Goal: Task Accomplishment & Management: Manage account settings

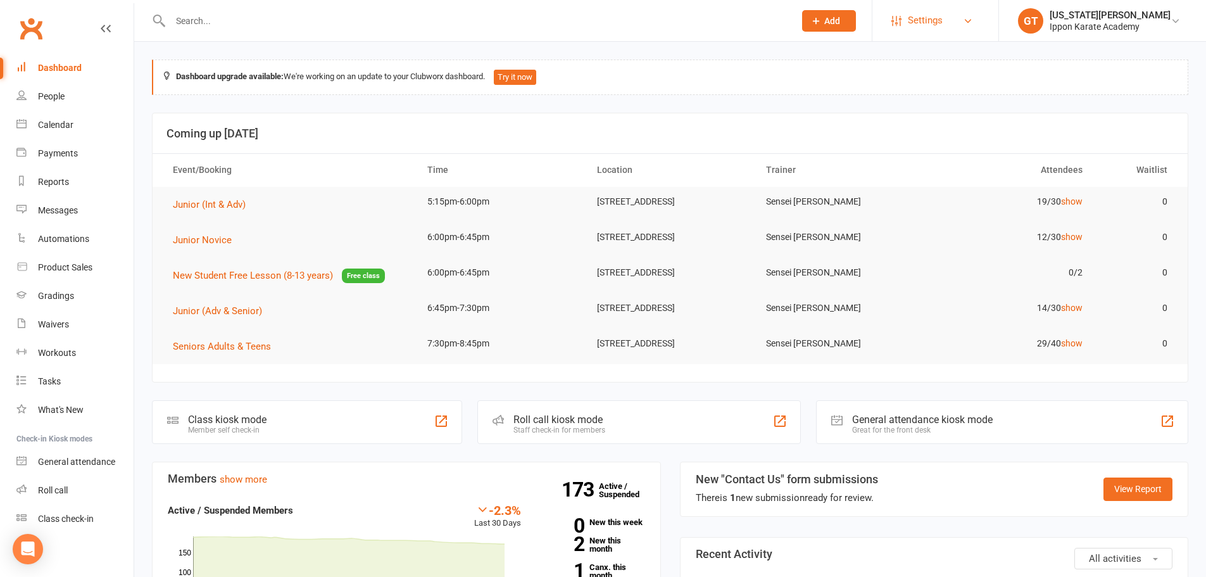
click at [943, 21] on span "Settings" at bounding box center [925, 20] width 35 height 28
click at [938, 25] on span "Settings" at bounding box center [925, 20] width 35 height 28
click at [980, 23] on link "Settings" at bounding box center [936, 20] width 88 height 28
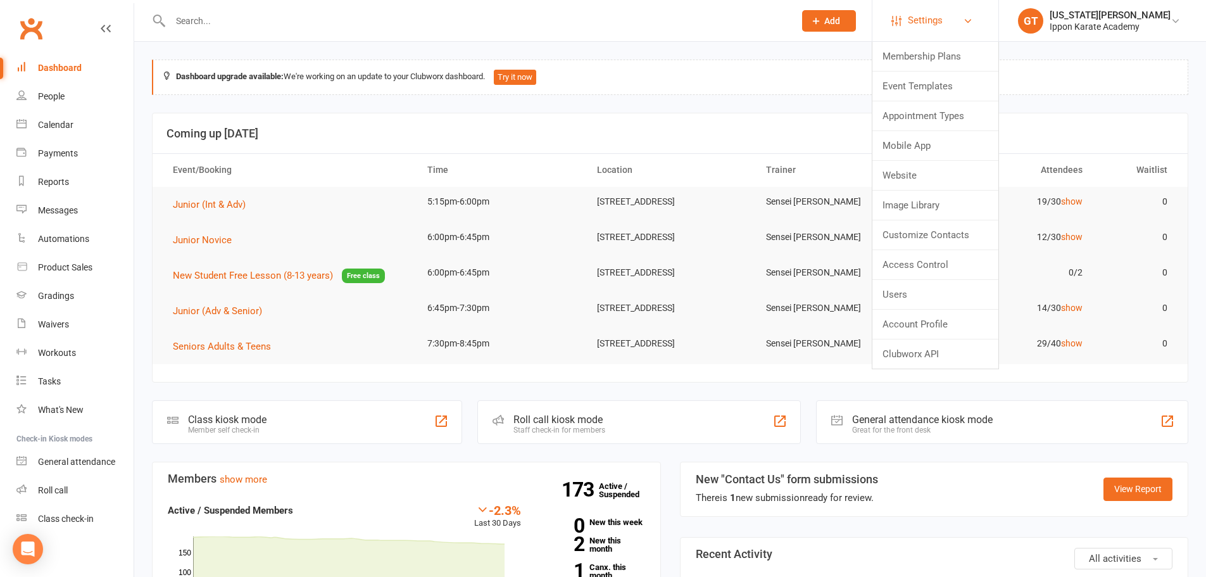
click at [980, 13] on link "Settings" at bounding box center [936, 20] width 88 height 28
click at [658, 68] on div "Dashboard upgrade available: We're working on an update to your Clubworx dashbo…" at bounding box center [670, 77] width 1037 height 35
click at [973, 19] on icon at bounding box center [968, 21] width 10 height 10
click at [935, 293] on link "Users" at bounding box center [936, 294] width 126 height 29
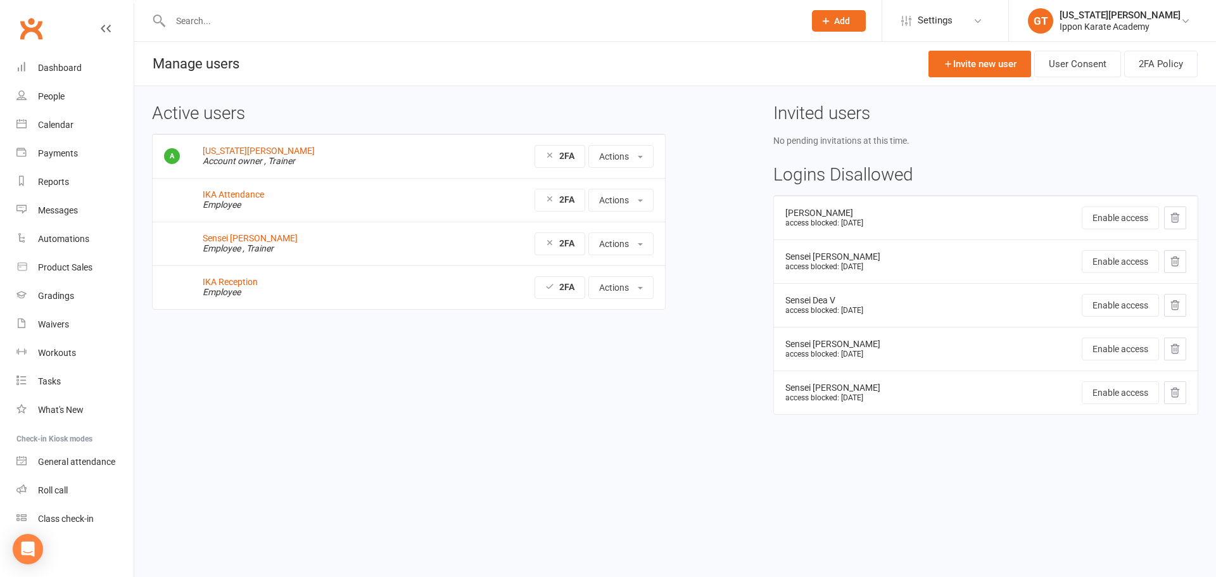
drag, startPoint x: 414, startPoint y: 398, endPoint x: 574, endPoint y: 390, distance: 160.4
click at [414, 398] on div "Active users [US_STATE][PERSON_NAME] Account owner , Trainer 2FA Actions View p…" at bounding box center [674, 268] width 1065 height 329
click at [43, 241] on div "Automations" at bounding box center [63, 239] width 51 height 10
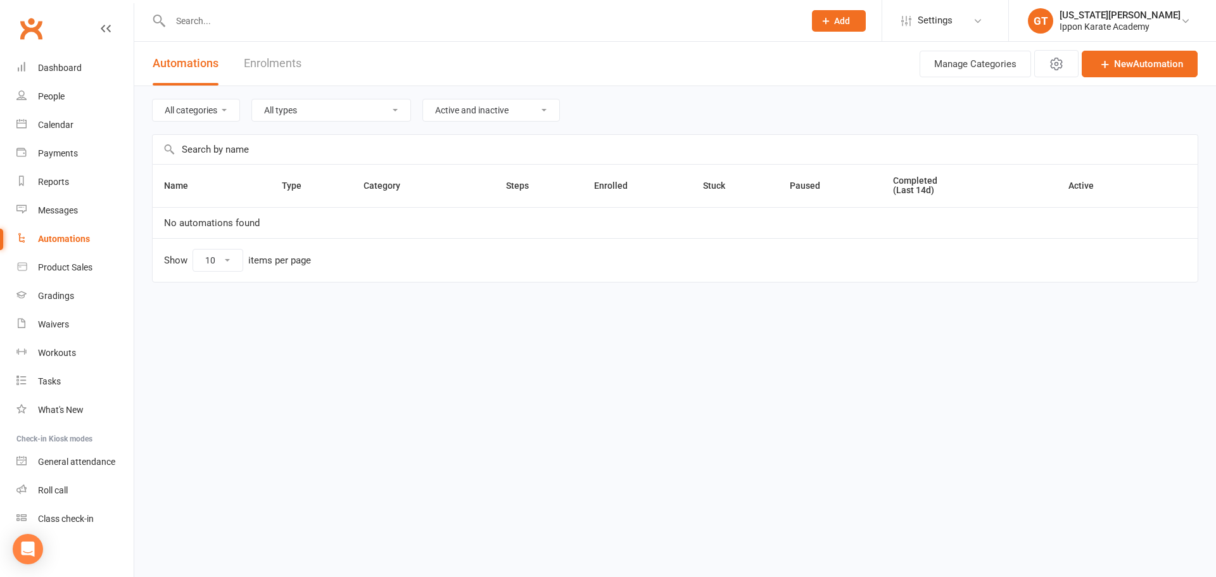
click at [672, 125] on div "All categories All types Booking Cancelled Booking Due Booking Late-Cancelled B…" at bounding box center [675, 110] width 1046 height 48
click at [465, 336] on html "Prospect Member Non-attending contact Class / event Appointment Grading event T…" at bounding box center [608, 168] width 1216 height 336
click at [1049, 61] on icon "button" at bounding box center [1056, 63] width 15 height 15
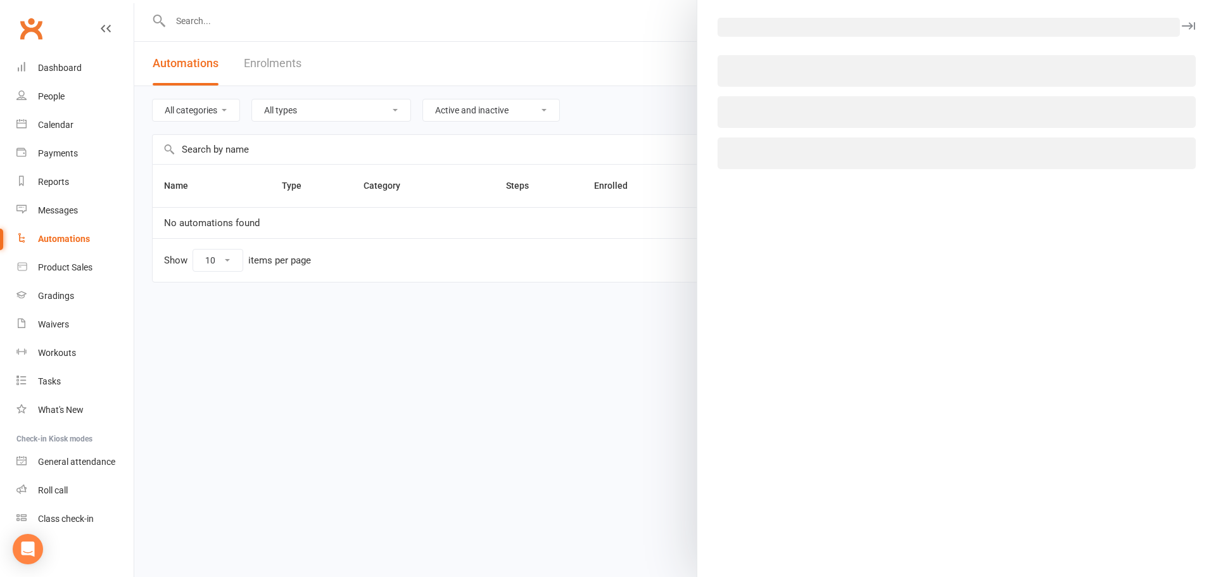
select select "8"
select select "21"
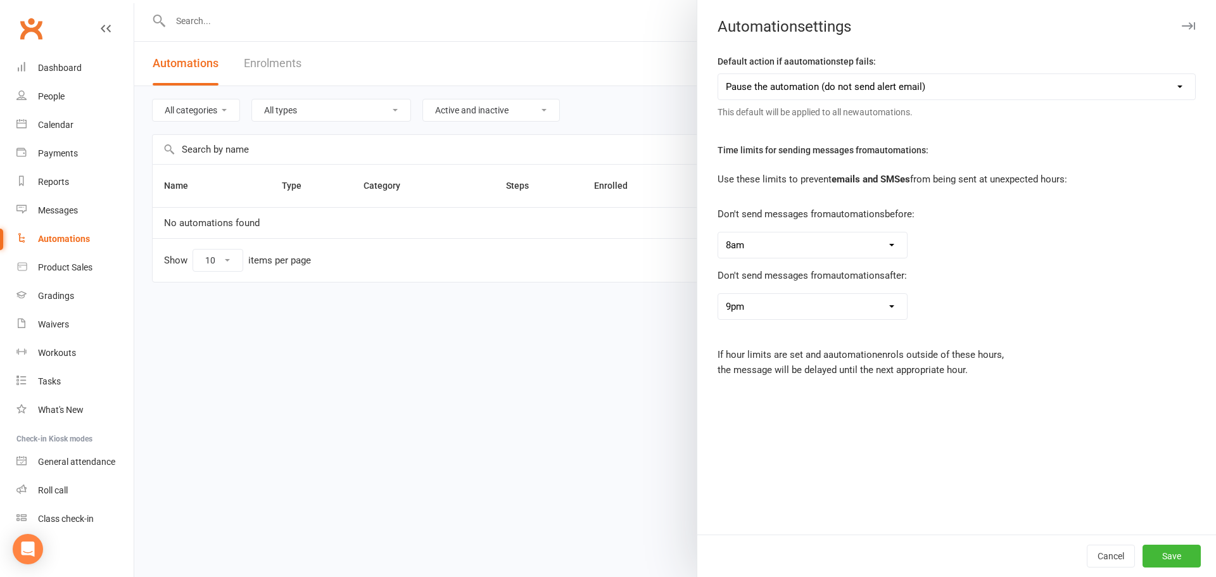
click at [926, 92] on select "Pause the automation (do not send alert email) Pause the automation and send an…" at bounding box center [956, 86] width 477 height 25
click at [1114, 313] on div "Don't send messages from automations after: No limit 1am 2am 3am 4am 5am 6am 7a…" at bounding box center [956, 288] width 497 height 61
click at [1183, 25] on icon "button" at bounding box center [1188, 26] width 13 height 8
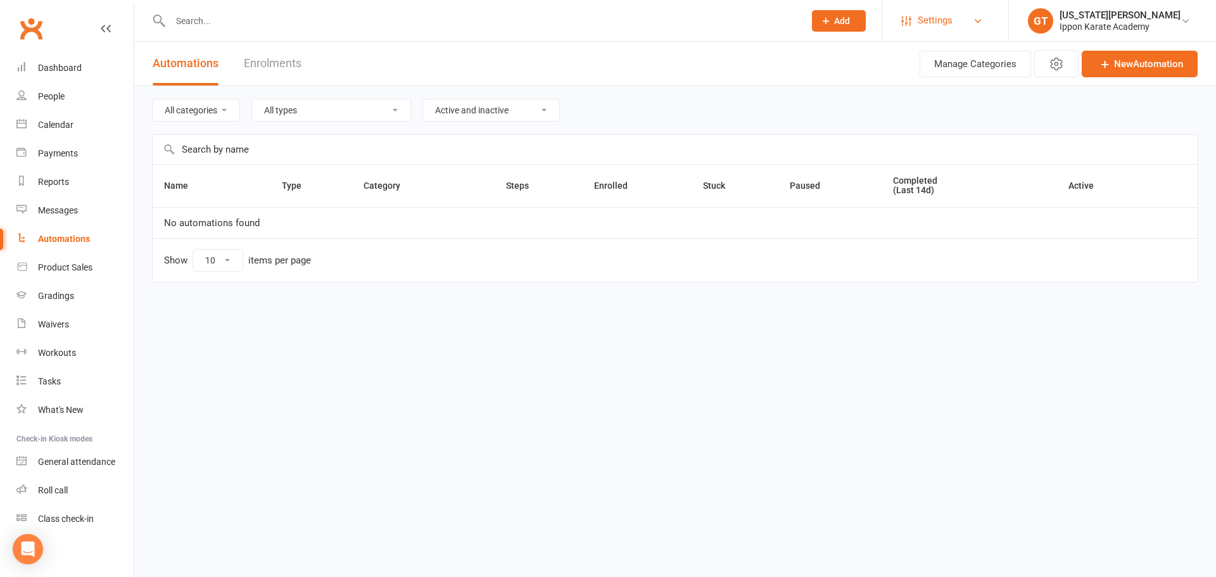
click at [943, 24] on span "Settings" at bounding box center [935, 20] width 35 height 28
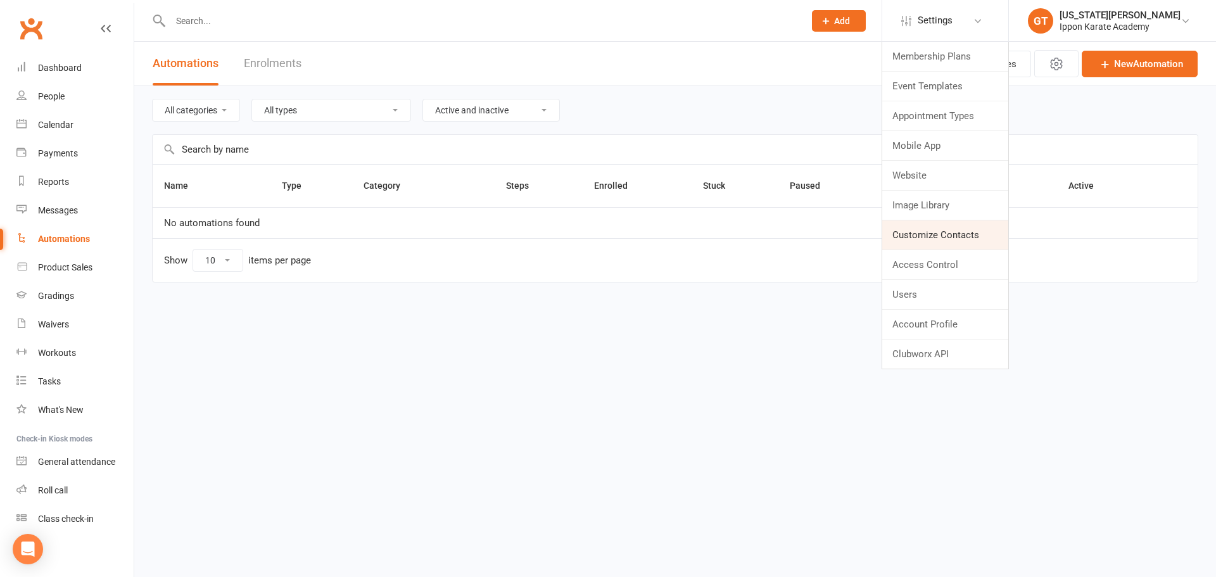
click at [941, 240] on link "Customize Contacts" at bounding box center [945, 234] width 126 height 29
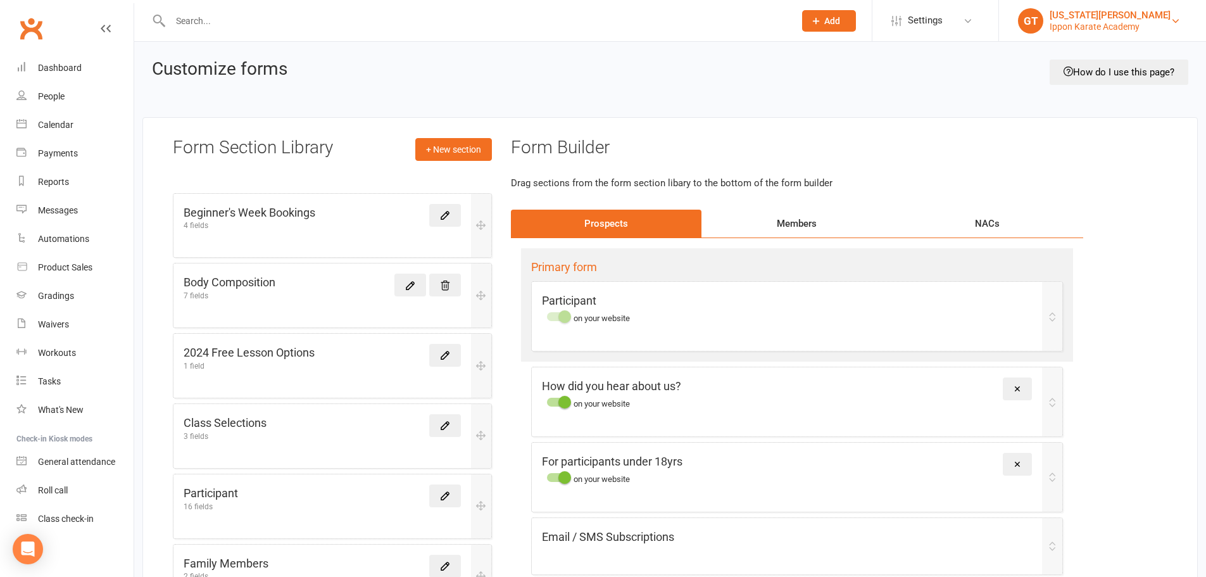
click at [1096, 12] on div "[US_STATE][PERSON_NAME]" at bounding box center [1110, 14] width 121 height 11
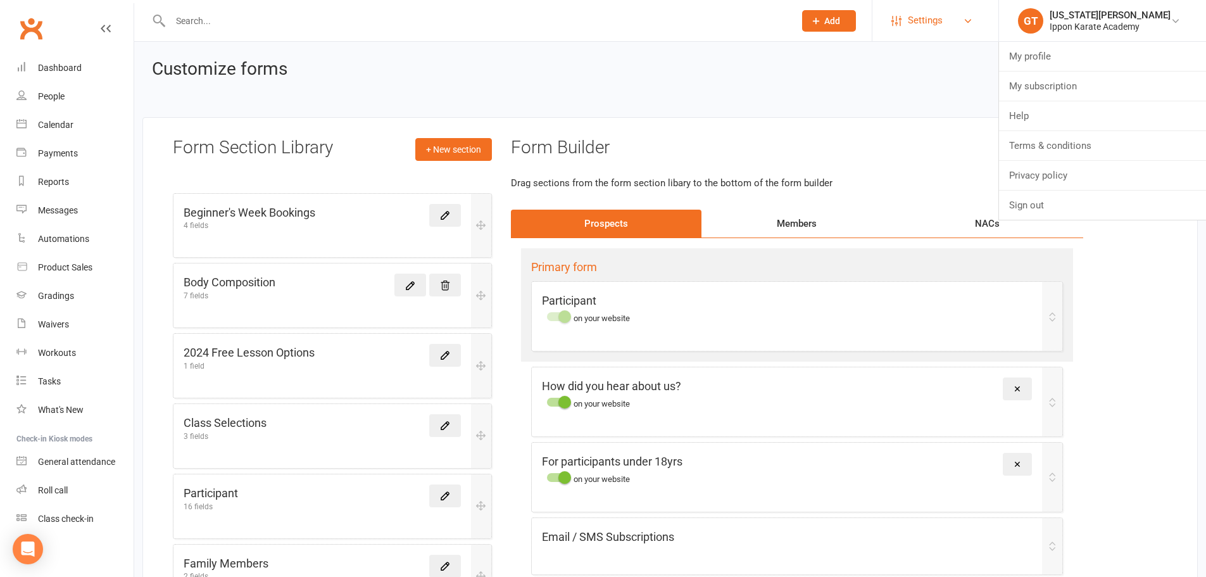
click at [921, 13] on link "Settings" at bounding box center [936, 20] width 88 height 28
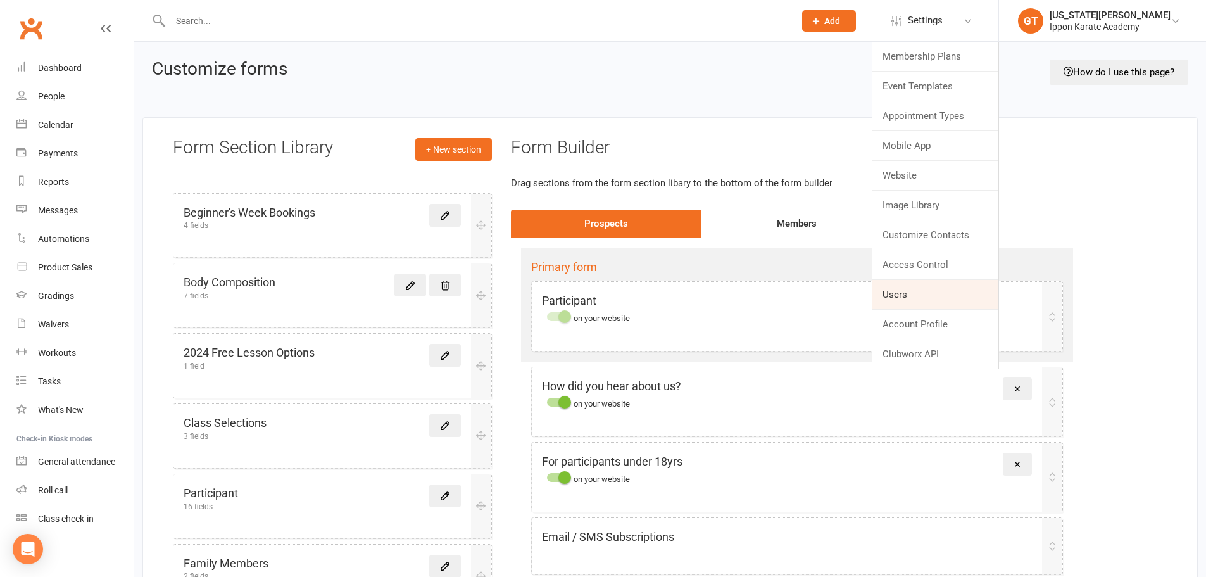
click at [939, 300] on link "Users" at bounding box center [936, 294] width 126 height 29
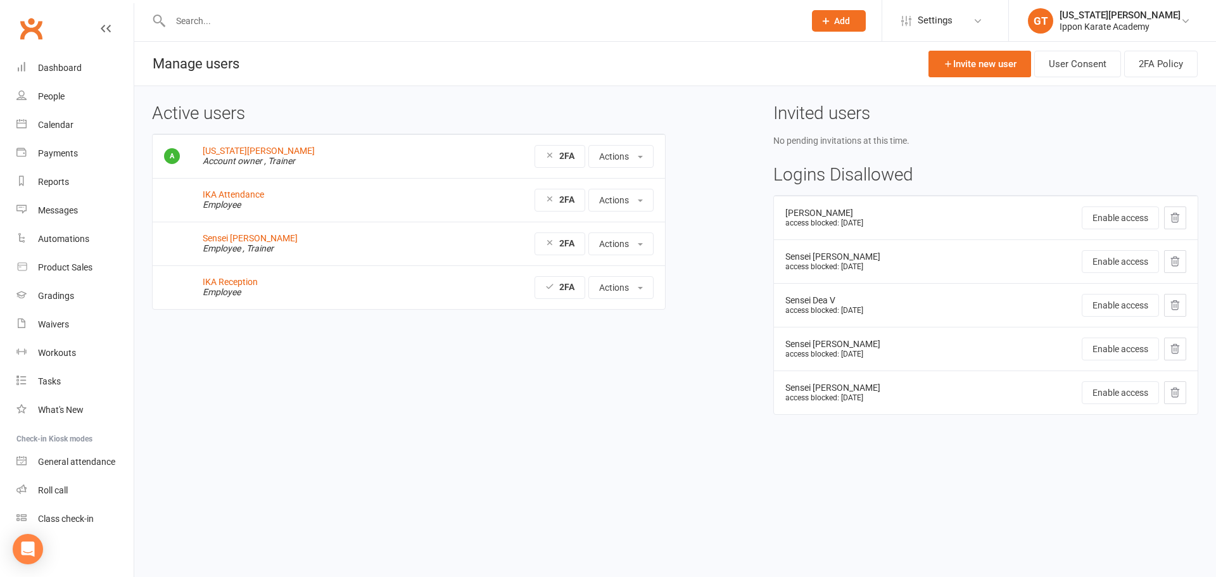
click at [421, 468] on html "Prospect Member Non-attending contact Class / event Appointment Grading event T…" at bounding box center [608, 234] width 1216 height 468
drag, startPoint x: 805, startPoint y: 209, endPoint x: 800, endPoint y: 220, distance: 11.9
click at [800, 220] on td "Jai Hunt access blocked: 25 Oct 2023" at bounding box center [875, 218] width 203 height 44
click at [800, 220] on small "access blocked: [DATE]" at bounding box center [824, 222] width 78 height 9
click at [458, 468] on html "Prospect Member Non-attending contact Class / event Appointment Grading event T…" at bounding box center [608, 234] width 1216 height 468
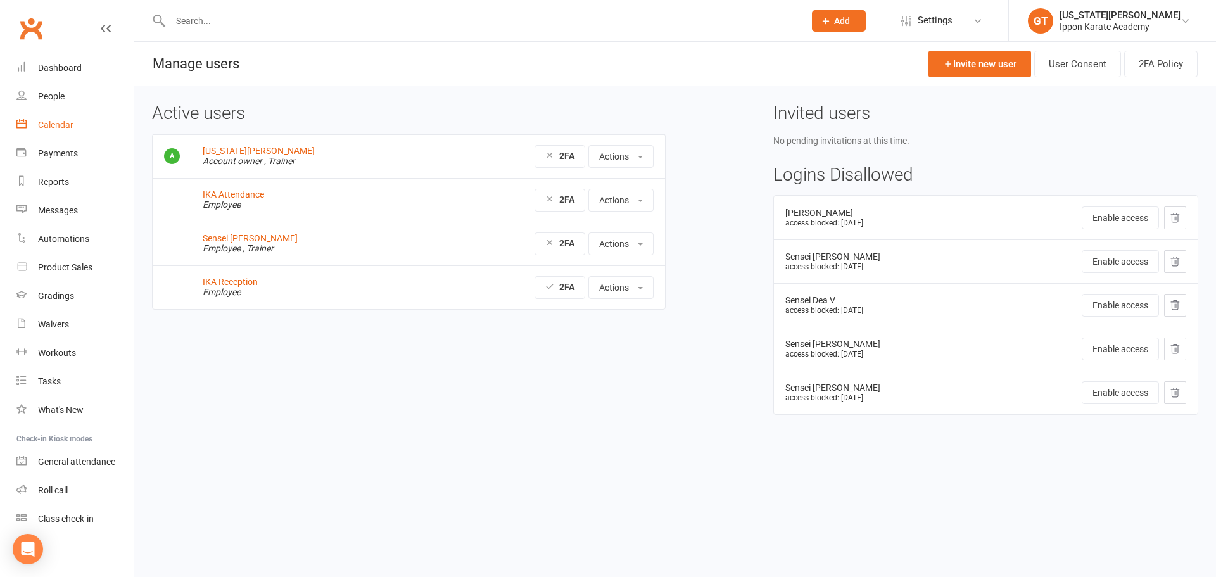
click at [48, 123] on div "Calendar" at bounding box center [55, 125] width 35 height 10
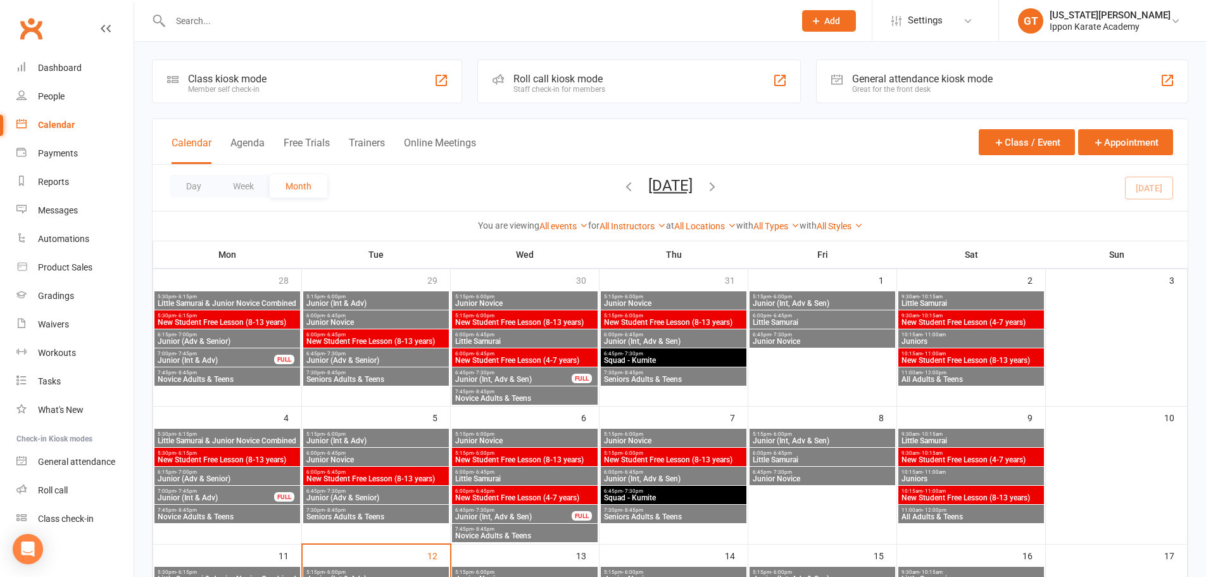
click at [244, 313] on span "5:30pm - 6:15pm" at bounding box center [227, 316] width 141 height 6
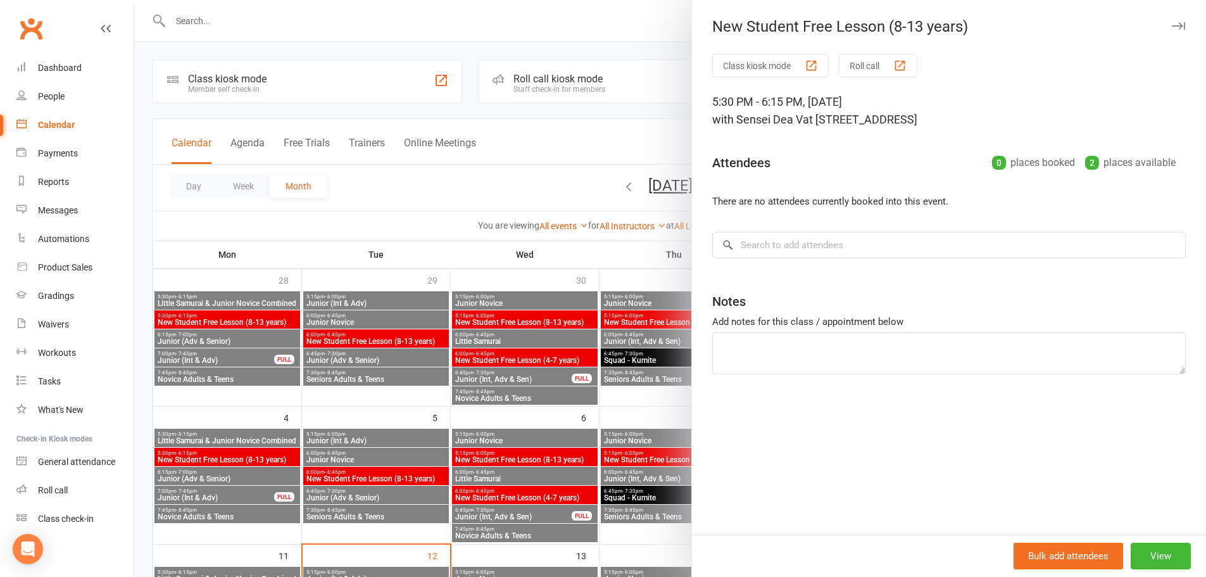
click at [193, 214] on div at bounding box center [670, 288] width 1072 height 577
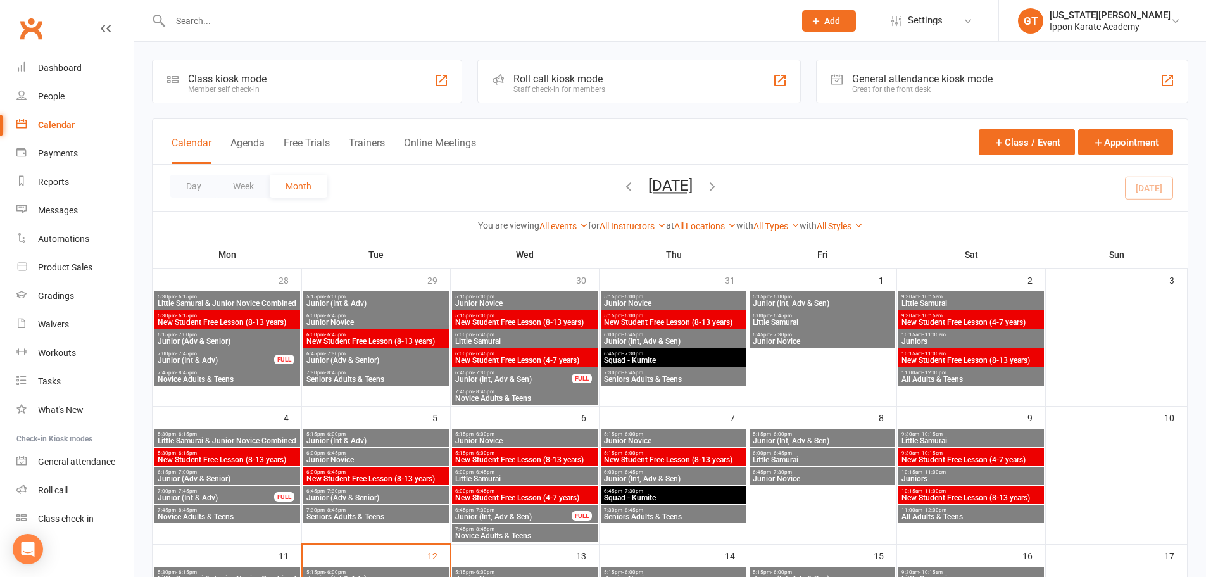
click at [218, 303] on span "Little Samurai & Junior Novice Combined" at bounding box center [227, 304] width 141 height 8
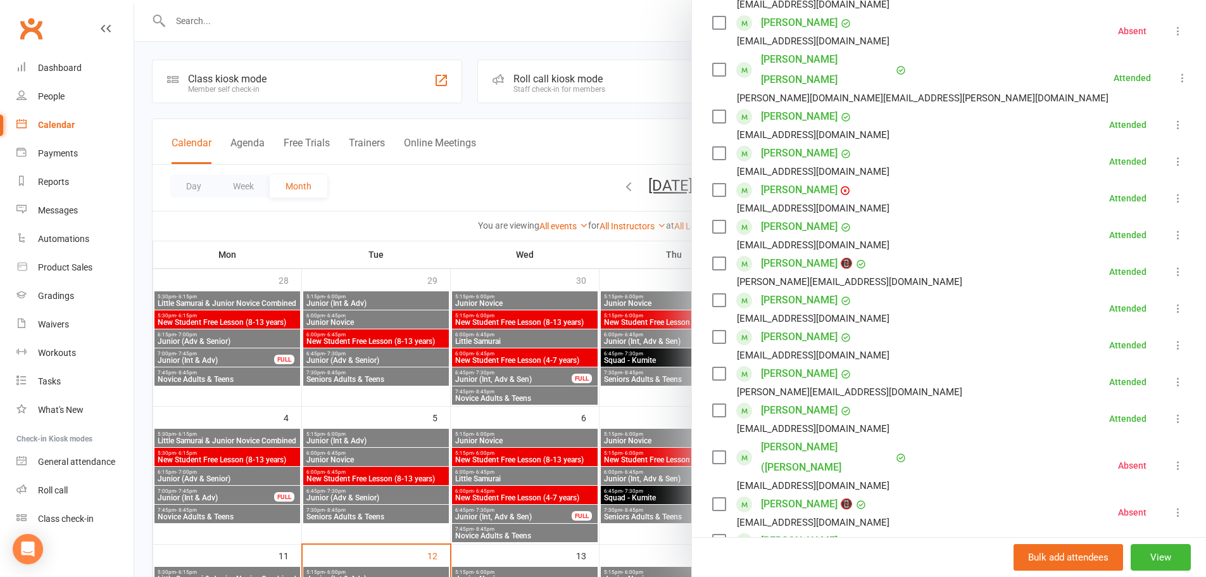
scroll to position [317, 0]
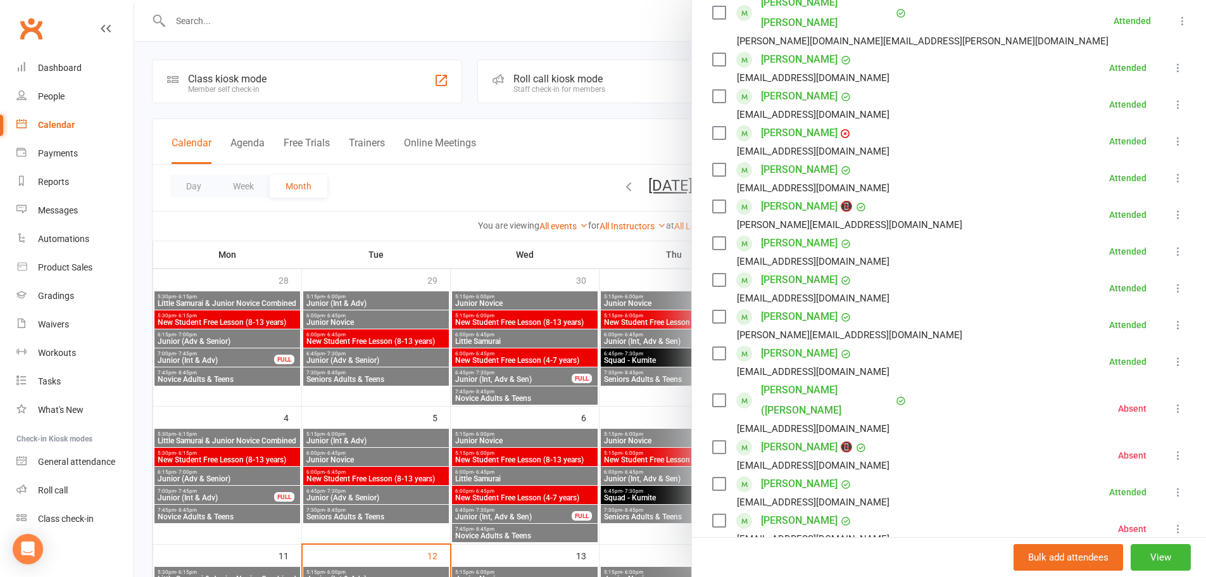
click at [467, 189] on div at bounding box center [670, 288] width 1072 height 577
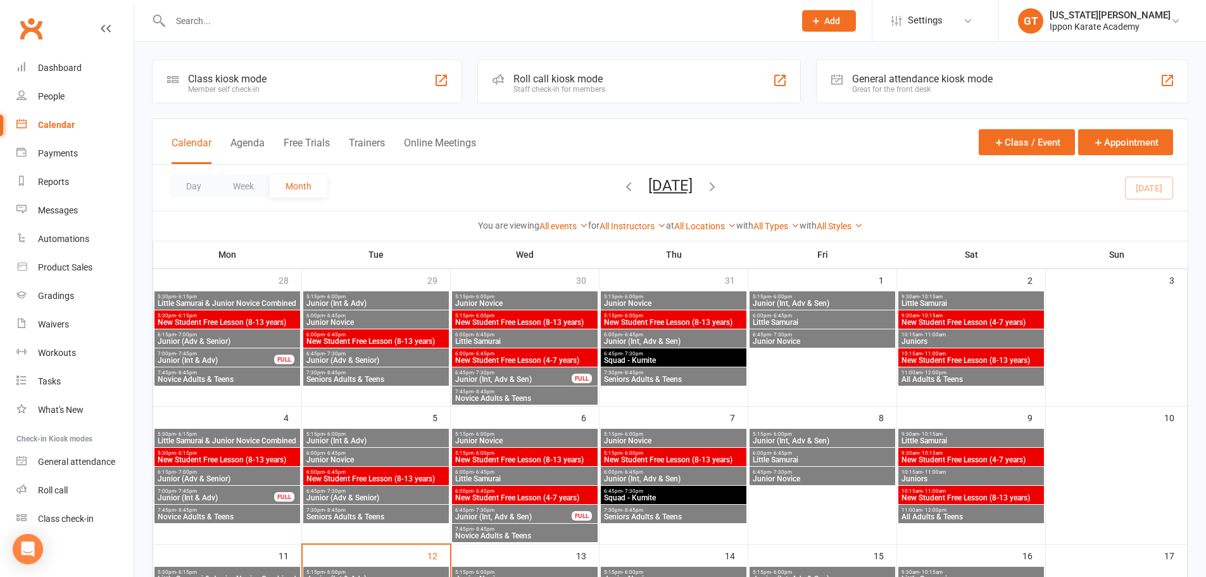
click at [215, 300] on span "Little Samurai & Junior Novice Combined" at bounding box center [227, 304] width 141 height 8
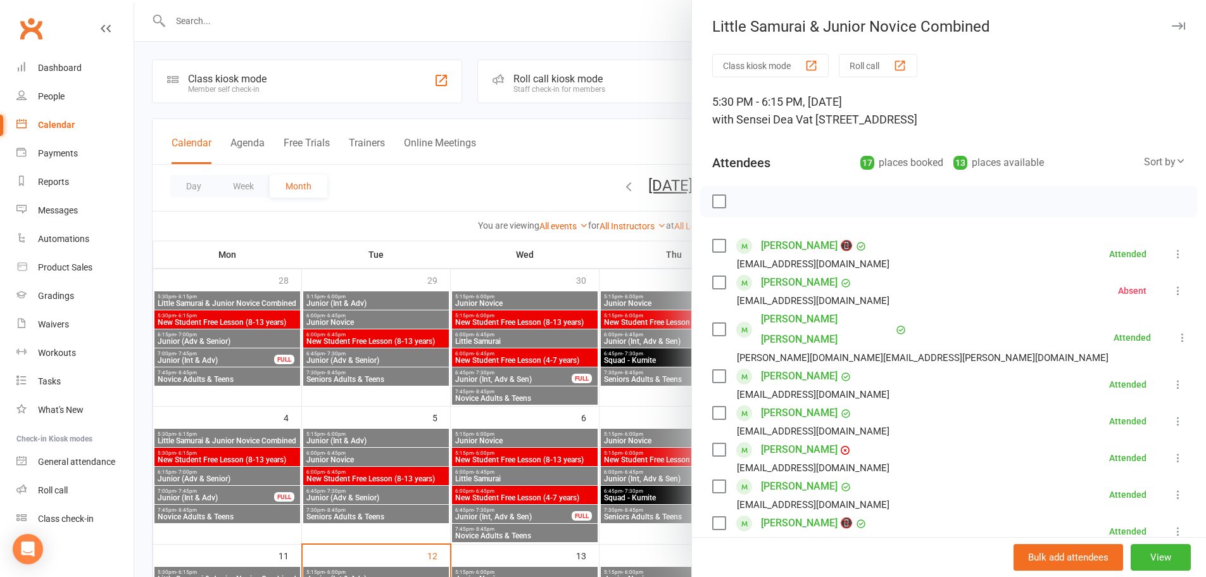
click at [440, 191] on div at bounding box center [670, 288] width 1072 height 577
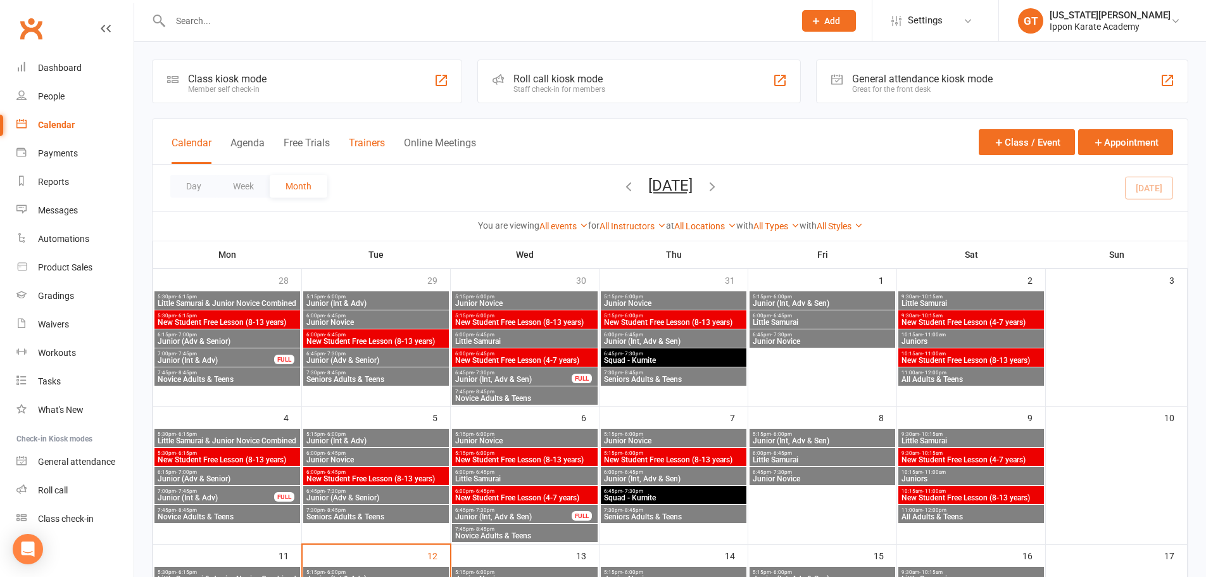
click at [370, 146] on button "Trainers" at bounding box center [367, 150] width 36 height 27
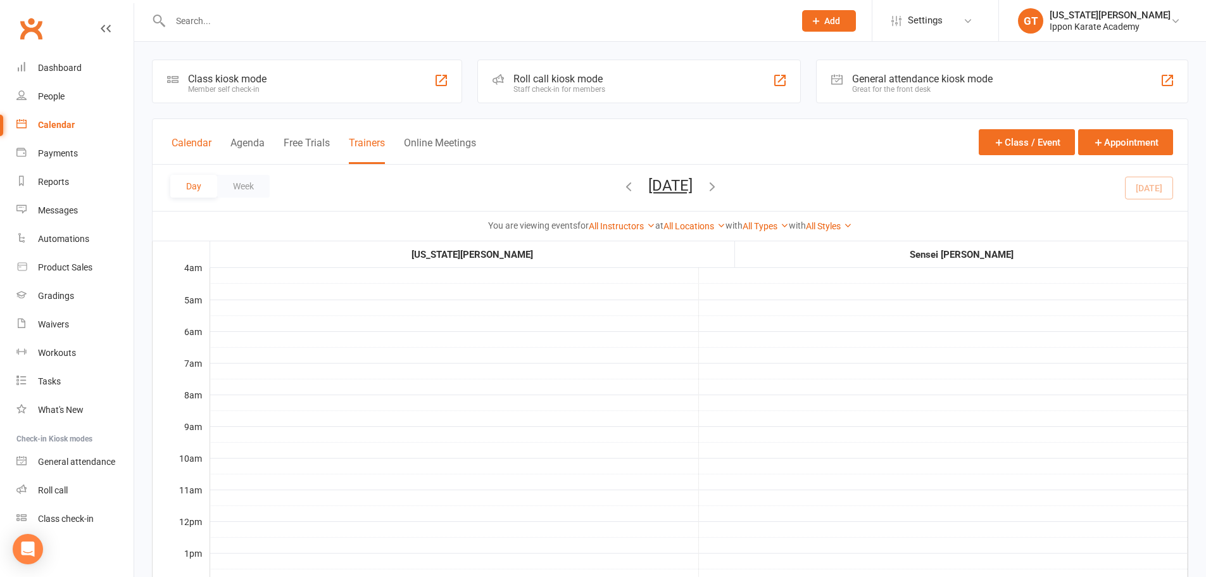
click at [177, 145] on button "Calendar" at bounding box center [192, 150] width 40 height 27
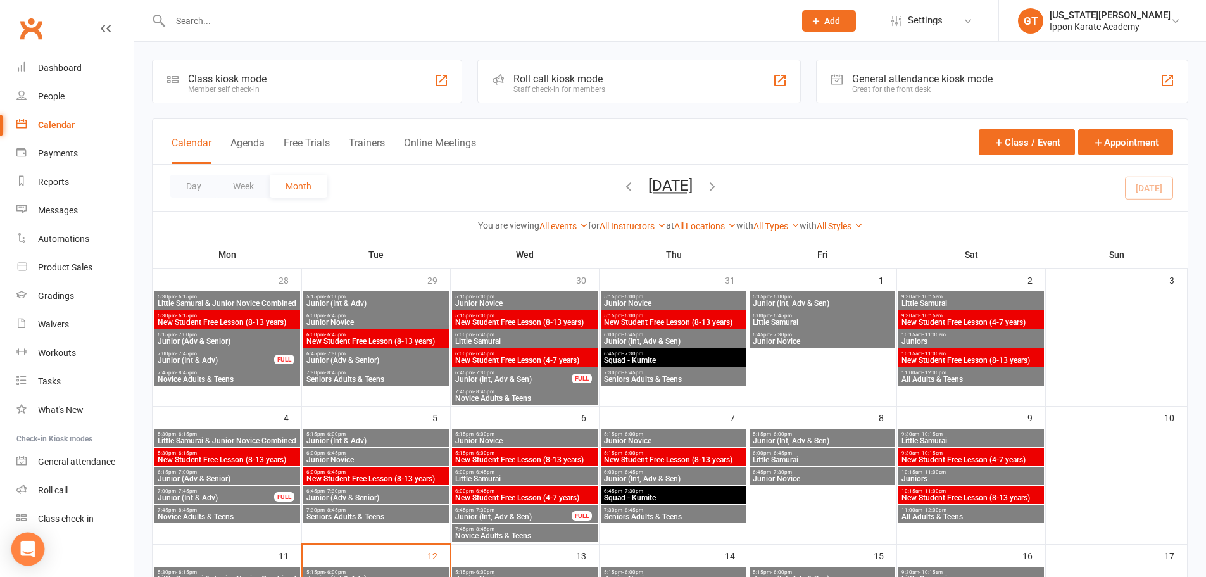
click at [27, 545] on icon "Open Intercom Messenger" at bounding box center [27, 549] width 15 height 16
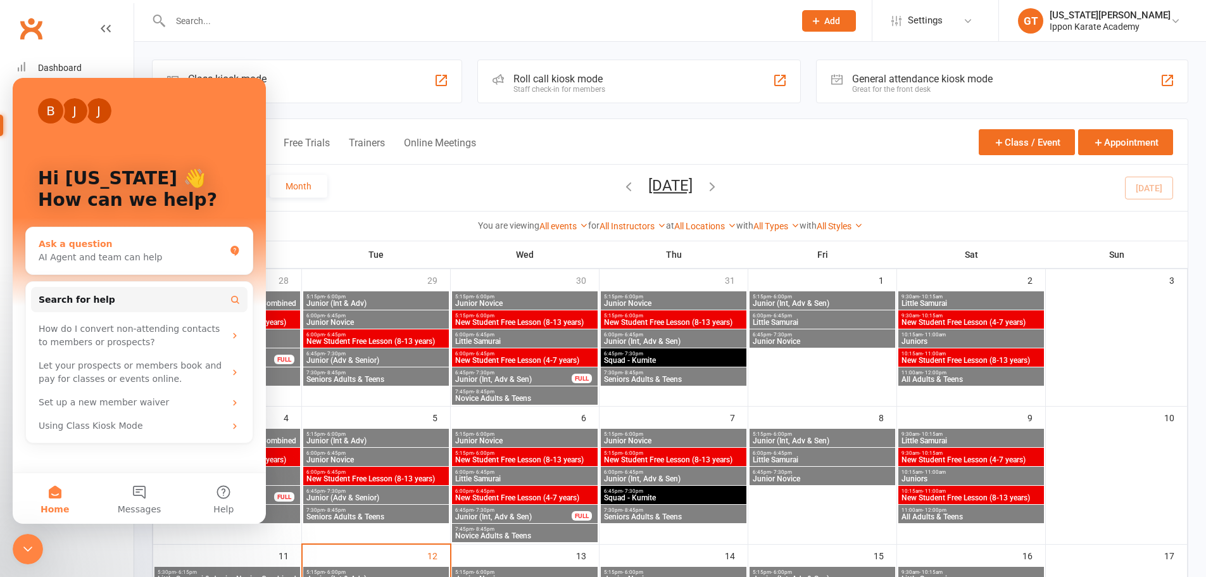
click at [86, 266] on div "Ask a question AI Agent and team can help" at bounding box center [139, 250] width 227 height 47
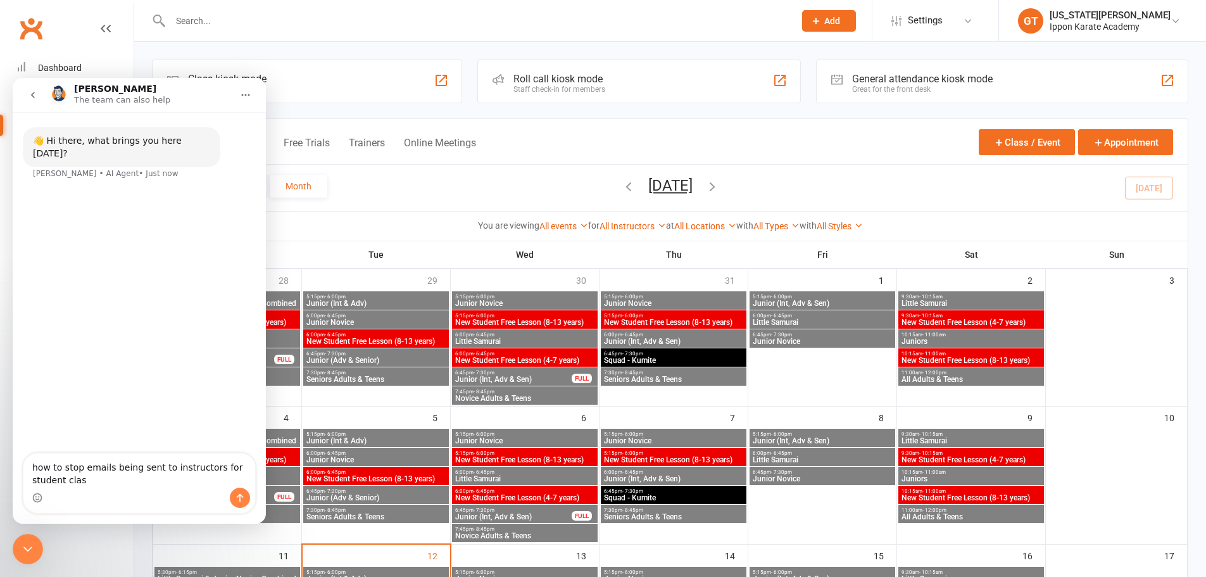
type textarea "how to stop emails being sent to instructors for student class"
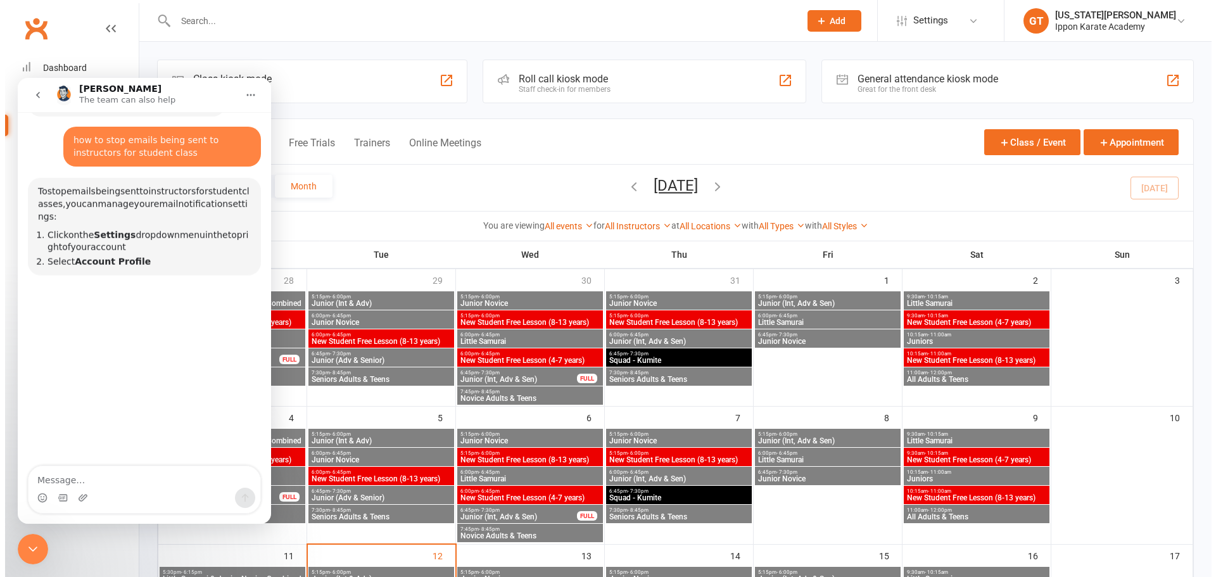
scroll to position [56, 0]
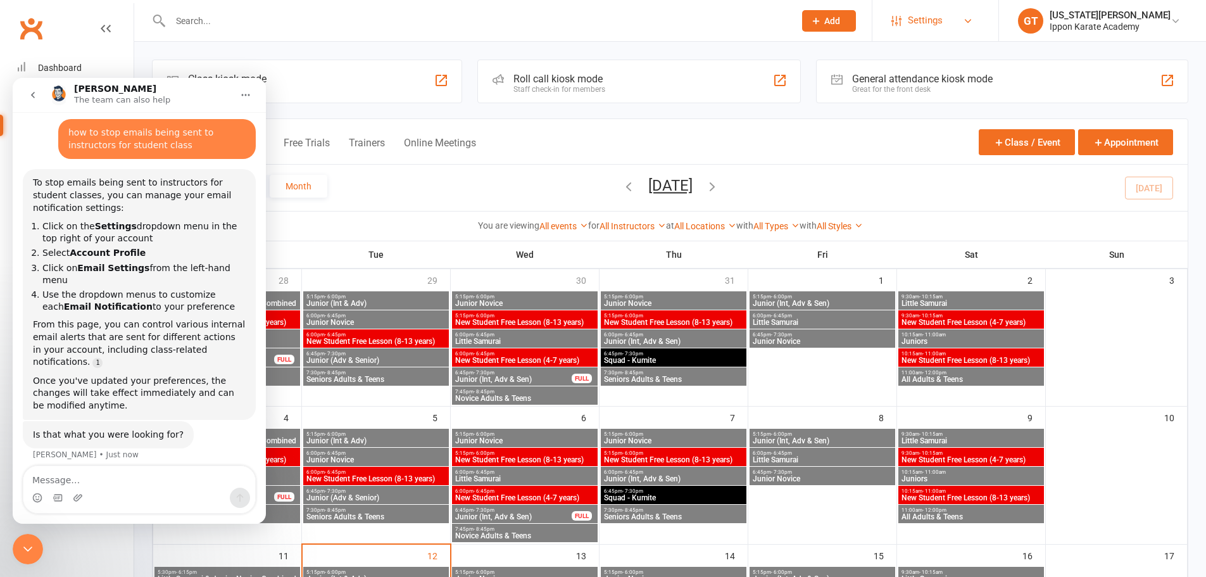
click at [943, 15] on span "Settings" at bounding box center [925, 20] width 35 height 28
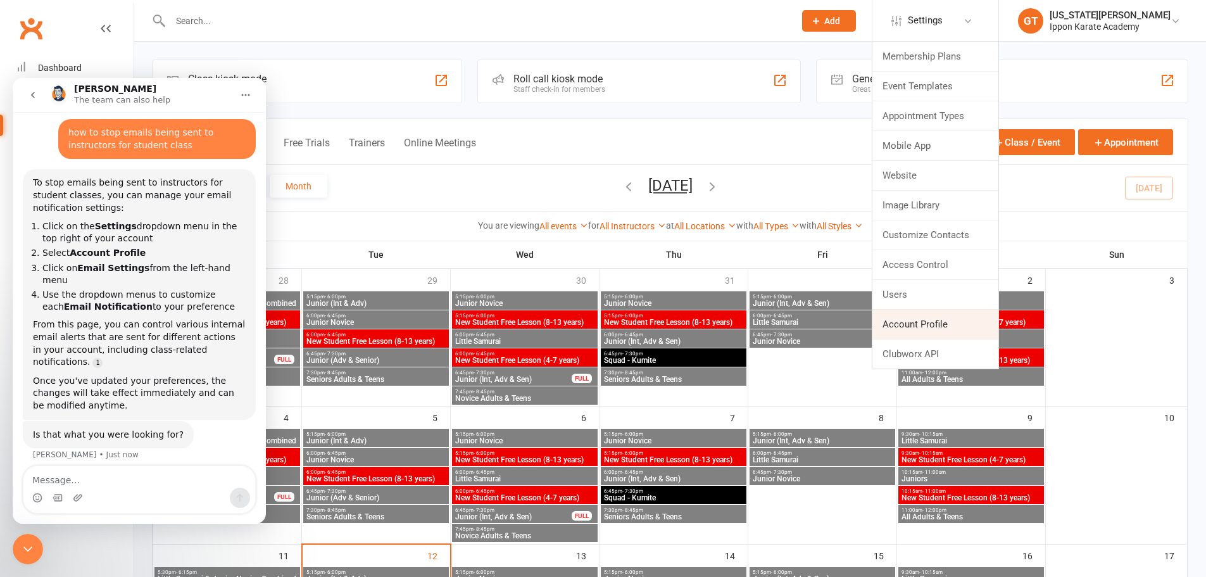
click at [932, 325] on link "Account Profile" at bounding box center [936, 324] width 126 height 29
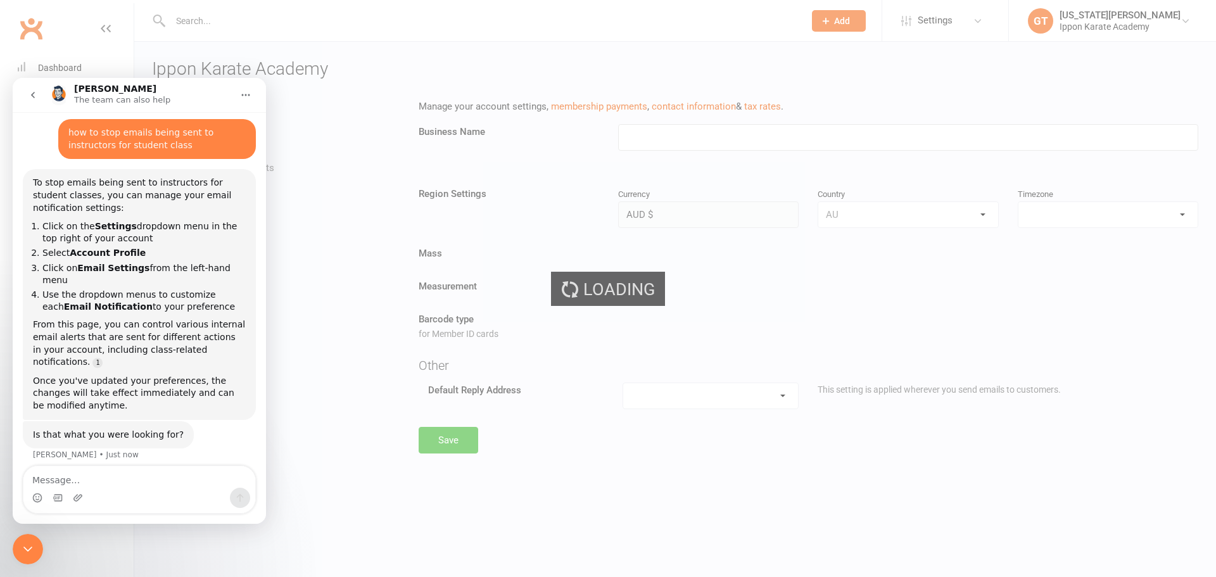
type input "Ippon Karate Academy"
select select "Australia/Melbourne"
select select "info@ipponkarate.com"
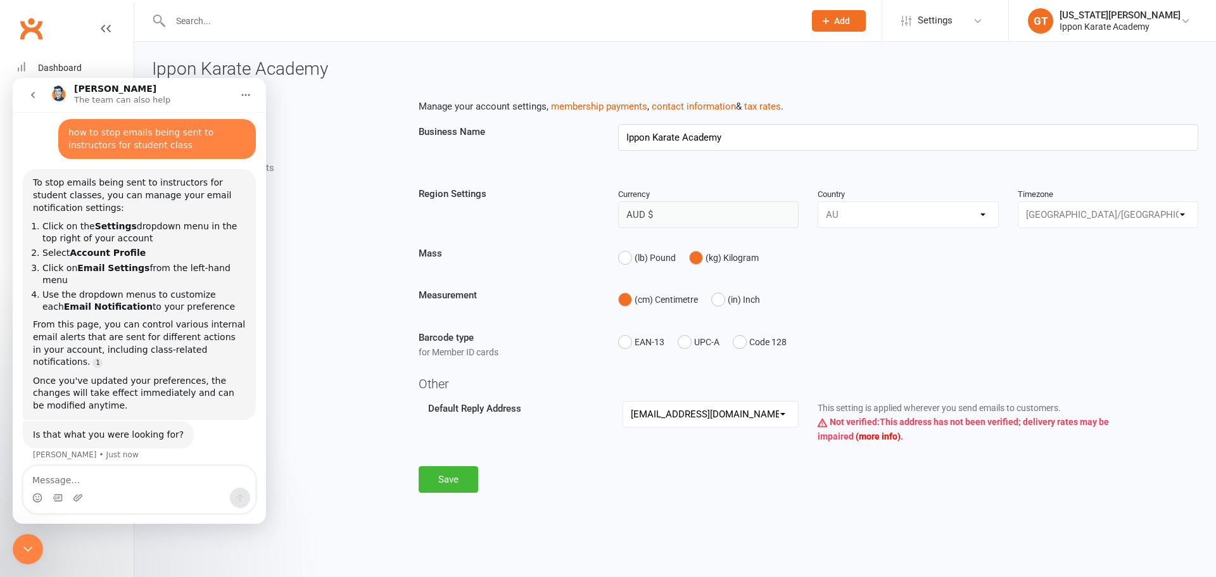
click at [497, 155] on div "Business Name Ippon Karate Academy" at bounding box center [808, 146] width 799 height 44
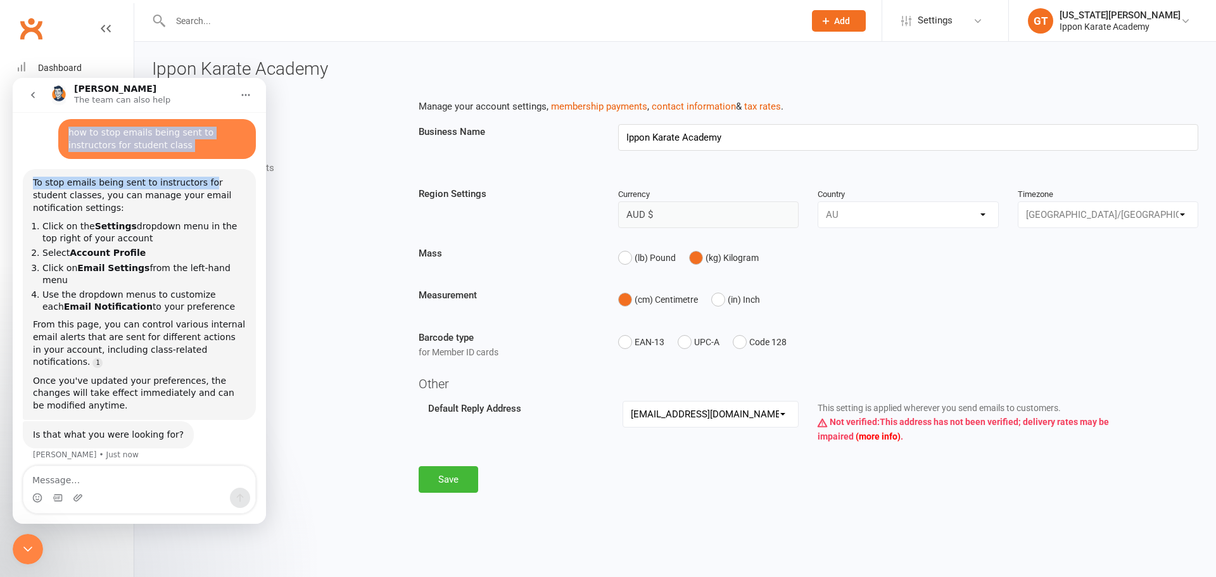
scroll to position [49, 0]
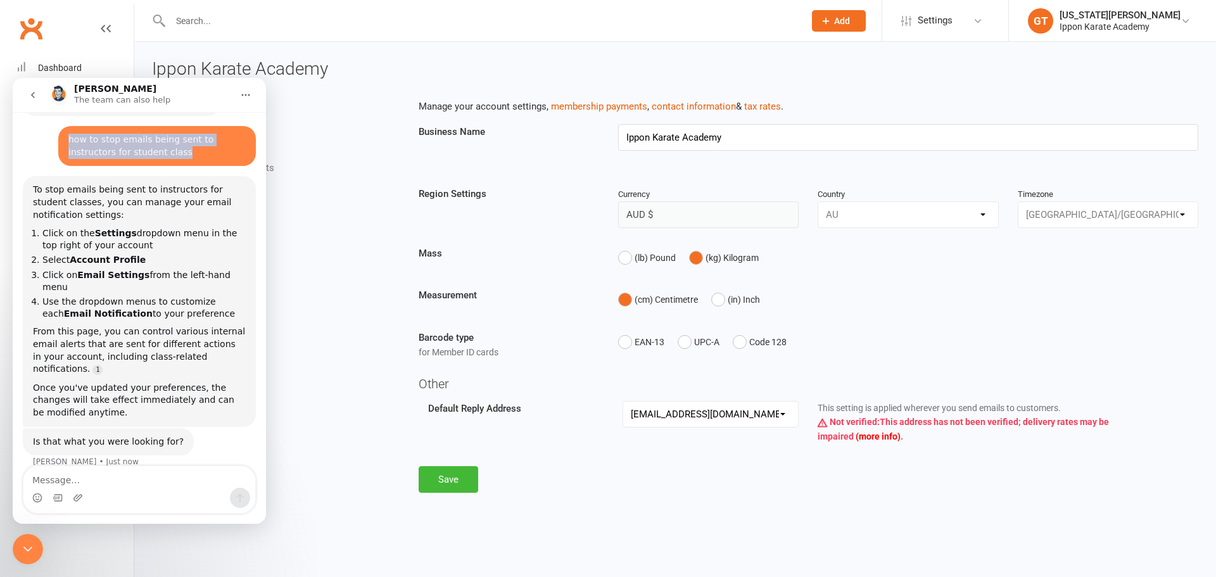
drag, startPoint x: 199, startPoint y: 96, endPoint x: 173, endPoint y: 85, distance: 28.1
click at [174, 126] on div "Toby The team can also help 👋 Hi there, what brings you here today? Toby • AI A…" at bounding box center [139, 301] width 253 height 446
click at [26, 541] on div "Close Intercom Messenger" at bounding box center [28, 549] width 30 height 30
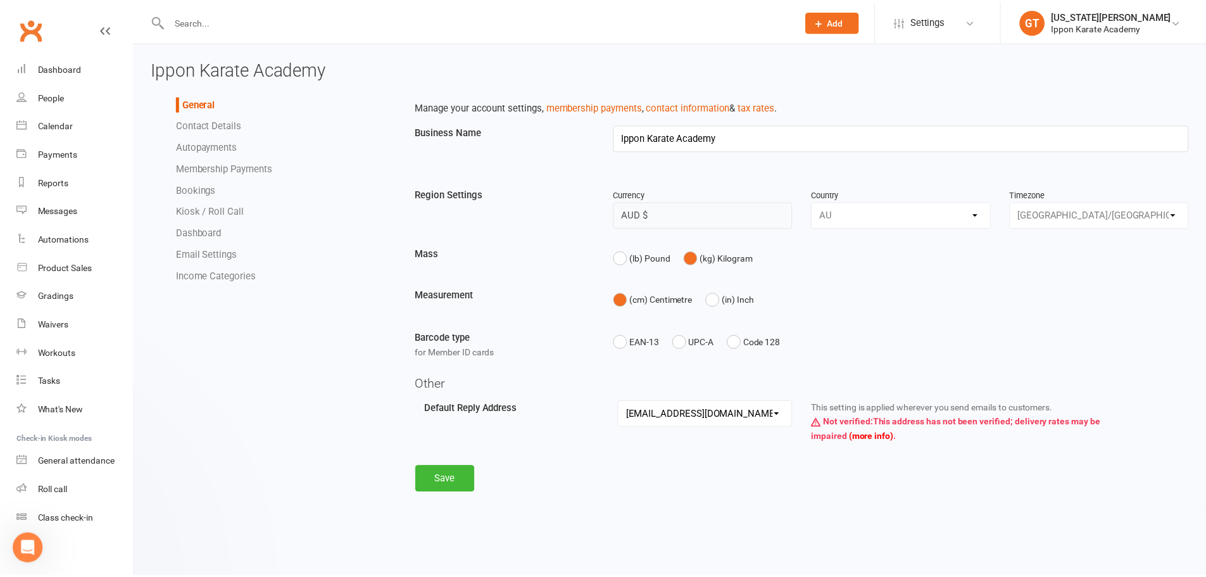
scroll to position [30, 0]
click at [194, 253] on link "Email Settings" at bounding box center [207, 253] width 61 height 11
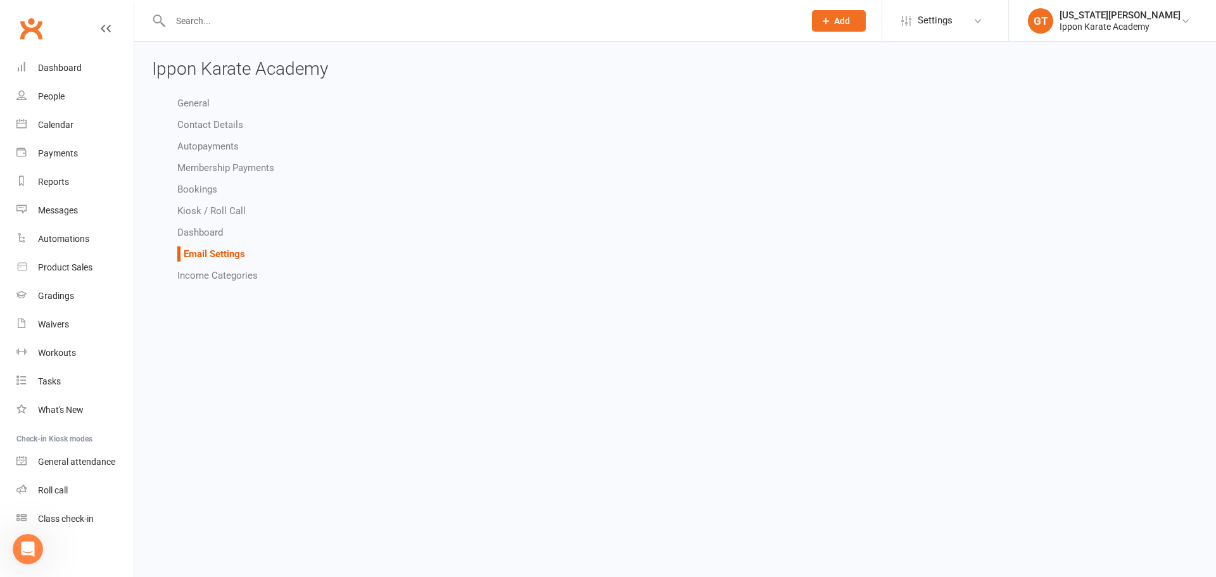
select select "other"
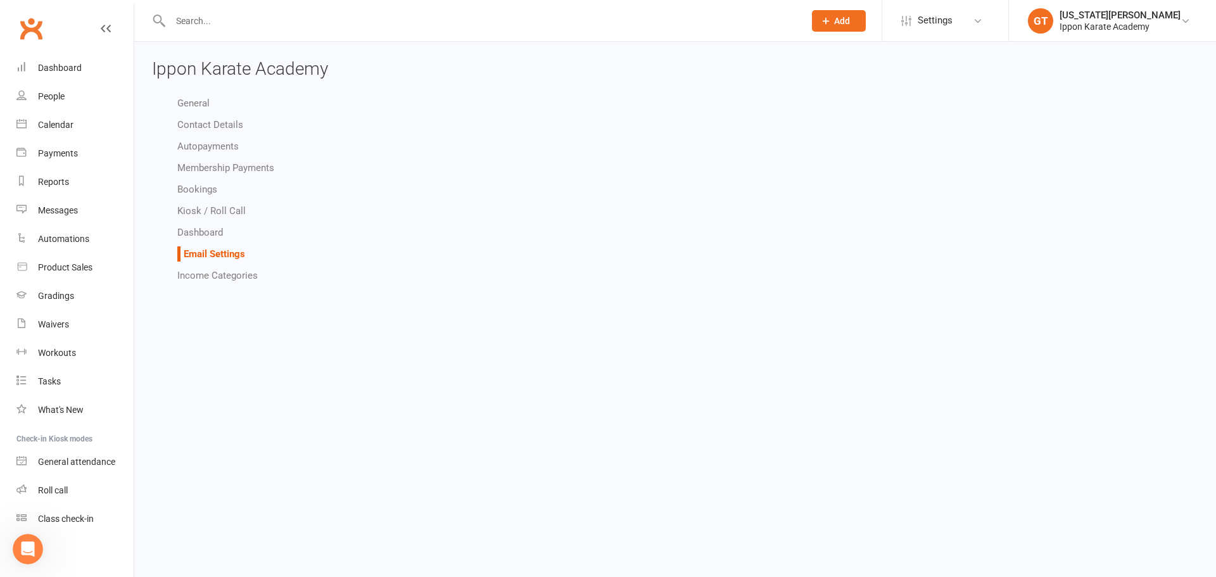
select select "other"
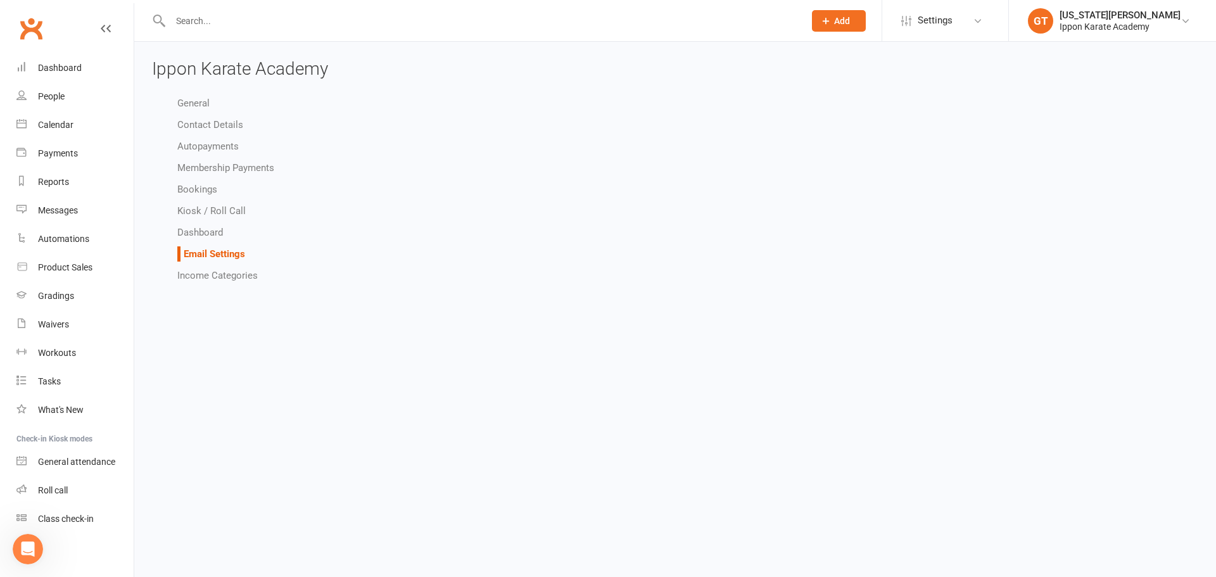
select select "other"
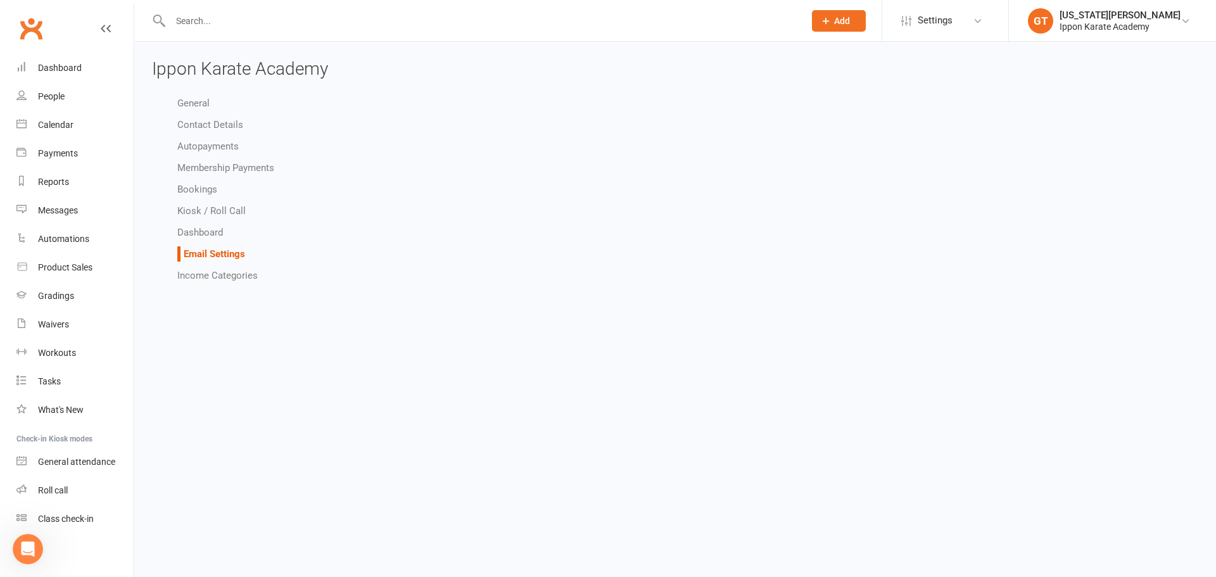
select select "other"
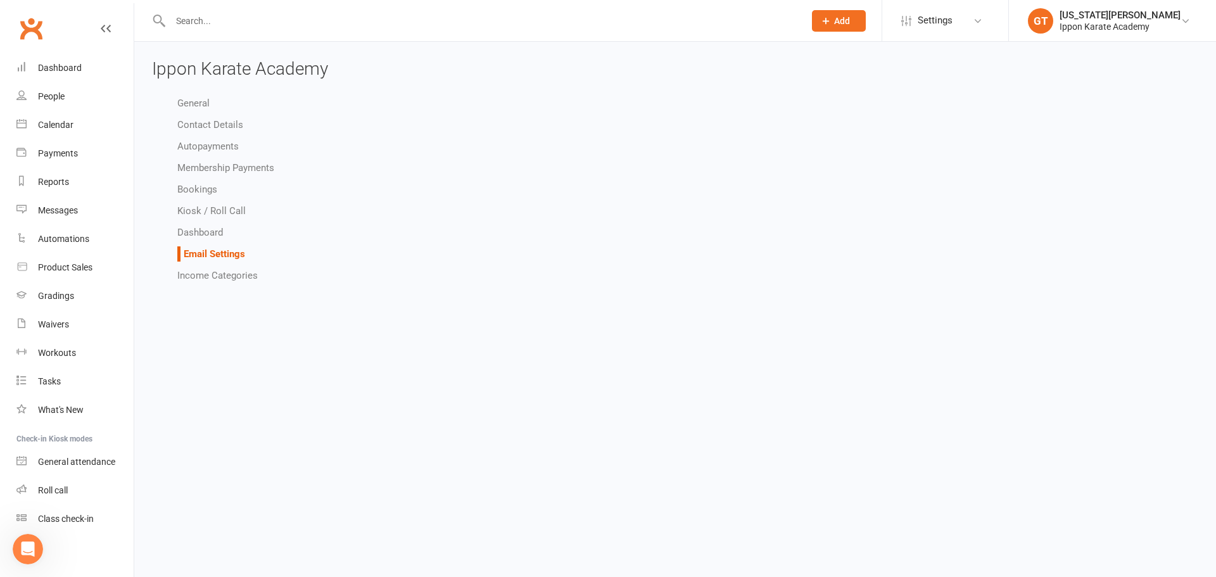
select select "other"
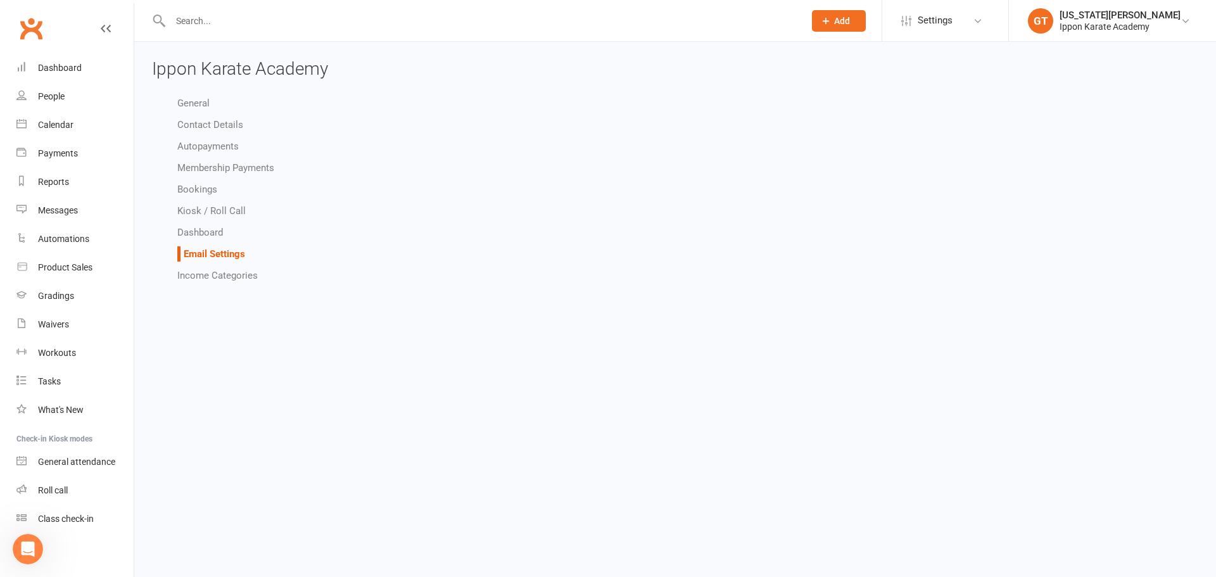
select select "do_not_send"
select select "other"
select select "do_not_send"
select select "other"
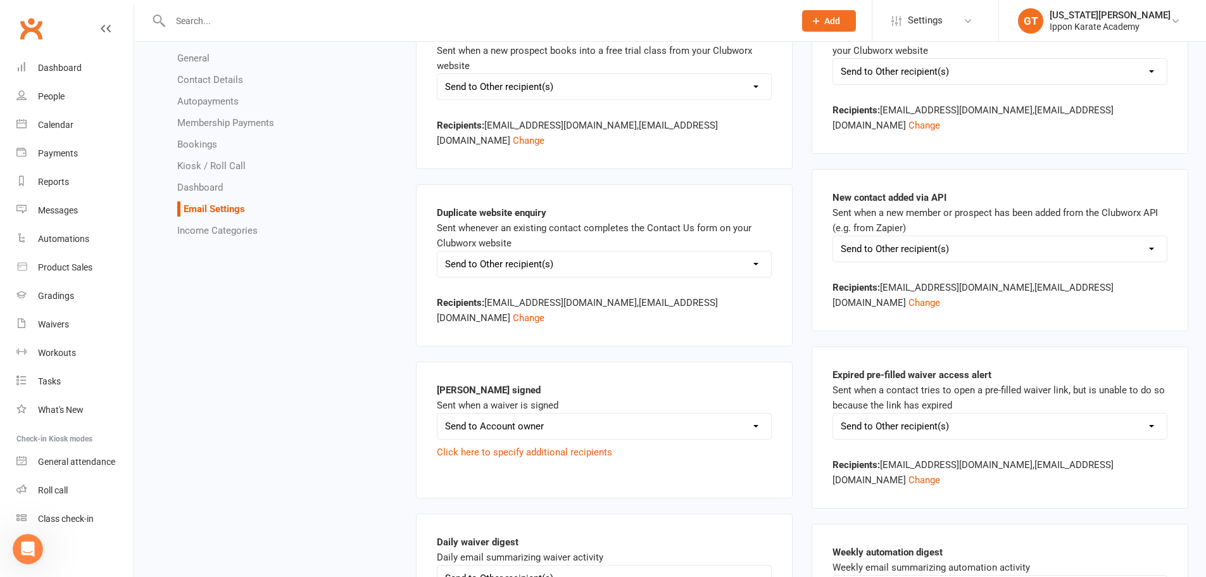
scroll to position [443, 0]
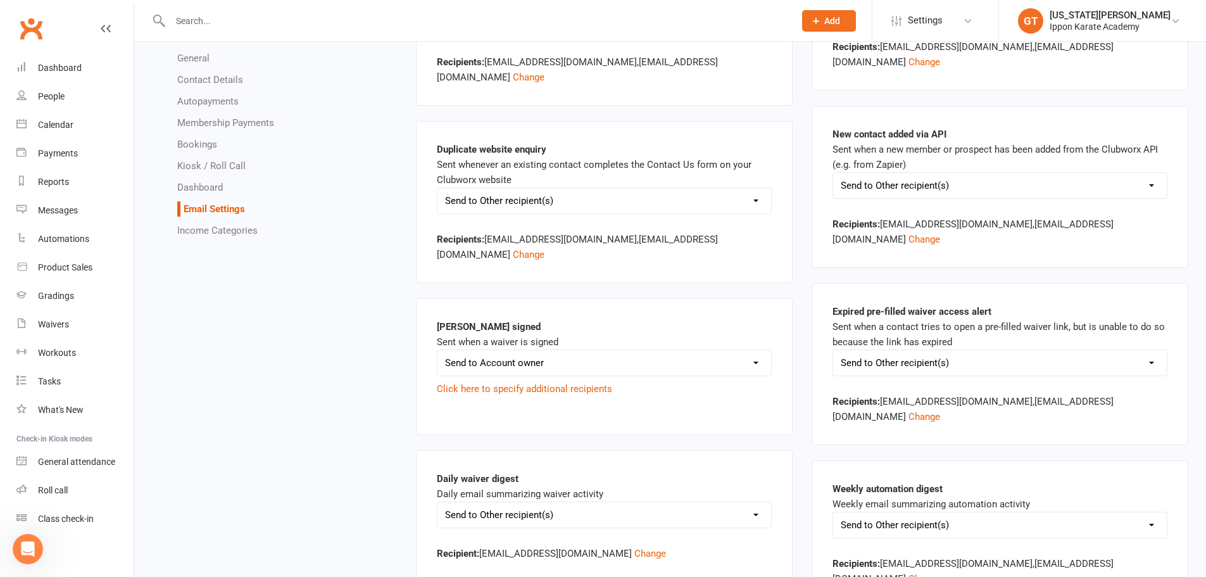
click at [527, 350] on select "Send to Account owner Send to Other recipient(s) Do not send this email" at bounding box center [605, 362] width 334 height 25
click at [495, 350] on select "Send to Account owner Send to Other recipient(s) Do not send this email" at bounding box center [605, 362] width 334 height 25
select select "other"
click at [438, 350] on select "Send to Account owner Send to Other recipient(s) Do not send this email" at bounding box center [605, 362] width 334 height 25
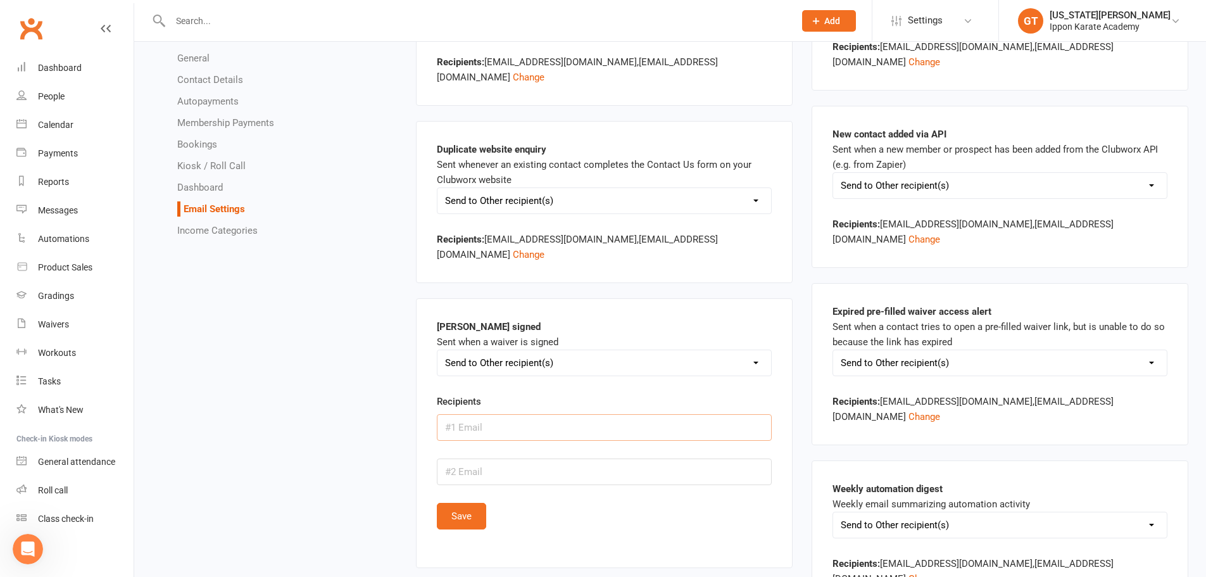
click at [480, 414] on input "text" at bounding box center [604, 427] width 335 height 27
drag, startPoint x: 621, startPoint y: 385, endPoint x: 236, endPoint y: 388, distance: 384.4
type input "reception@ipponkarate.com"
click at [558, 458] on input "text" at bounding box center [604, 471] width 335 height 27
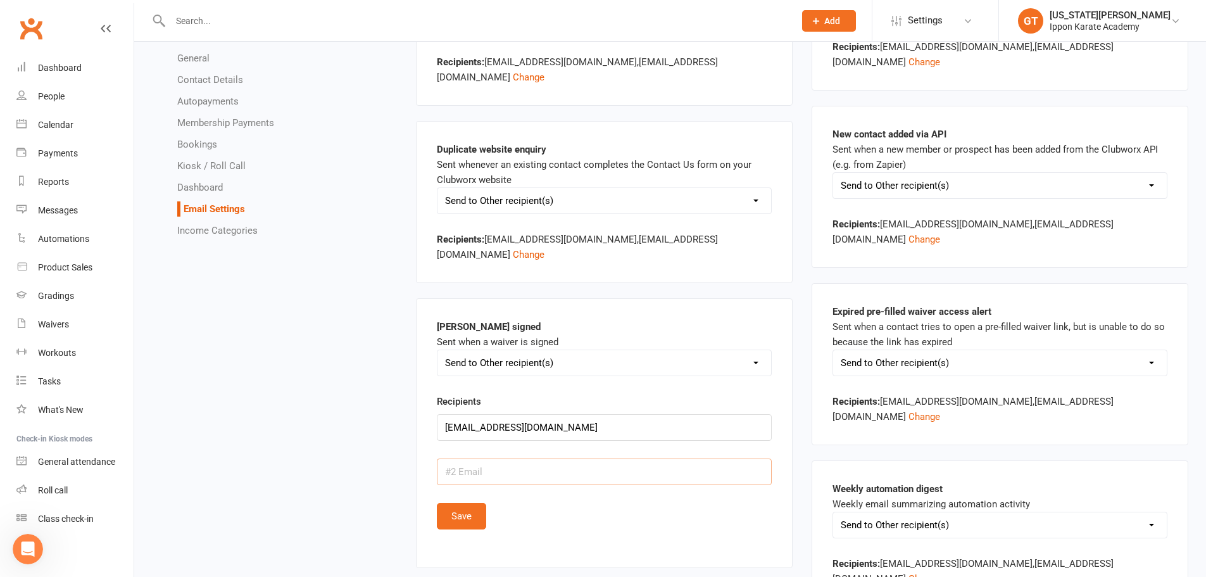
paste input "reception@ipponkarate.com"
drag, startPoint x: 484, startPoint y: 424, endPoint x: 277, endPoint y: 431, distance: 207.2
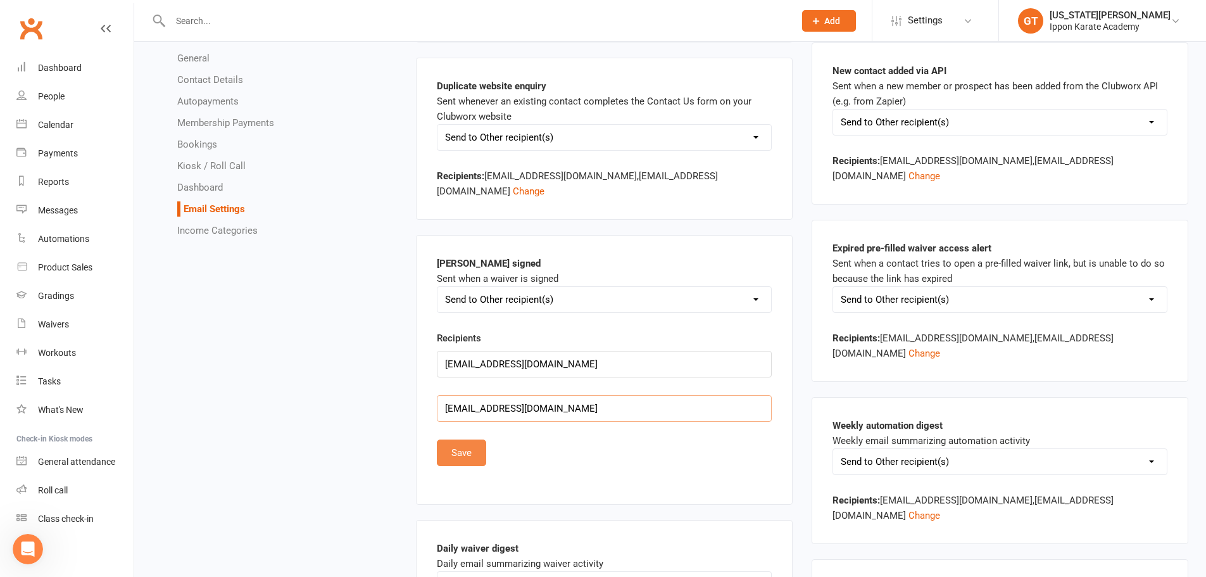
type input "info@ipponkarate.com"
click at [469, 440] on button "Save" at bounding box center [461, 453] width 49 height 27
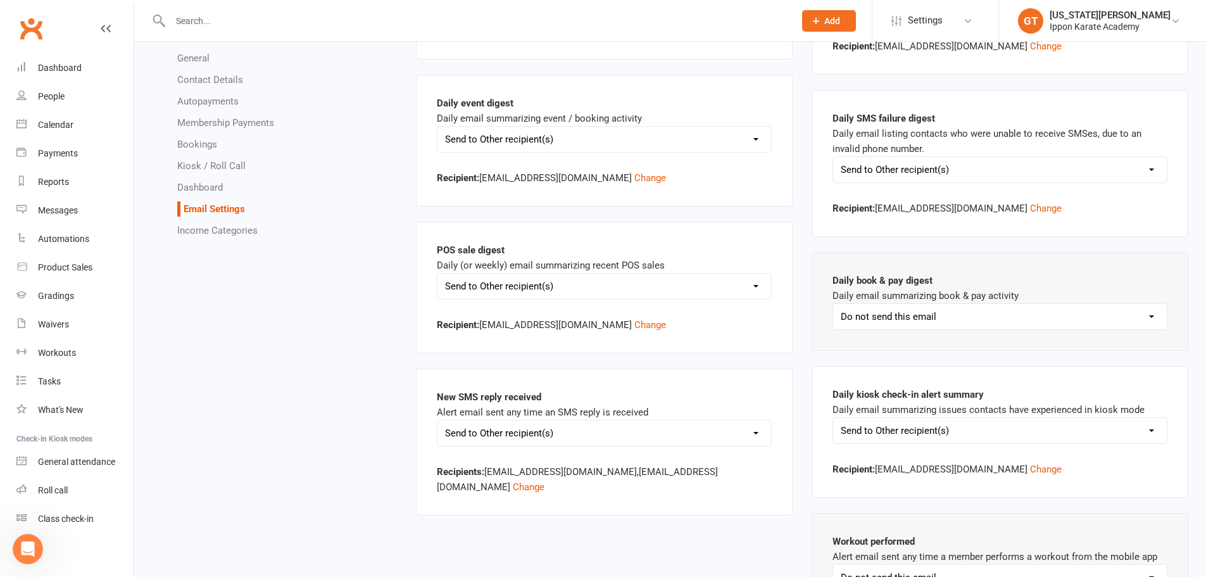
scroll to position [2093, 0]
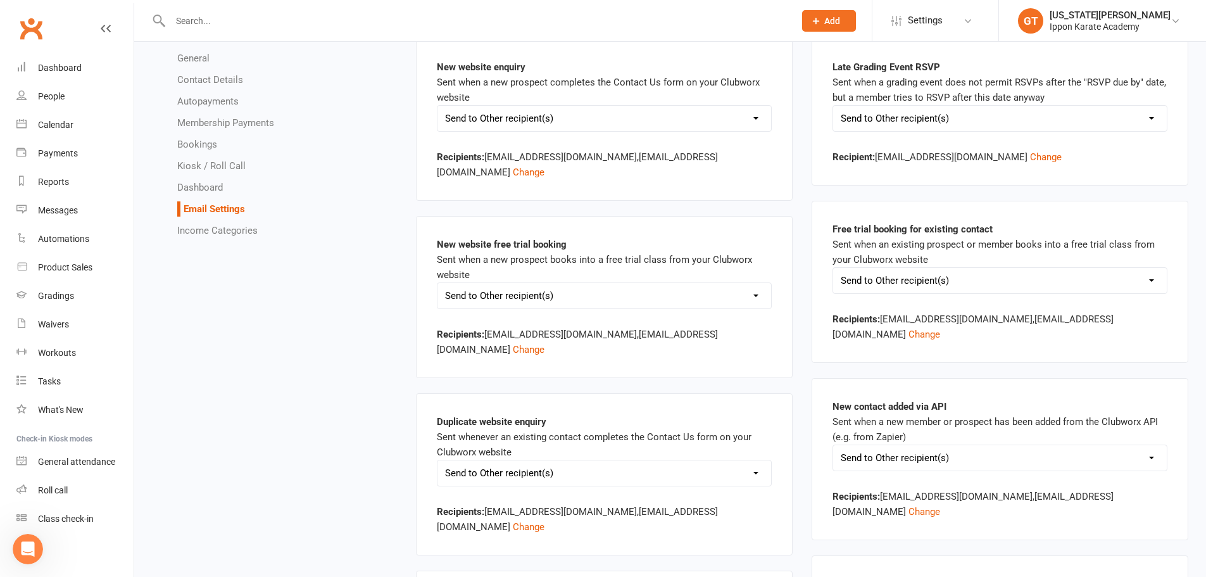
scroll to position [0, 0]
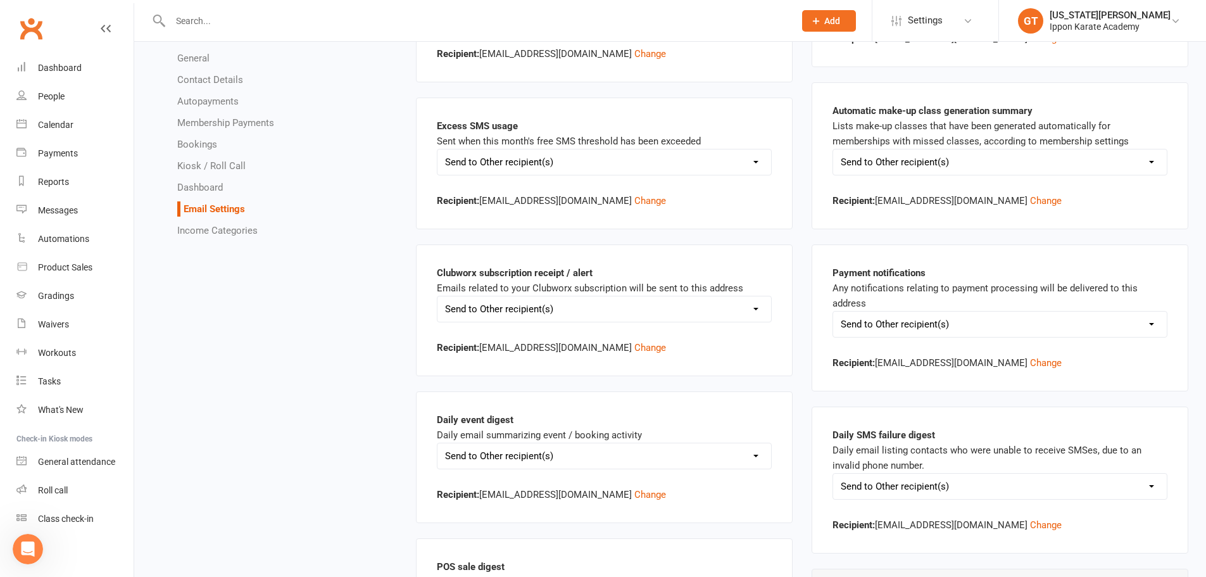
drag, startPoint x: 1215, startPoint y: 387, endPoint x: 383, endPoint y: 353, distance: 832.2
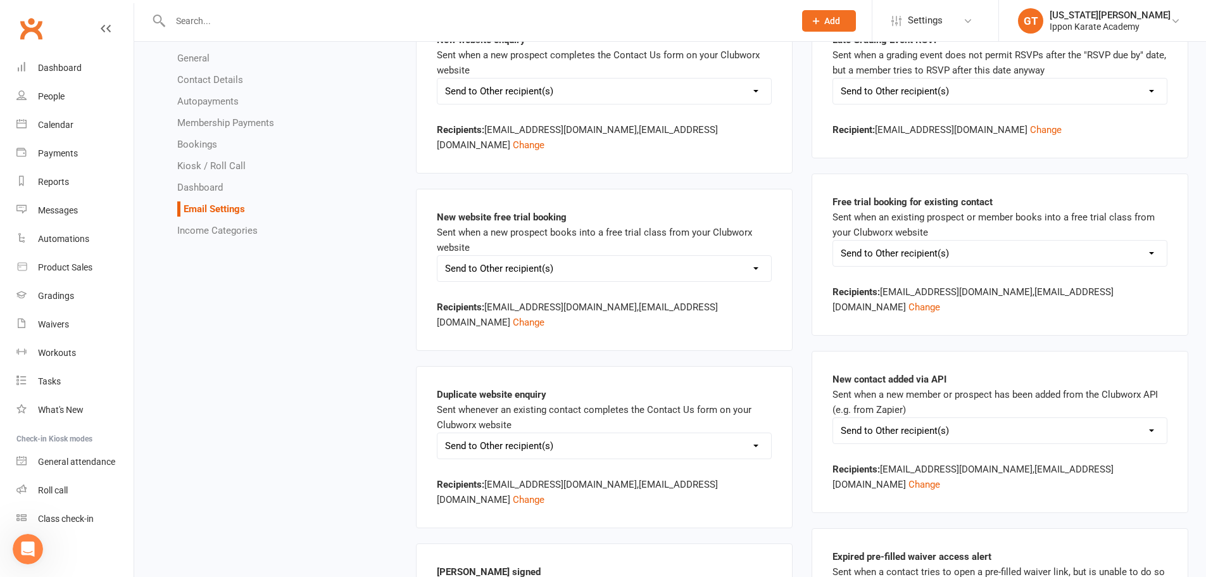
scroll to position [3, 0]
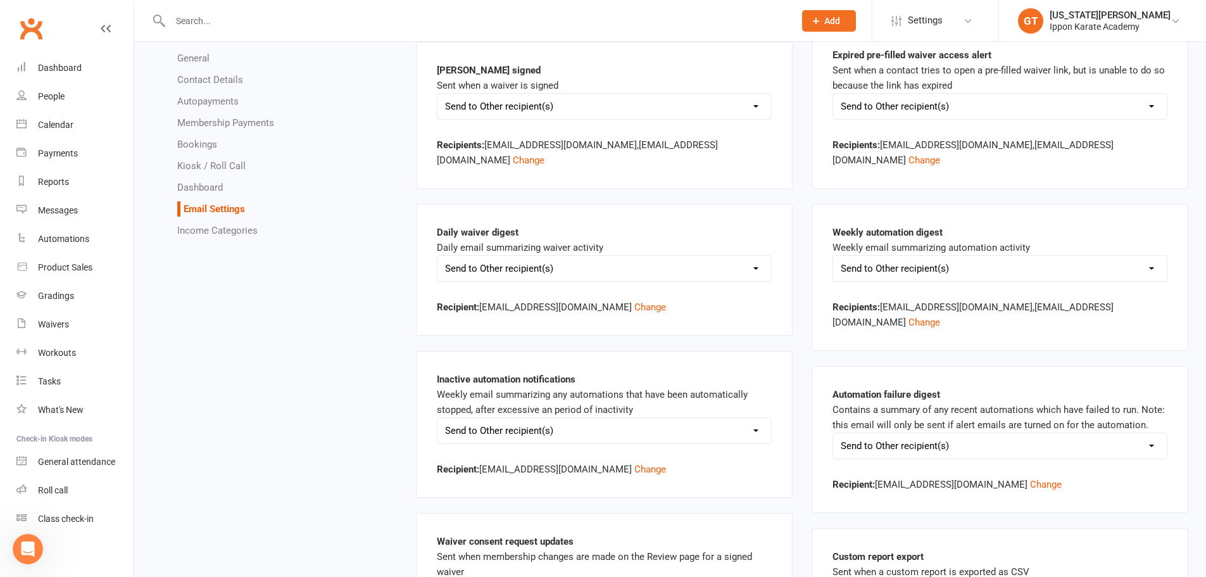
scroll to position [763, 0]
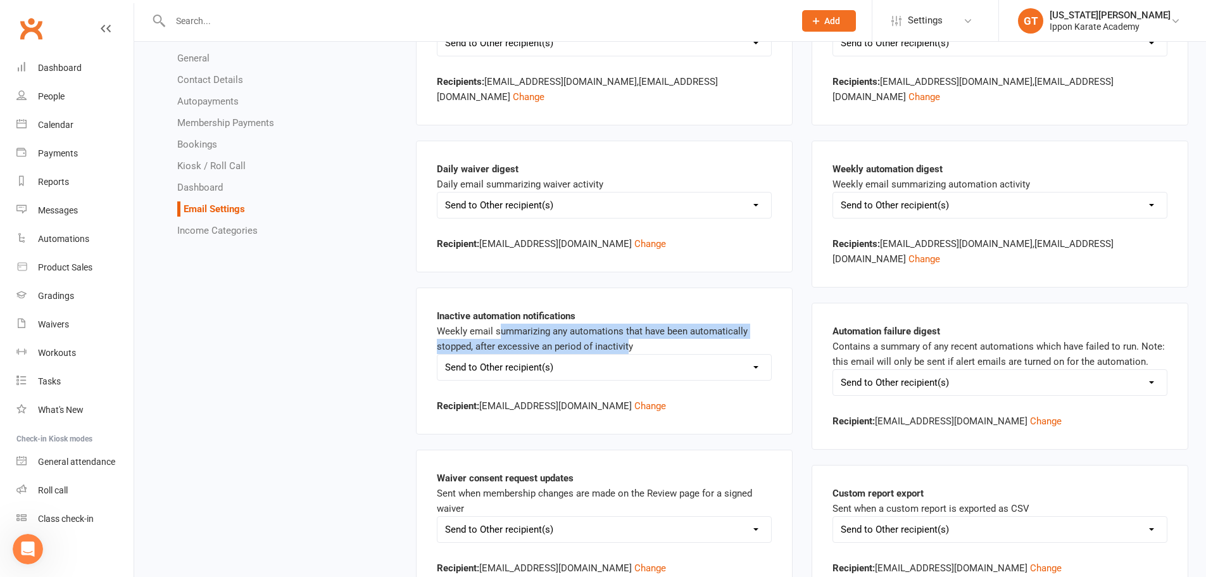
drag, startPoint x: 498, startPoint y: 269, endPoint x: 627, endPoint y: 282, distance: 129.2
click at [627, 308] on div "Inactive automation notifications Weekly email summarizing any automations that…" at bounding box center [604, 360] width 335 height 105
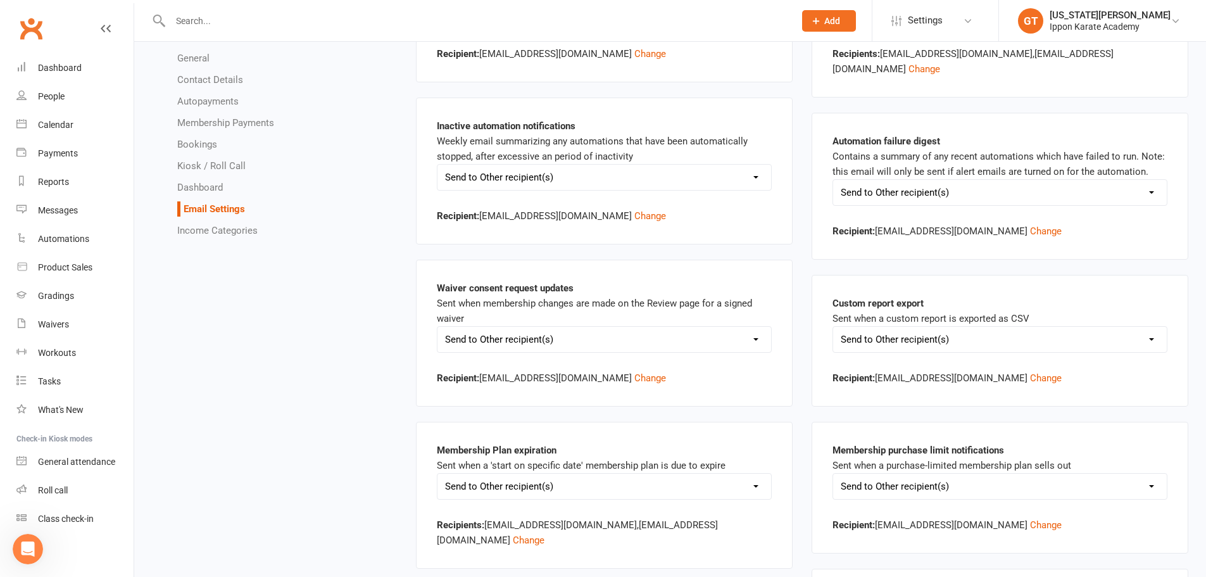
scroll to position [1016, 0]
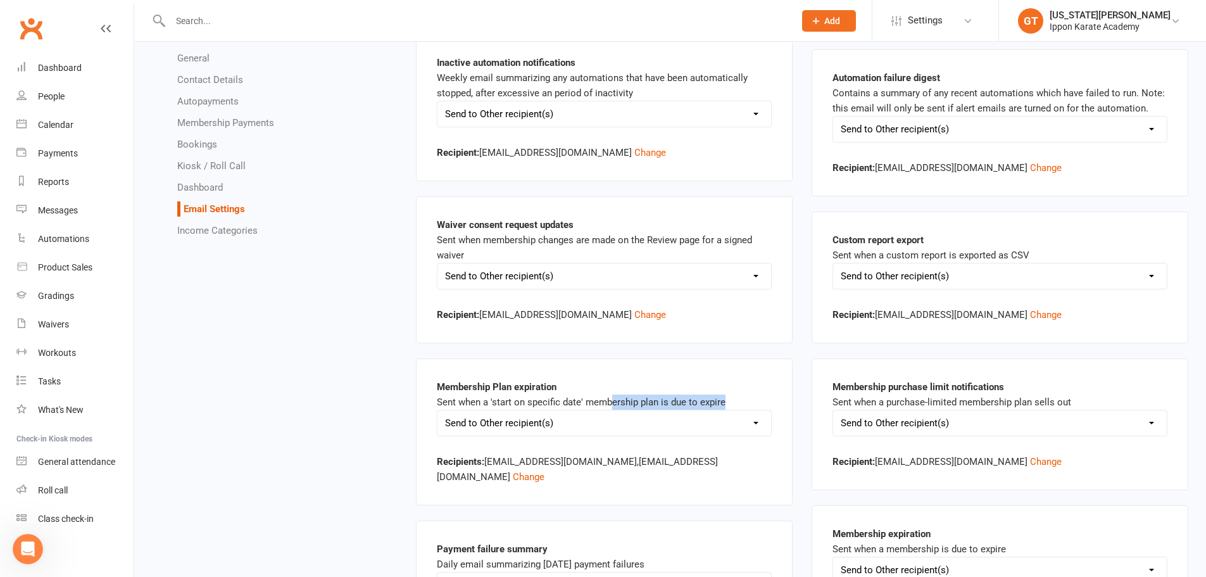
drag, startPoint x: 613, startPoint y: 336, endPoint x: 735, endPoint y: 338, distance: 122.2
click at [735, 379] on div "Membership Plan expiration Sent when a 'start on specific date' membership plan…" at bounding box center [604, 431] width 335 height 105
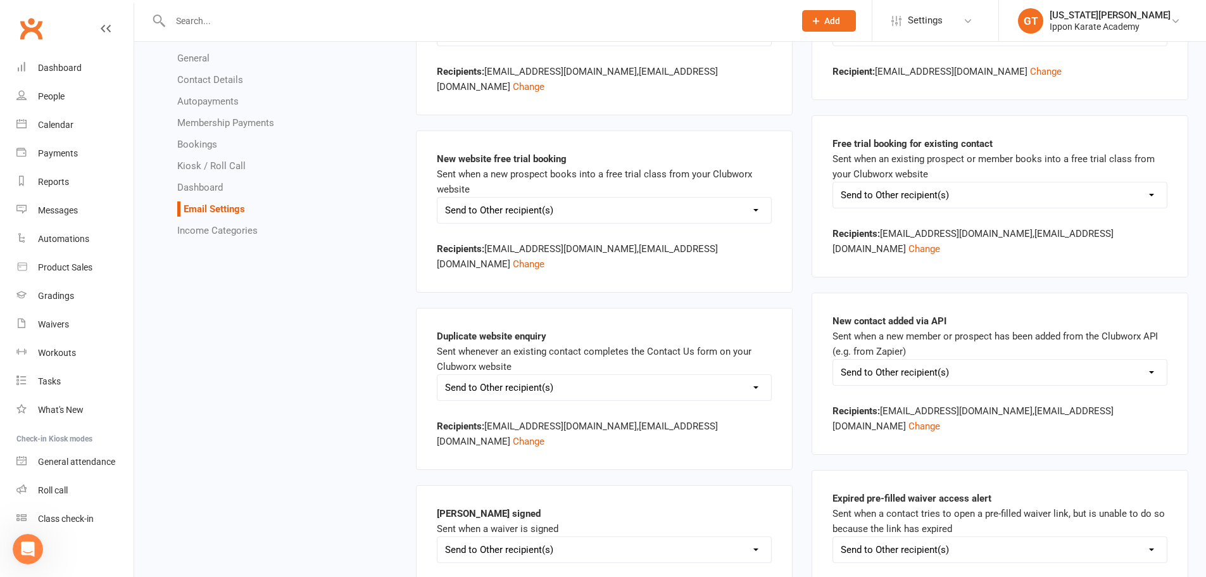
scroll to position [0, 0]
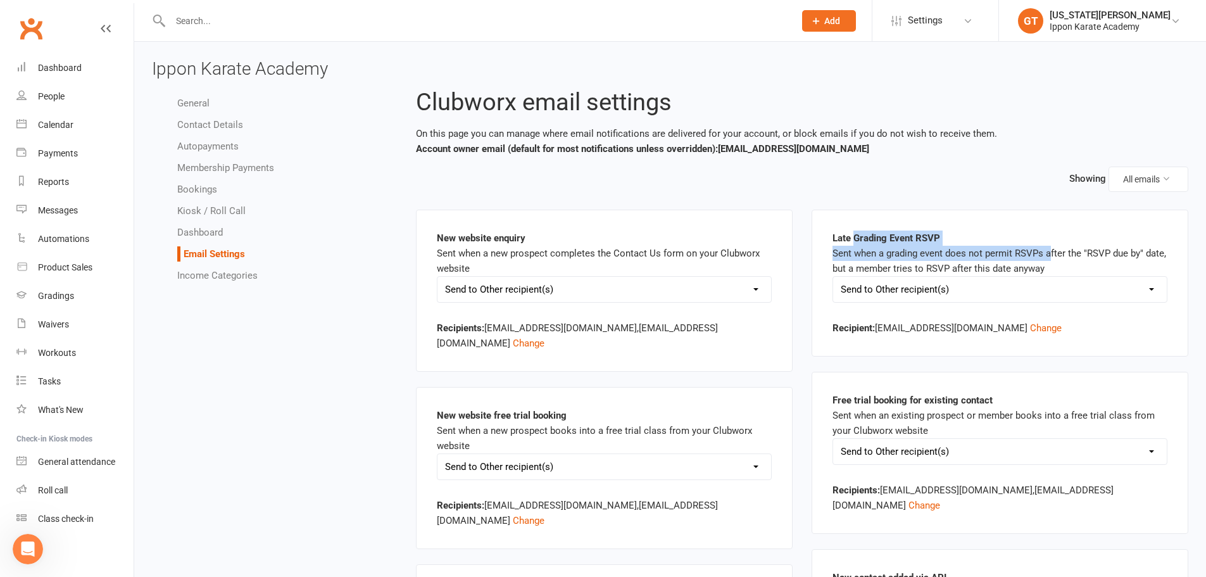
drag, startPoint x: 856, startPoint y: 239, endPoint x: 1050, endPoint y: 248, distance: 194.6
click at [1050, 248] on div "Late Grading Event RSVP Sent when a grading event does not permit RSVPs after t…" at bounding box center [1000, 283] width 335 height 105
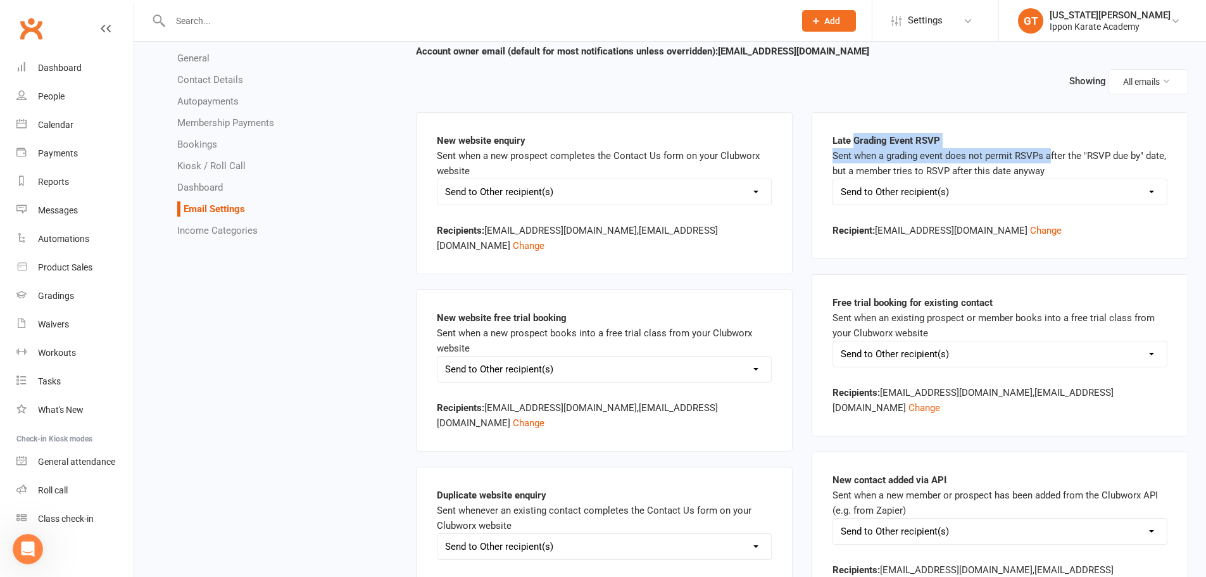
scroll to position [127, 0]
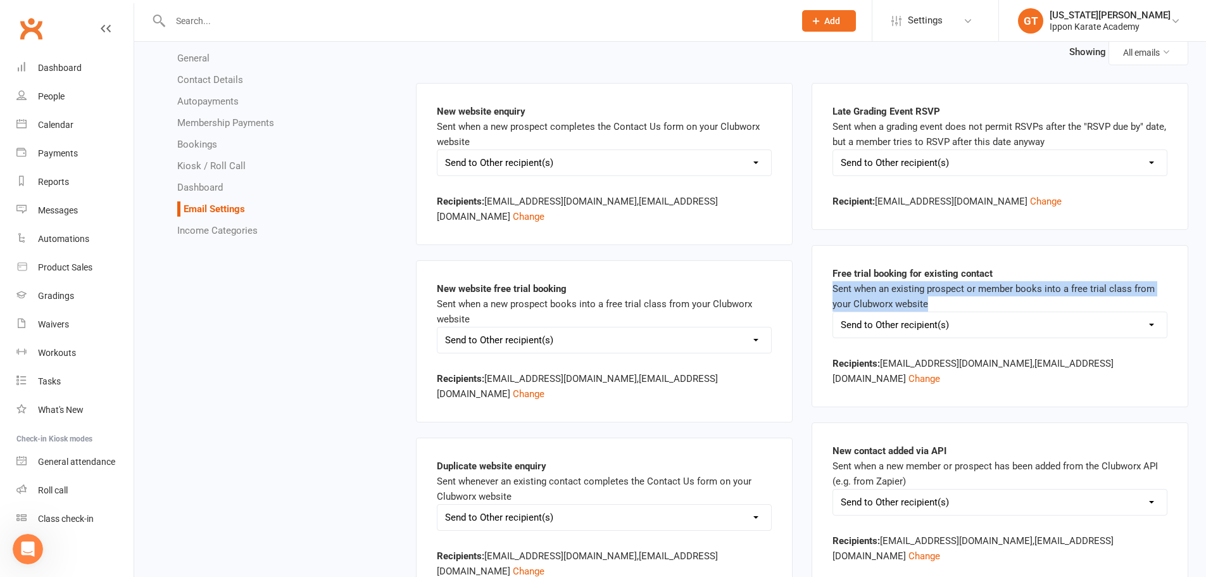
drag, startPoint x: 833, startPoint y: 289, endPoint x: 970, endPoint y: 303, distance: 137.6
click at [970, 303] on div "Free trial booking for existing contact Sent when an existing prospect or membe…" at bounding box center [1000, 326] width 335 height 120
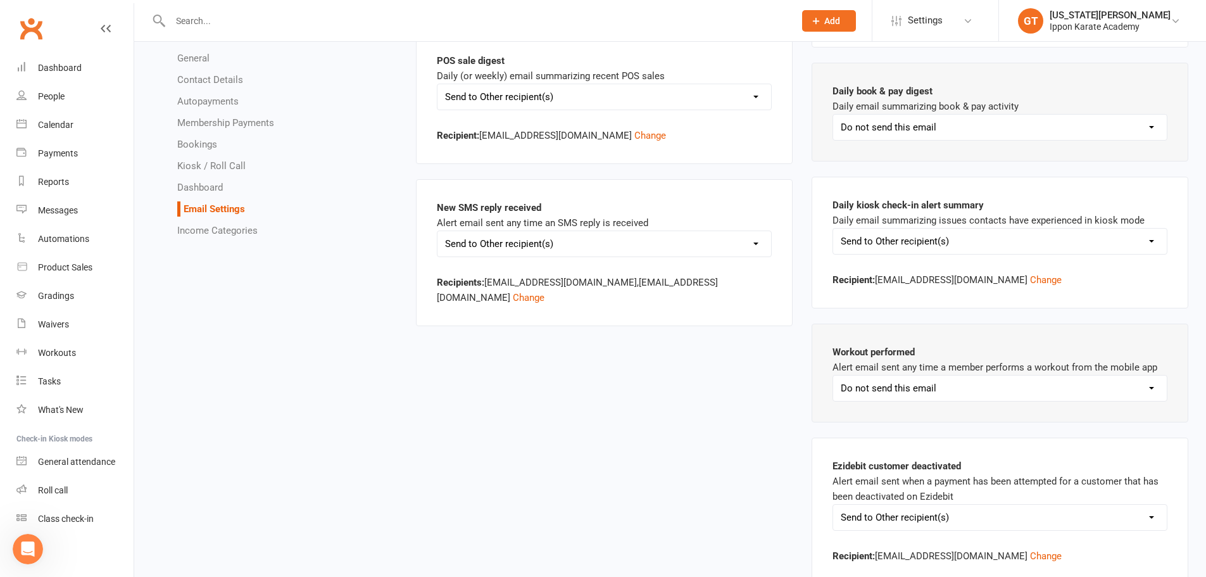
scroll to position [2093, 0]
click at [204, 167] on link "Kiosk / Roll Call" at bounding box center [211, 165] width 68 height 11
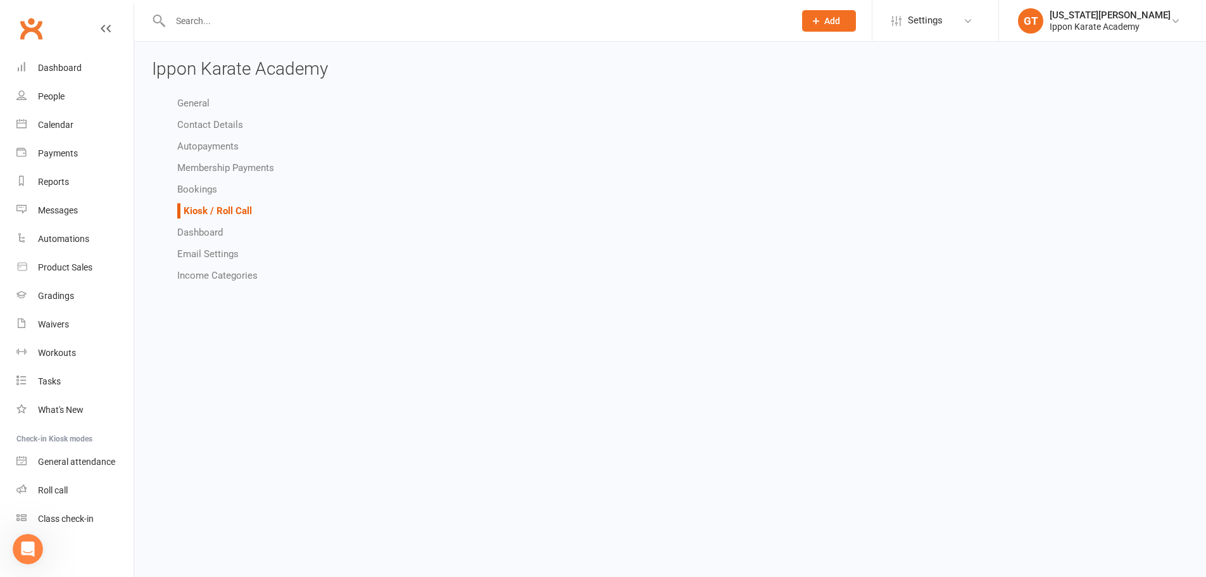
select select "kiosk_attendee_list_format_no_email"
select select "all_attendees_sort_order_first_name_asc"
select select "checked_in_attendee_sort_order_first_name_asc"
select select "pending_attendee_sort_order_first_name_asc"
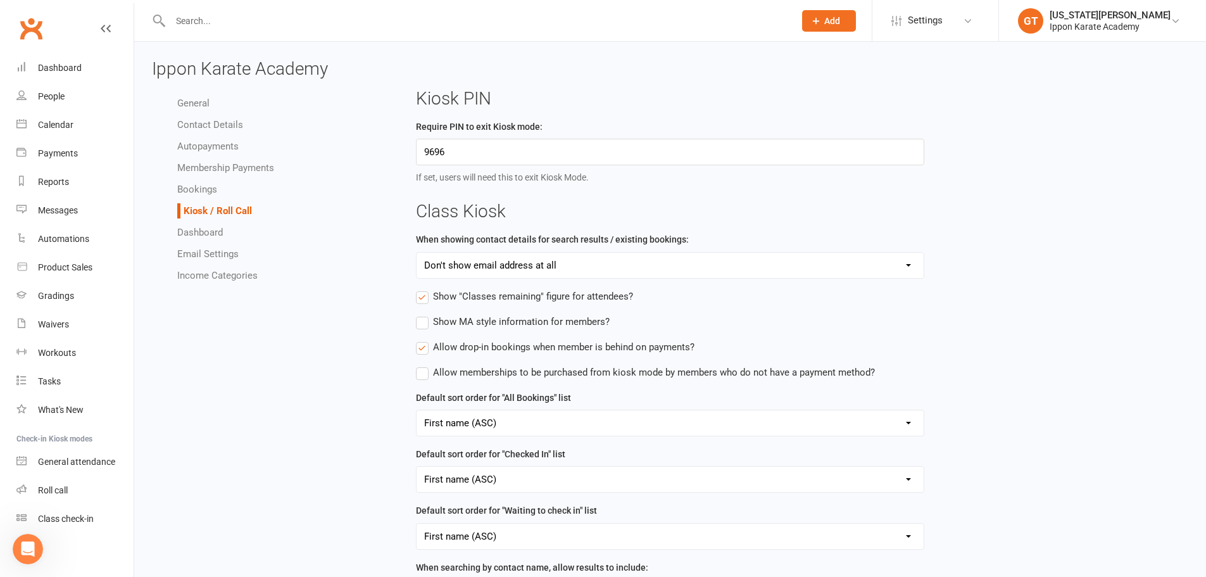
click at [180, 192] on link "Bookings" at bounding box center [197, 189] width 40 height 11
select select "send_booking_confirmation_email_to_prospects"
select select "send_booking_reminder_to_prospects"
select select "send_prospect_booking_reminder_via_all"
select select "1"
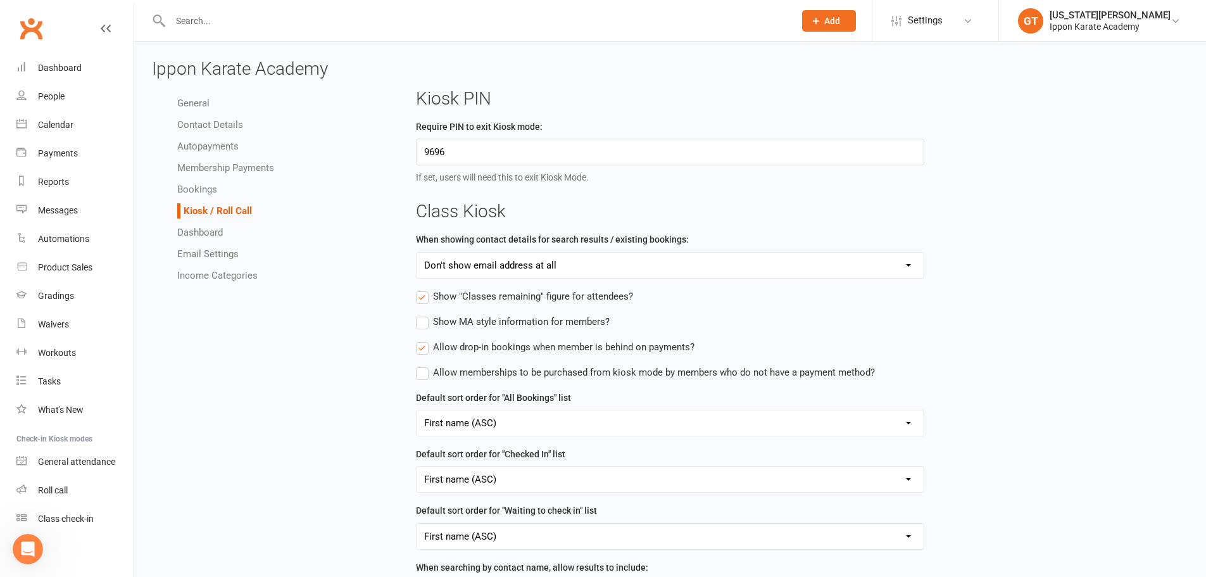
select select "false"
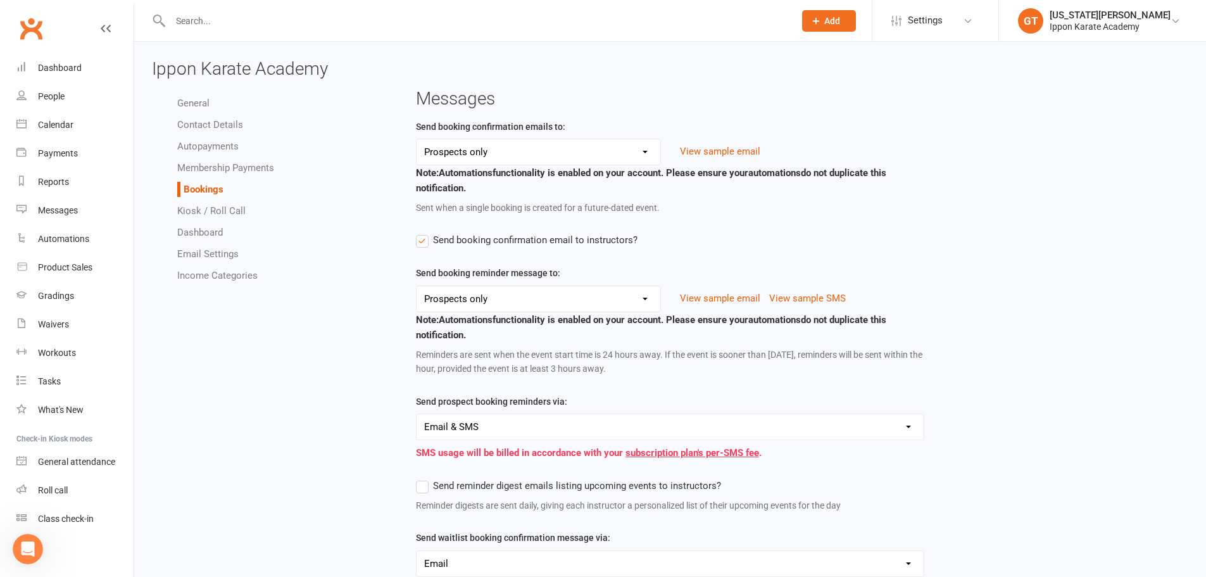
click at [760, 153] on div "View sample email" at bounding box center [803, 151] width 264 height 15
click at [754, 153] on button "View sample email" at bounding box center [720, 151] width 80 height 15
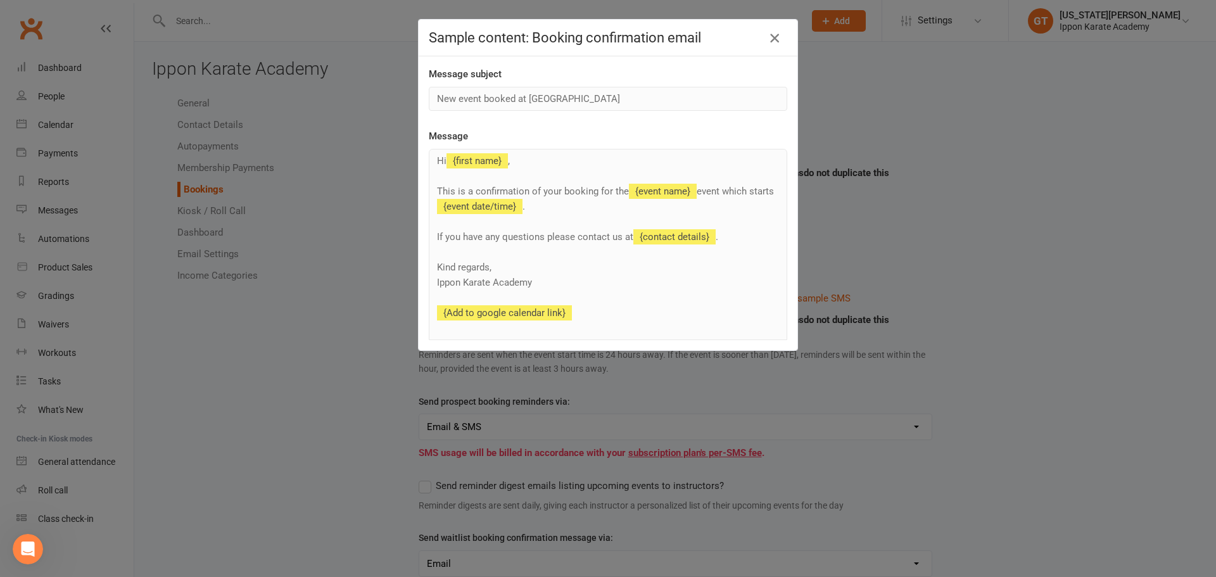
click at [769, 31] on icon "button" at bounding box center [774, 37] width 15 height 15
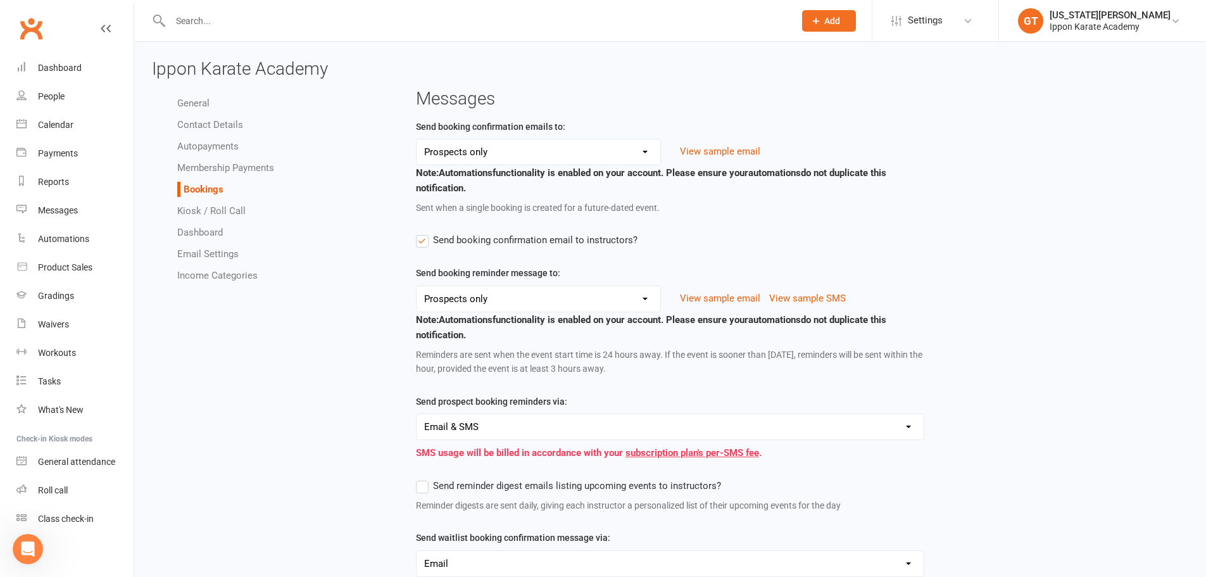
click at [194, 99] on link "General" at bounding box center [193, 103] width 32 height 11
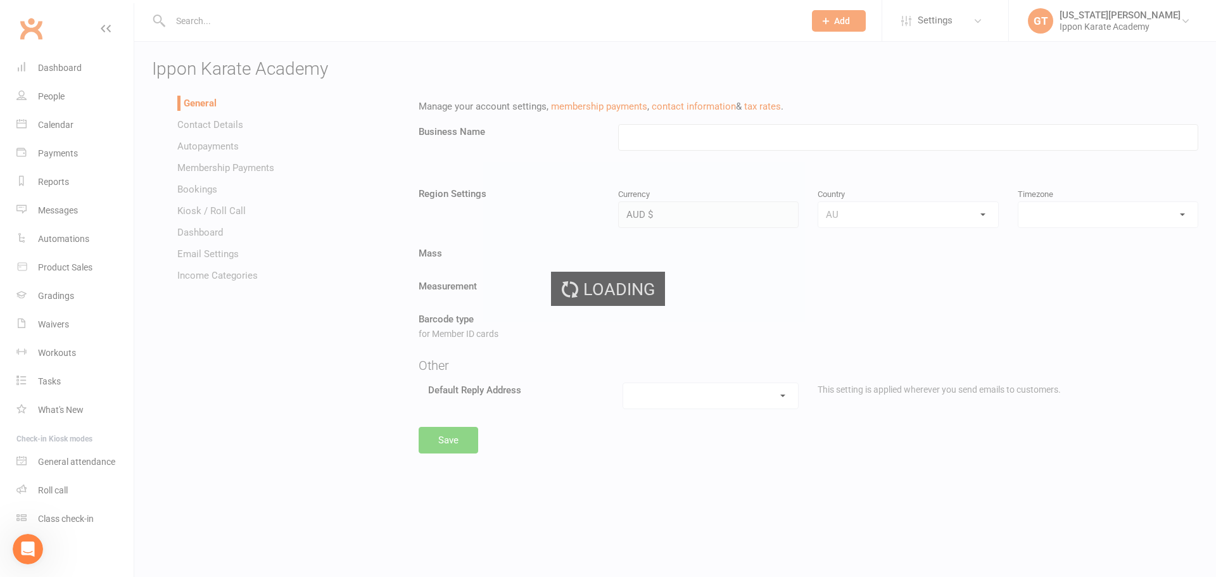
type input "Ippon Karate Academy"
select select "Australia/Melbourne"
select select "info@ipponkarate.com"
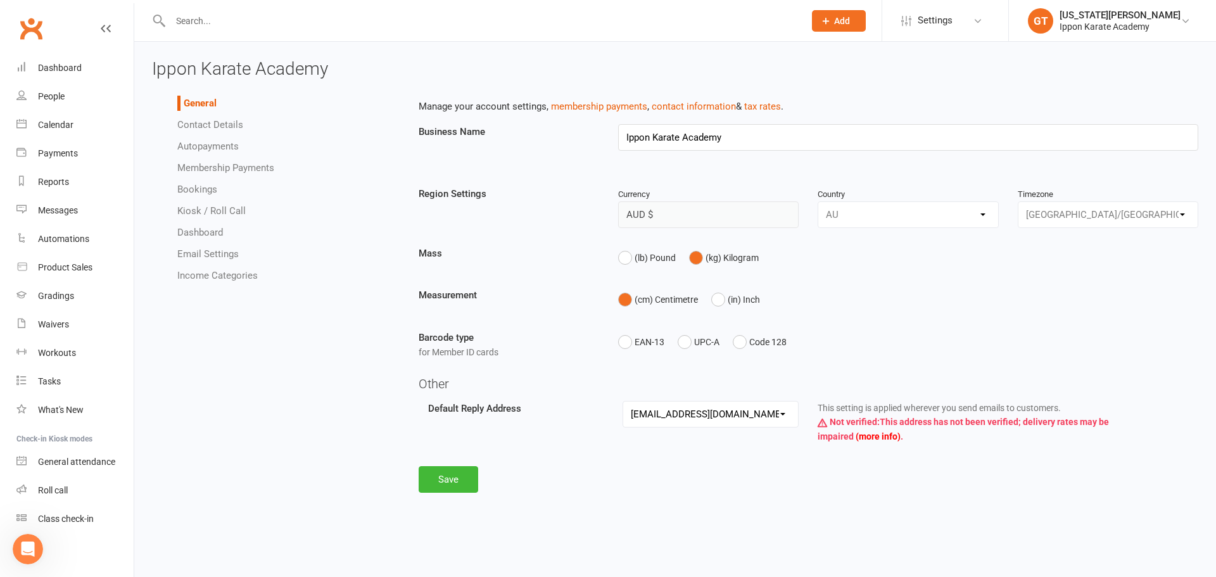
click at [215, 123] on link "Contact Details" at bounding box center [210, 124] width 66 height 11
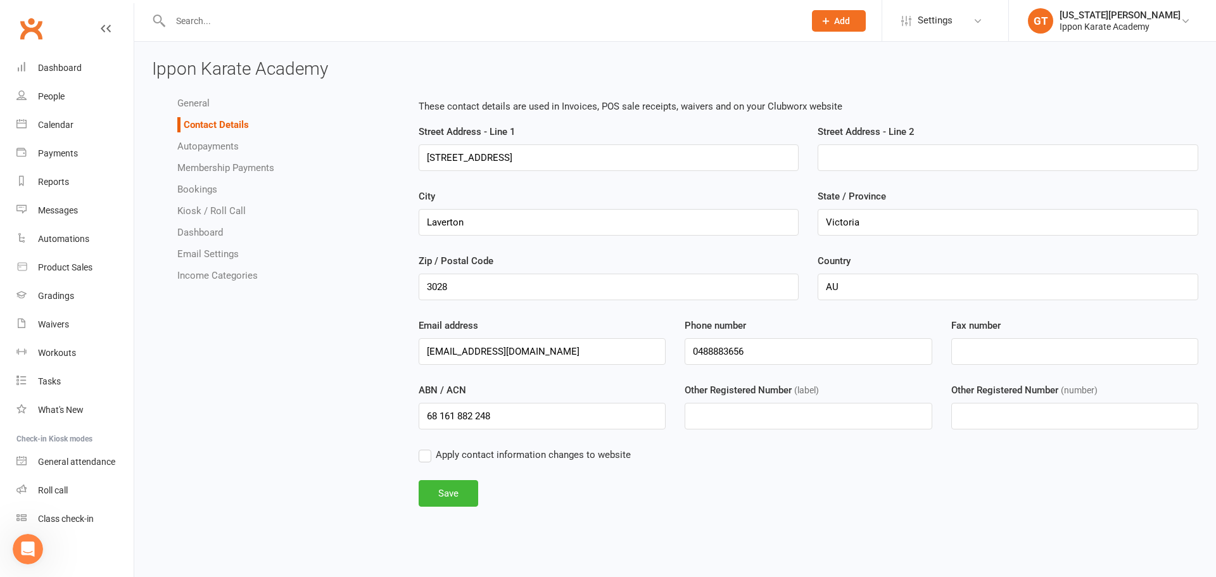
click at [201, 147] on link "Autopayments" at bounding box center [207, 146] width 61 height 11
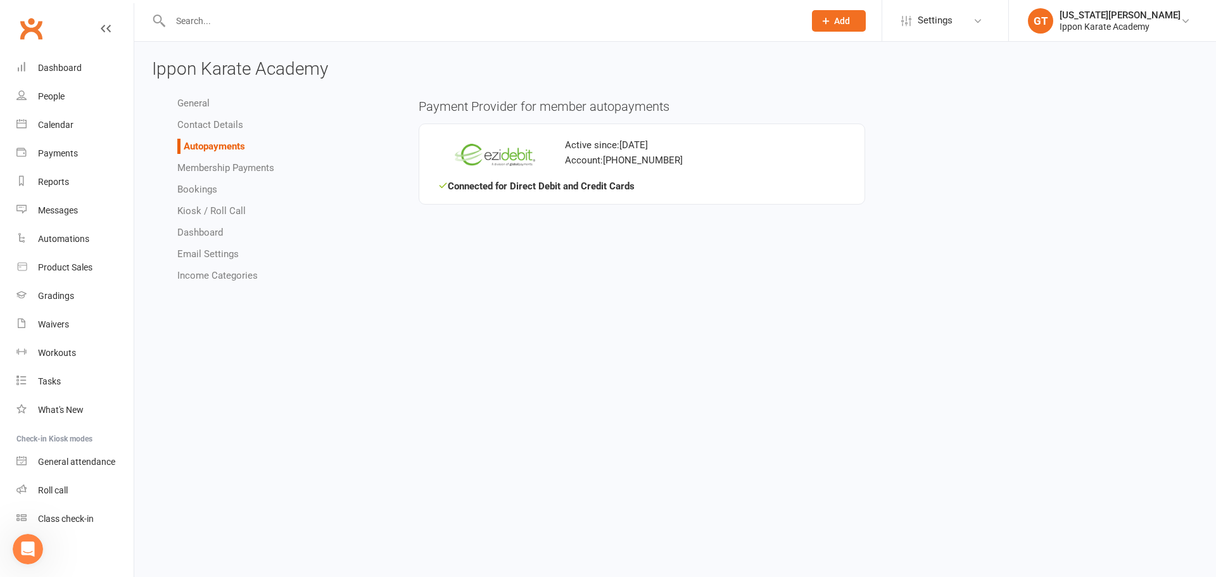
click at [208, 169] on link "Membership Payments" at bounding box center [225, 167] width 97 height 11
select select "718"
select select "true"
select select "expire_class_packs_on_booking_creation"
select select "allow_make_up_classes_for_expired_memberships_up_to_30d"
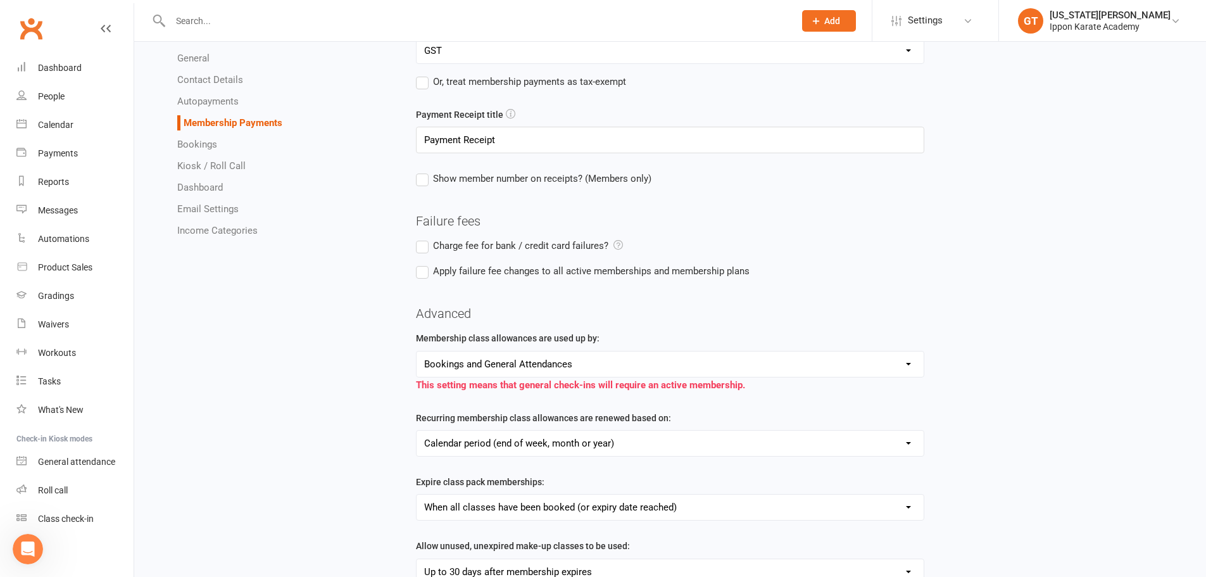
scroll to position [127, 0]
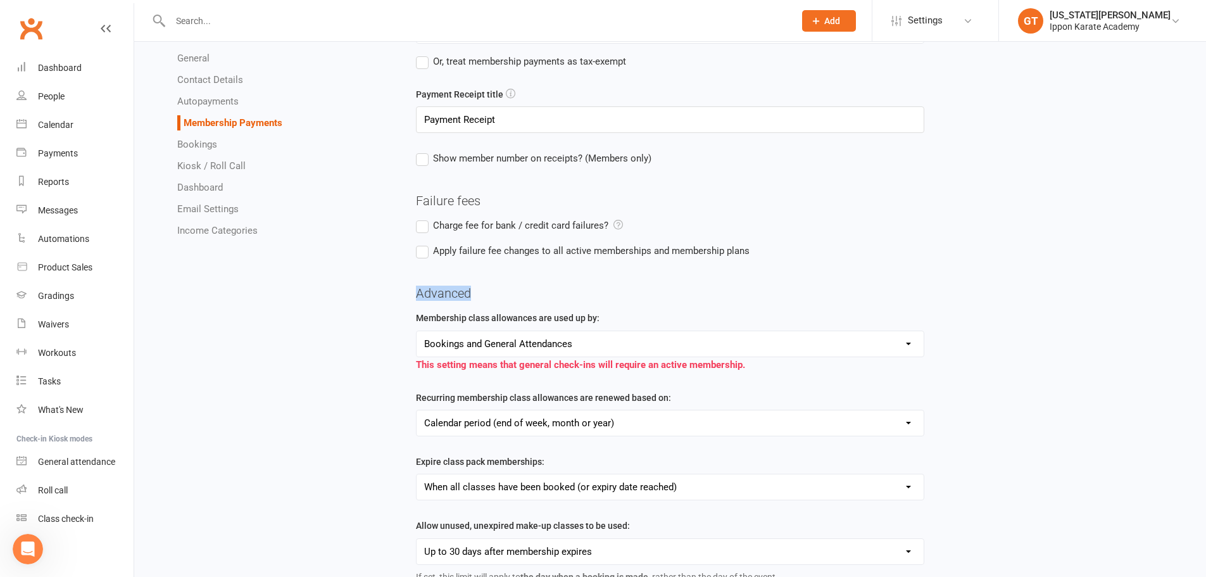
drag, startPoint x: 799, startPoint y: 259, endPoint x: 647, endPoint y: 296, distance: 156.5
click at [647, 296] on div "Membership Payments Default tax rate for Membership Payments Manage Tax Rates G…" at bounding box center [802, 370] width 773 height 794
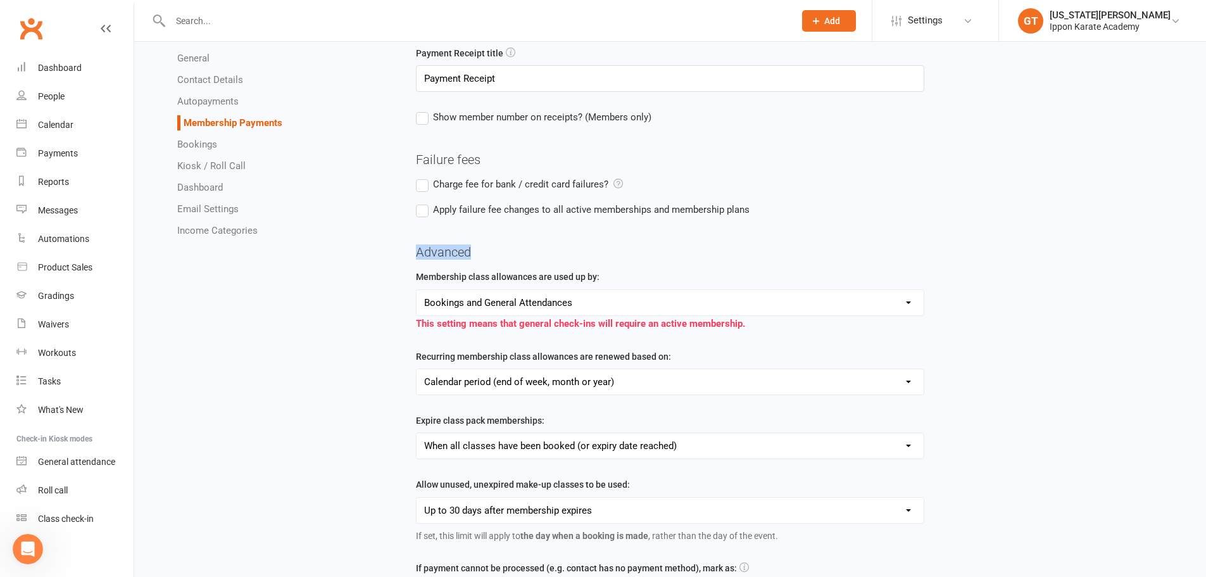
scroll to position [190, 0]
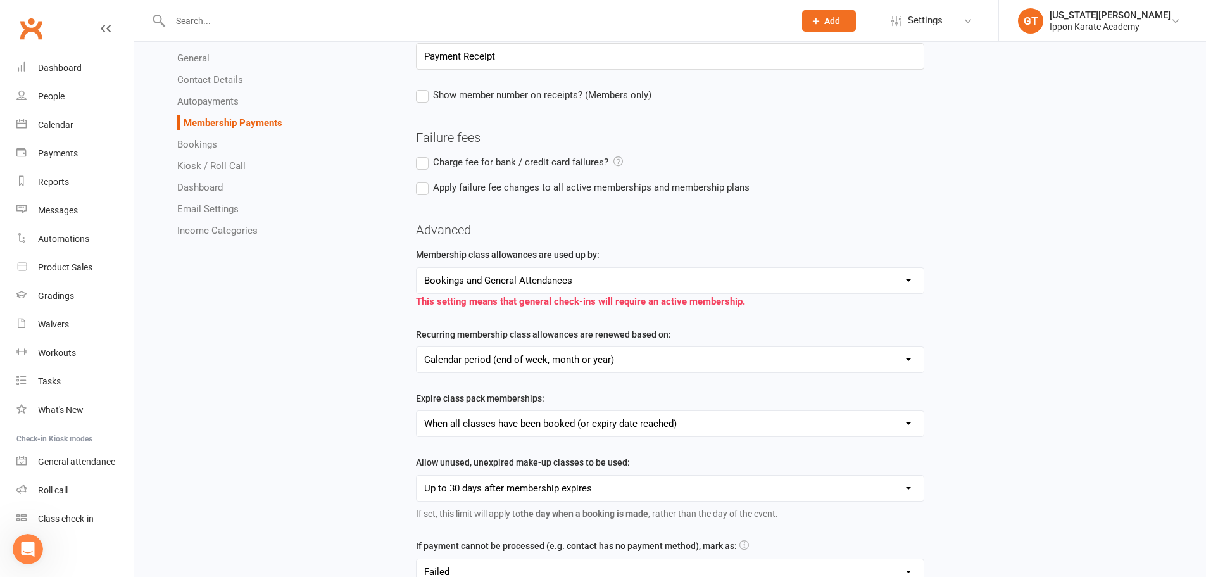
click at [636, 258] on div "Membership class allowances are used up by: Bookings only Bookings and General …" at bounding box center [670, 277] width 509 height 61
click at [545, 281] on select "Bookings only Bookings and General Attendances" at bounding box center [671, 280] width 508 height 25
click at [544, 281] on select "Bookings only Bookings and General Attendances" at bounding box center [671, 280] width 508 height 25
click at [726, 247] on div "Advanced Membership class allowances are used up by: Bookings only Bookings and…" at bounding box center [802, 445] width 773 height 444
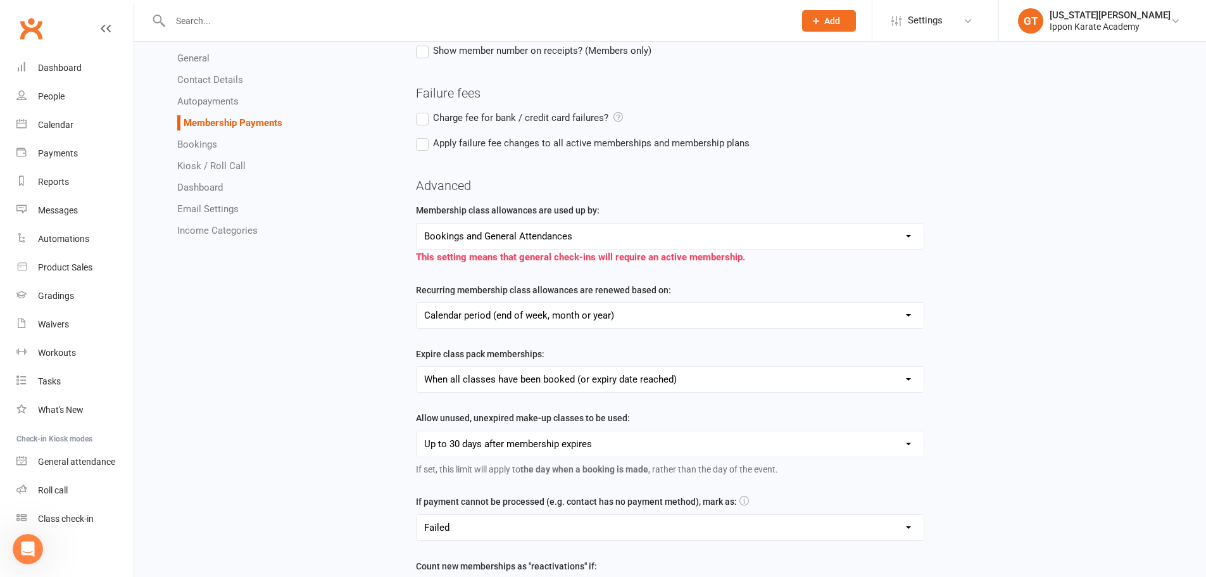
scroll to position [253, 0]
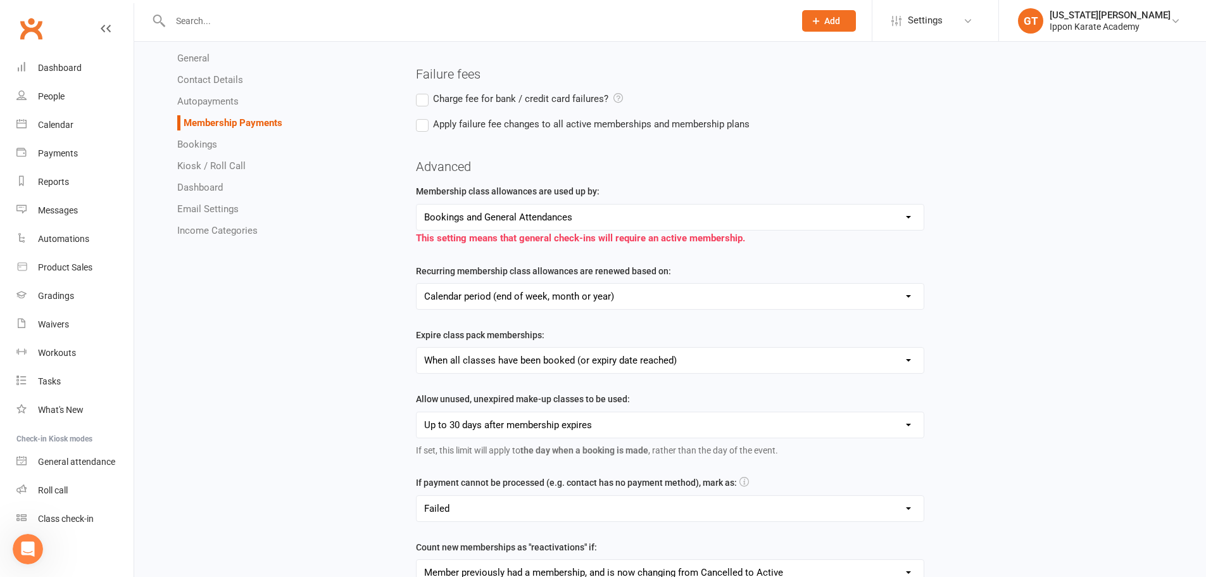
click at [295, 327] on div "General Contact Details Autopayments Membership Payments Bookings Kiosk / Roll …" at bounding box center [670, 238] width 1056 height 804
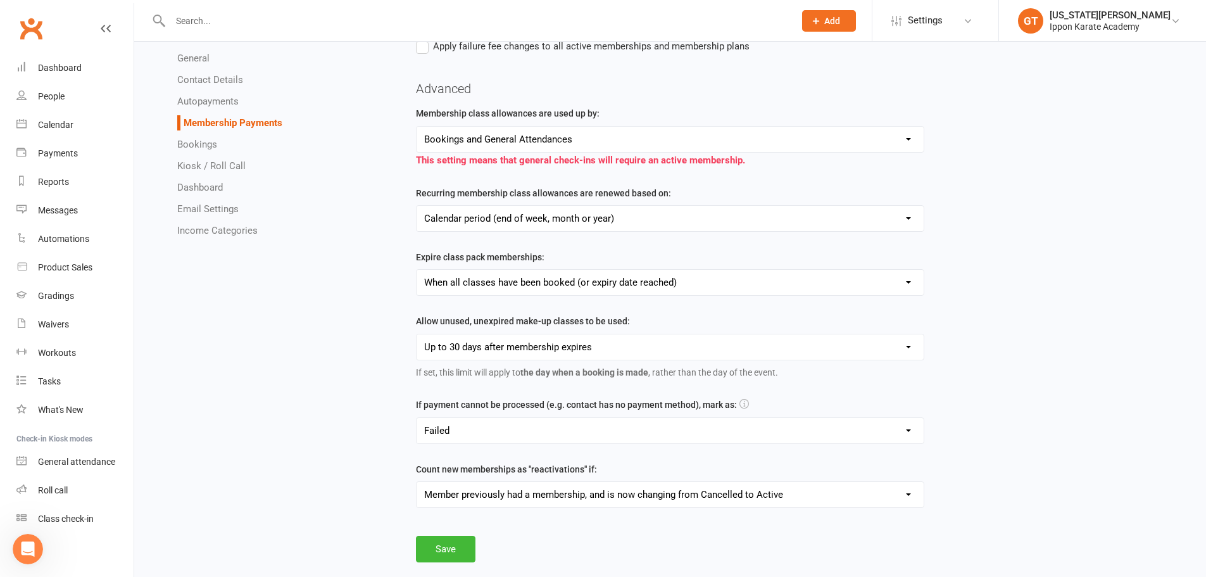
scroll to position [339, 0]
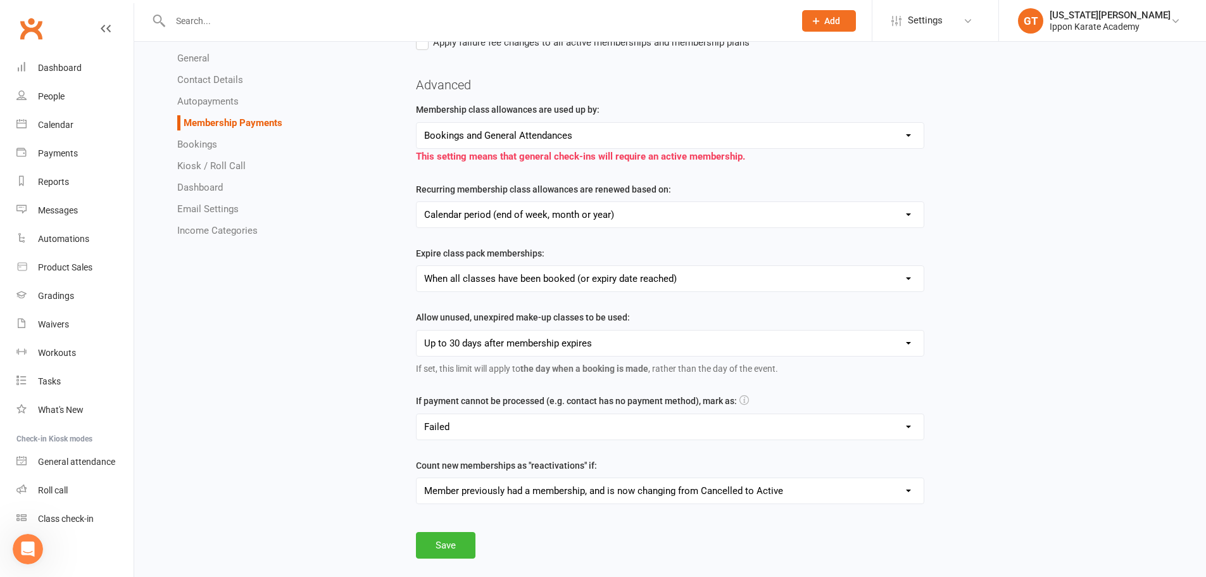
click at [548, 341] on select "Forever Up to 7 days after membership expires Up to 30 days after membership ex…" at bounding box center [671, 343] width 508 height 25
click at [364, 324] on div "General Contact Details Autopayments Membership Payments Bookings Kiosk / Roll …" at bounding box center [670, 156] width 1056 height 804
click at [357, 460] on div "General Contact Details Autopayments Membership Payments Bookings Kiosk / Roll …" at bounding box center [670, 156] width 1056 height 804
click at [392, 517] on div "General Contact Details Autopayments Membership Payments Bookings Kiosk / Roll …" at bounding box center [670, 156] width 1056 height 804
click at [206, 146] on link "Bookings" at bounding box center [197, 144] width 40 height 11
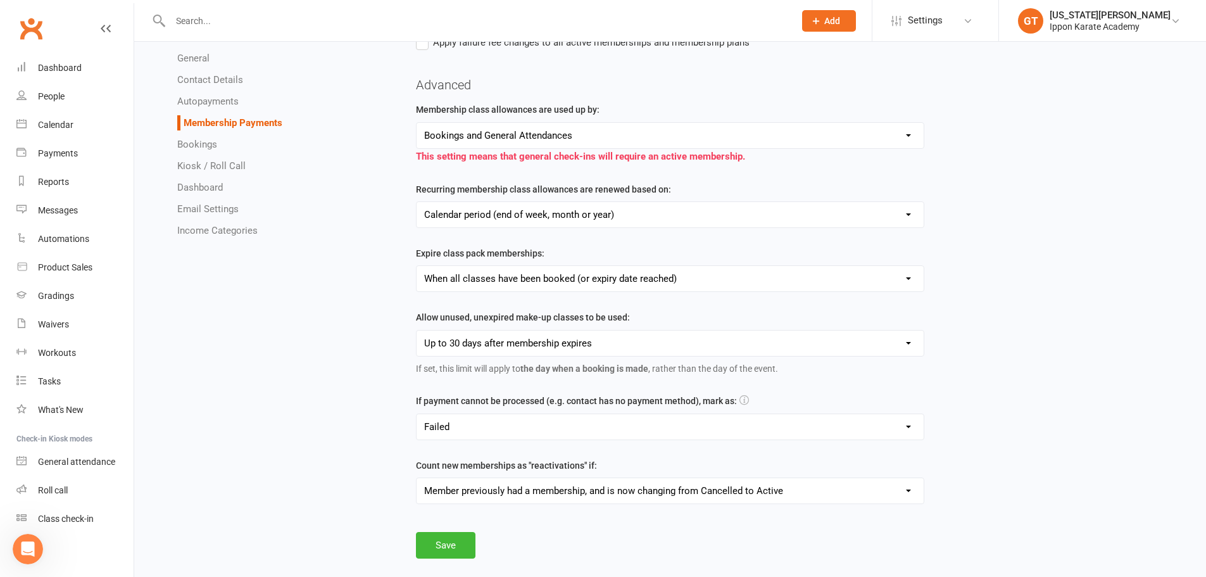
select select "send_booking_confirmation_email_to_prospects"
select select "send_booking_reminder_to_prospects"
select select "send_prospect_booking_reminder_via_all"
select select "1"
select select "false"
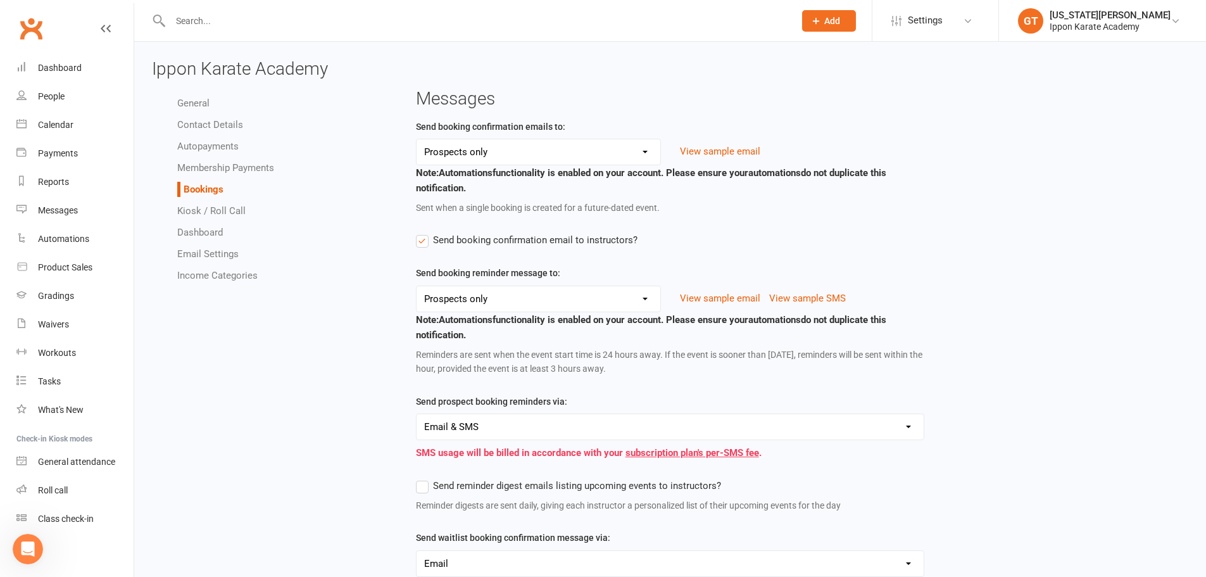
scroll to position [63, 0]
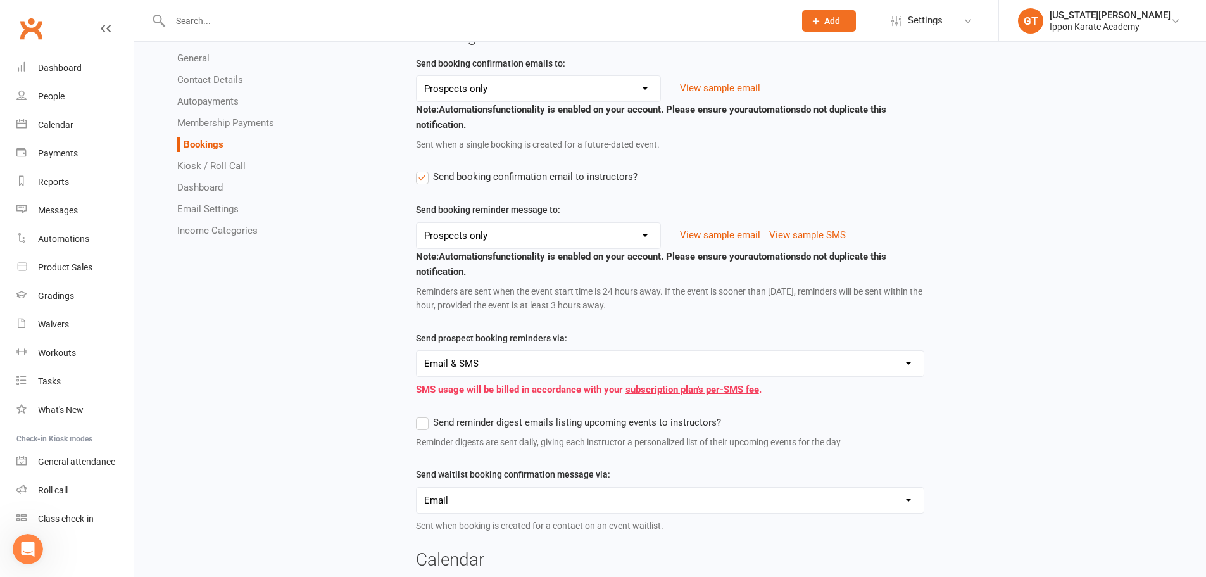
click at [424, 181] on label "Send booking confirmation email to instructors?" at bounding box center [527, 176] width 222 height 15
click at [424, 169] on input "Send booking confirmation email to instructors?" at bounding box center [527, 169] width 222 height 0
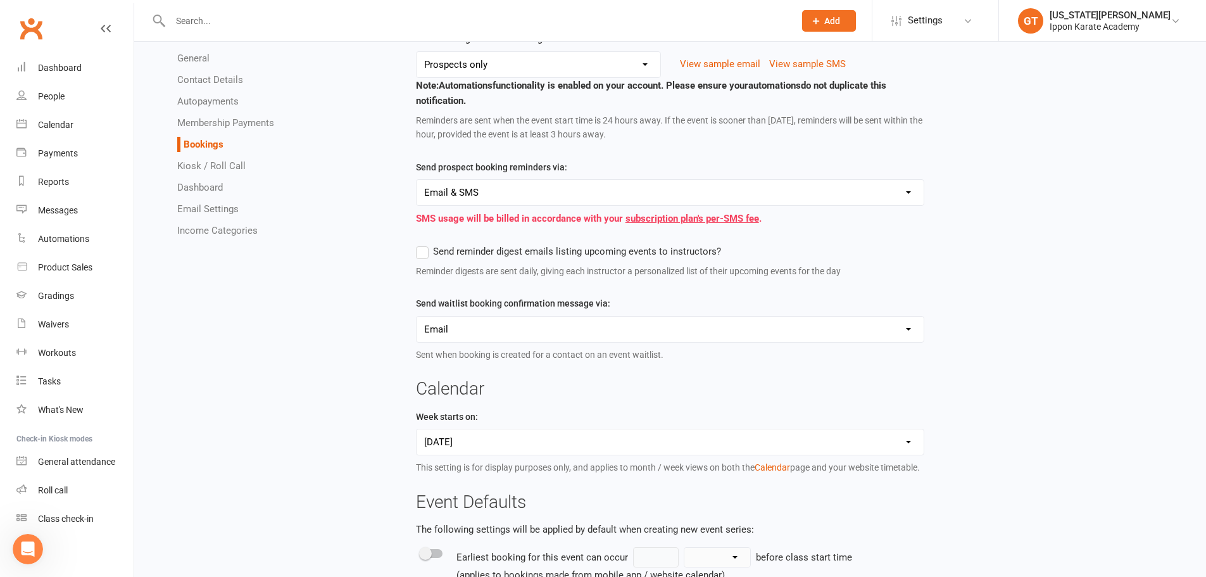
scroll to position [27, 0]
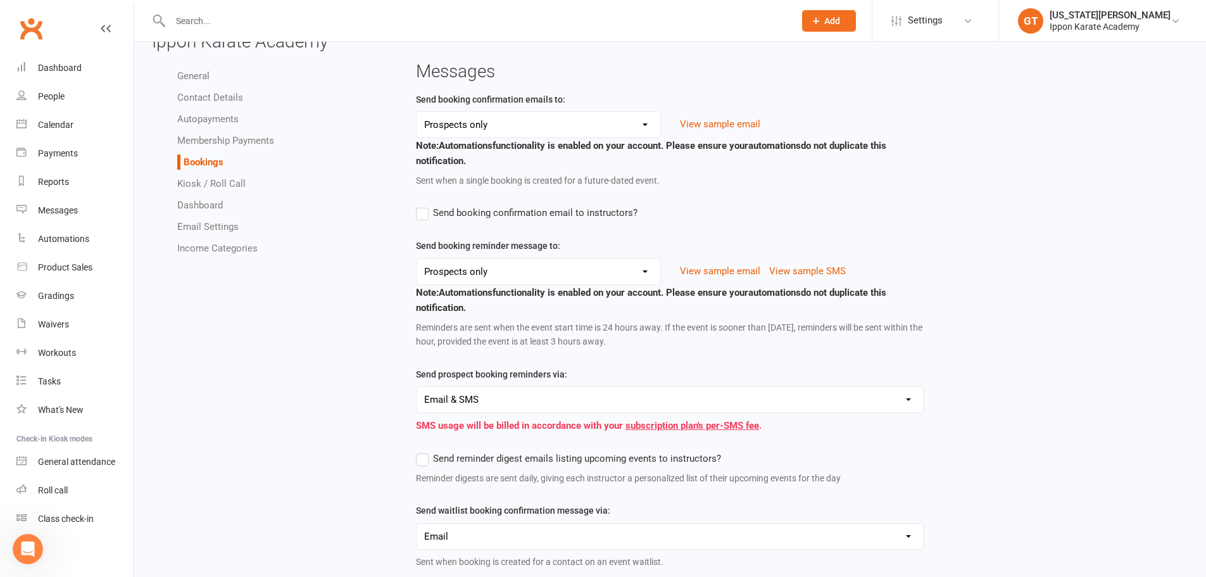
click at [455, 123] on select "Members only Prospects only All contacts No contacts" at bounding box center [539, 124] width 244 height 25
drag, startPoint x: 498, startPoint y: 158, endPoint x: 580, endPoint y: 93, distance: 104.1
click at [580, 93] on div "Send booking confirmation emails to: Members only Prospects only All contacts N…" at bounding box center [670, 140] width 509 height 96
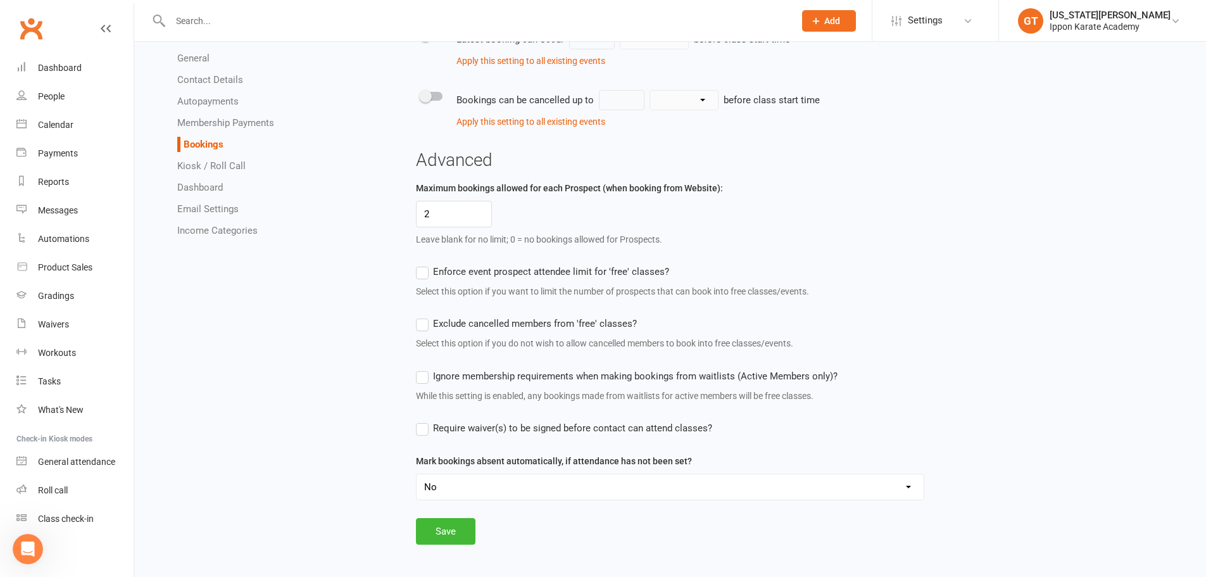
scroll to position [851, 0]
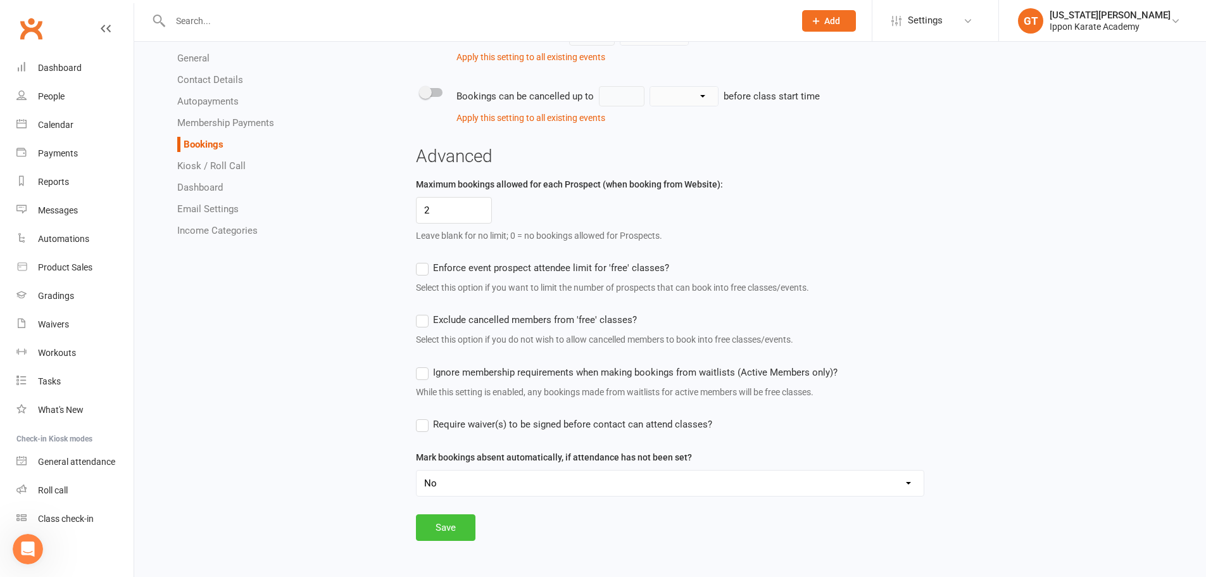
click at [448, 534] on button "Save" at bounding box center [446, 527] width 60 height 27
click at [231, 168] on link "Kiosk / Roll Call" at bounding box center [211, 165] width 68 height 11
select select "kiosk_attendee_list_format_no_email"
select select "all_attendees_sort_order_first_name_asc"
select select "checked_in_attendee_sort_order_first_name_asc"
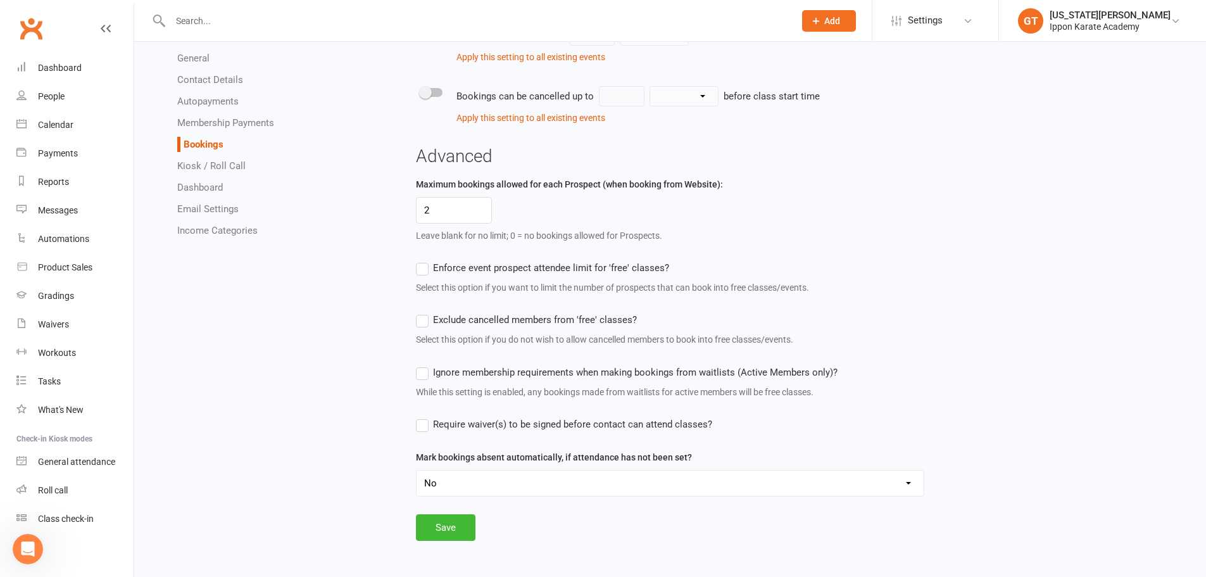
select select "pending_attendee_sort_order_first_name_asc"
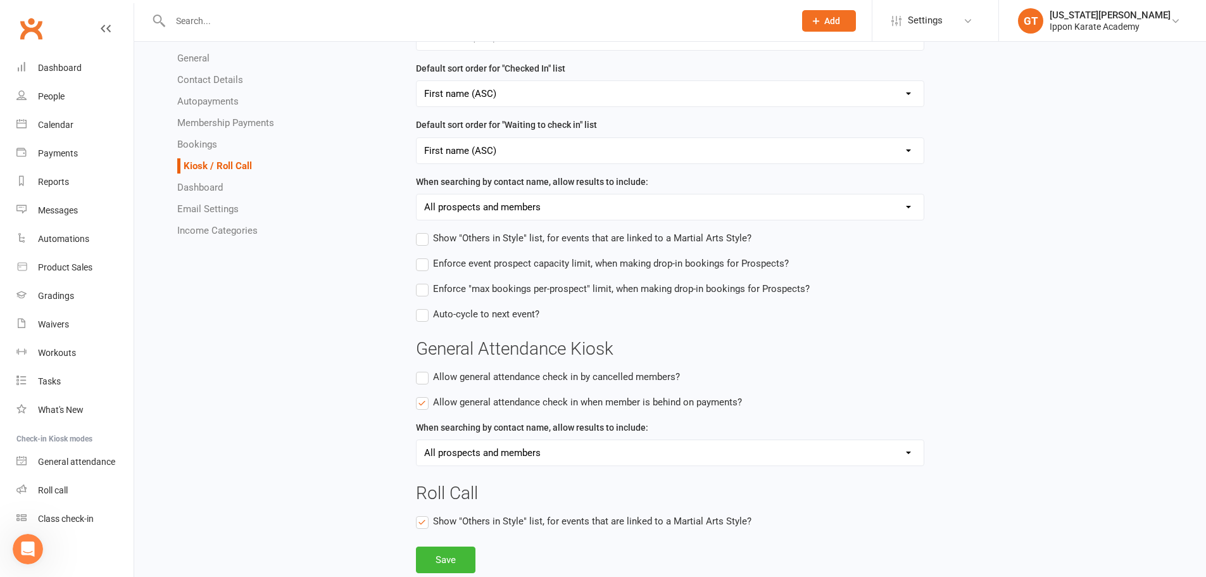
scroll to position [405, 0]
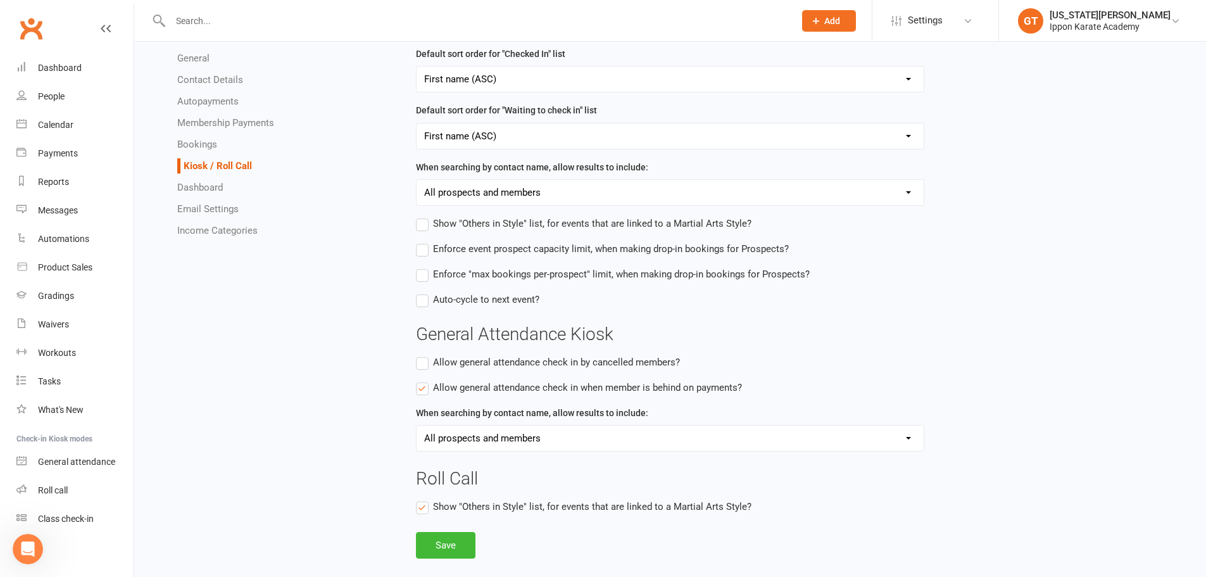
click at [202, 188] on link "Dashboard" at bounding box center [200, 187] width 46 height 11
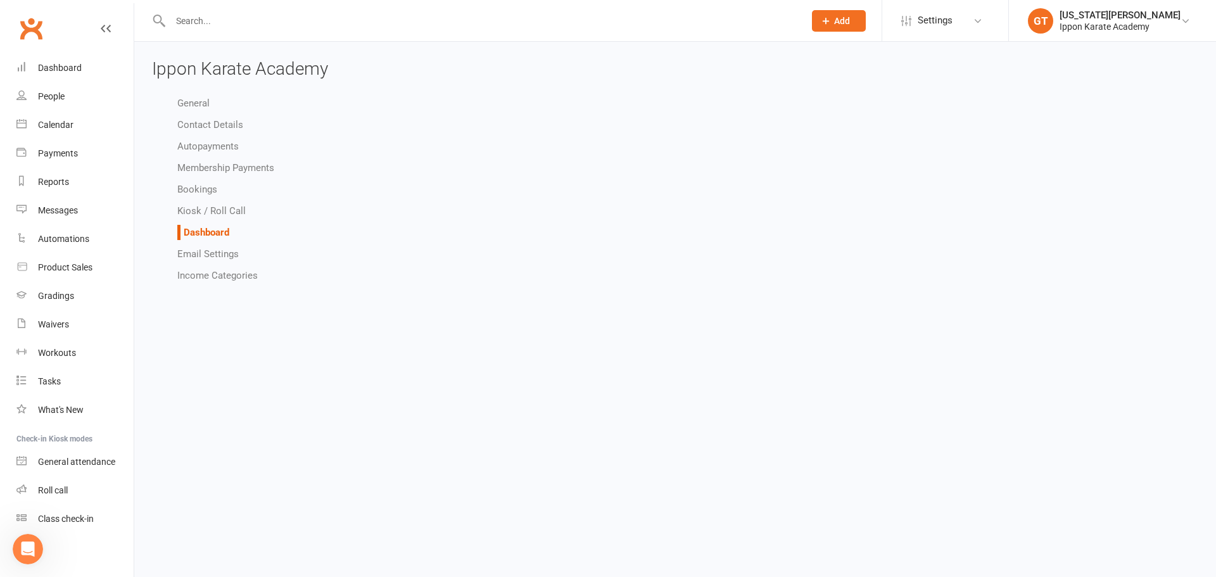
select select "show_net_revenue_for_owners_only"
select select "show_monthly_revenue_for_owners_only"
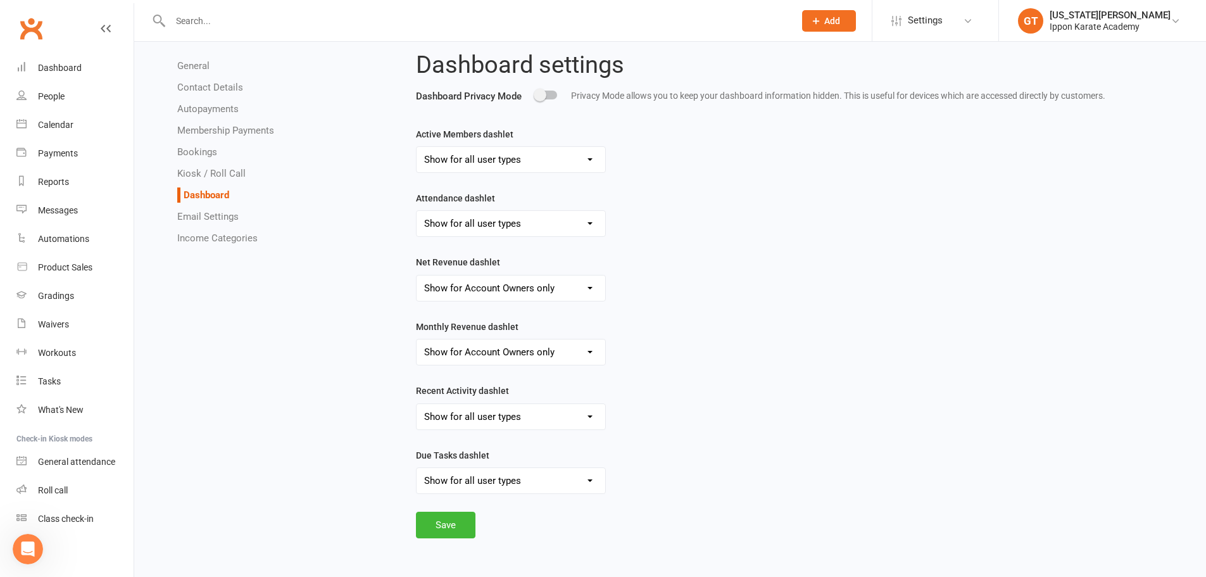
scroll to position [41, 0]
click at [273, 466] on div "General Contact Details Autopayments Membership Payments Bookings Kiosk / Roll …" at bounding box center [670, 305] width 1056 height 507
click at [198, 211] on link "Email Settings" at bounding box center [207, 216] width 61 height 11
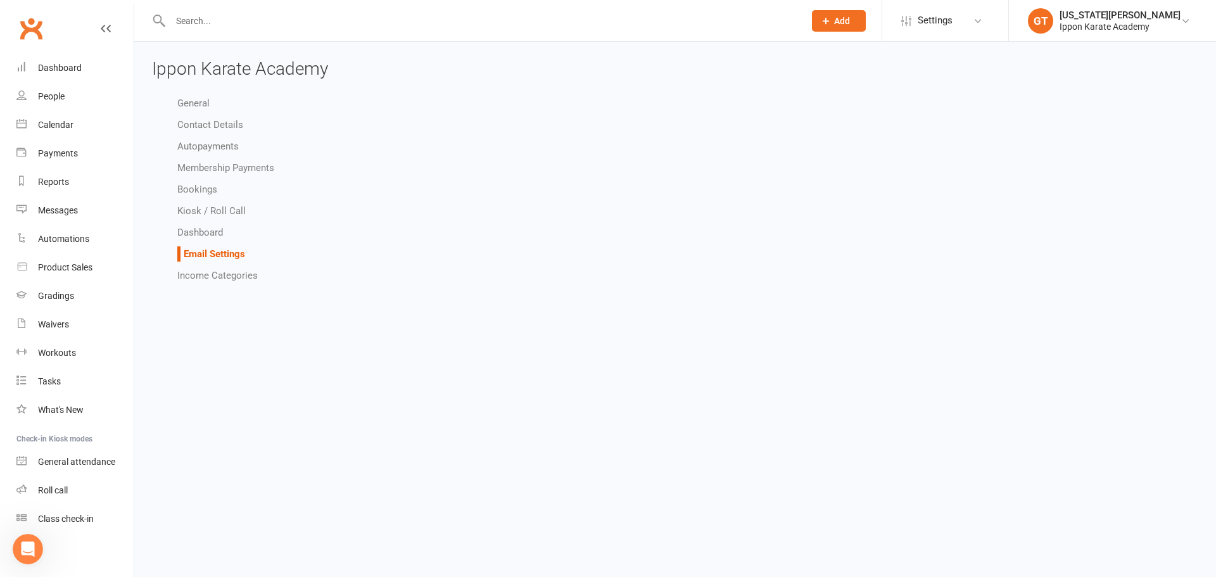
select select "other"
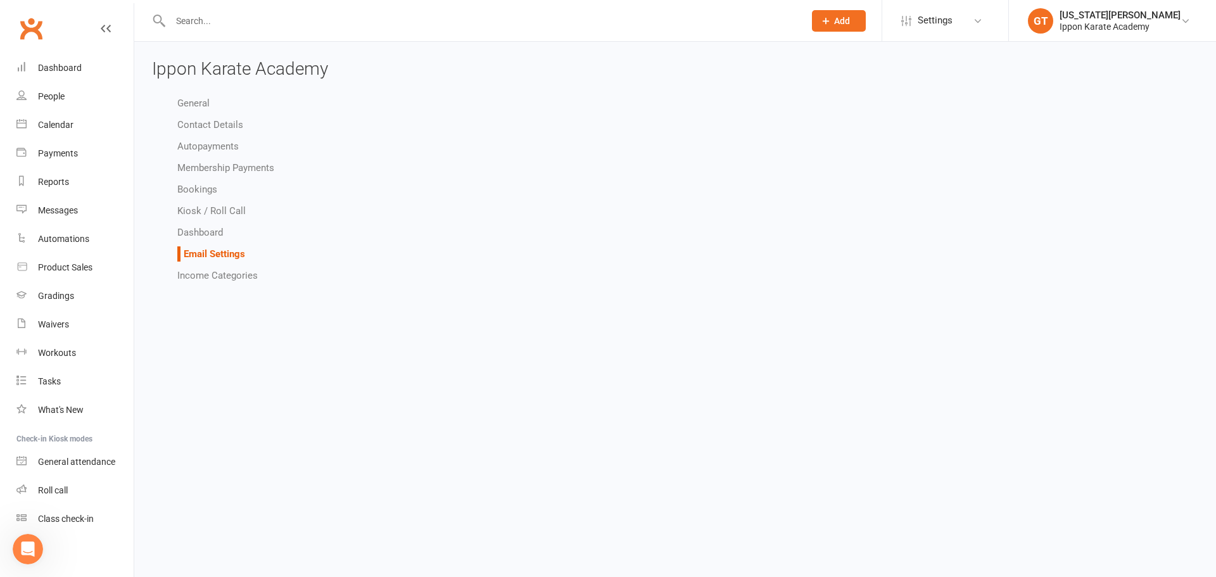
select select "other"
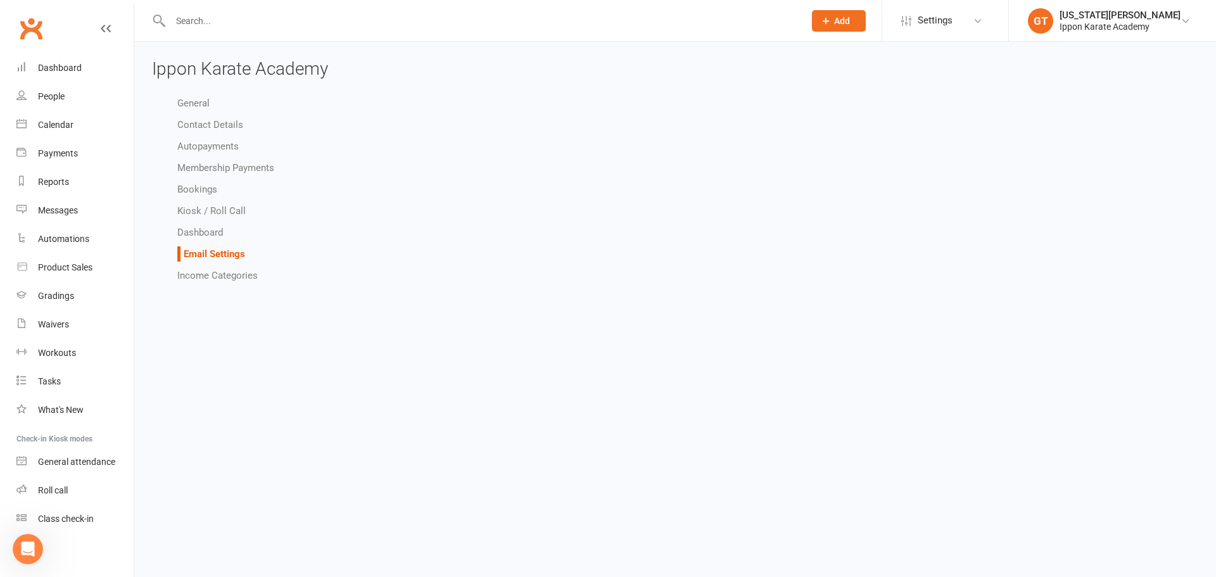
select select "other"
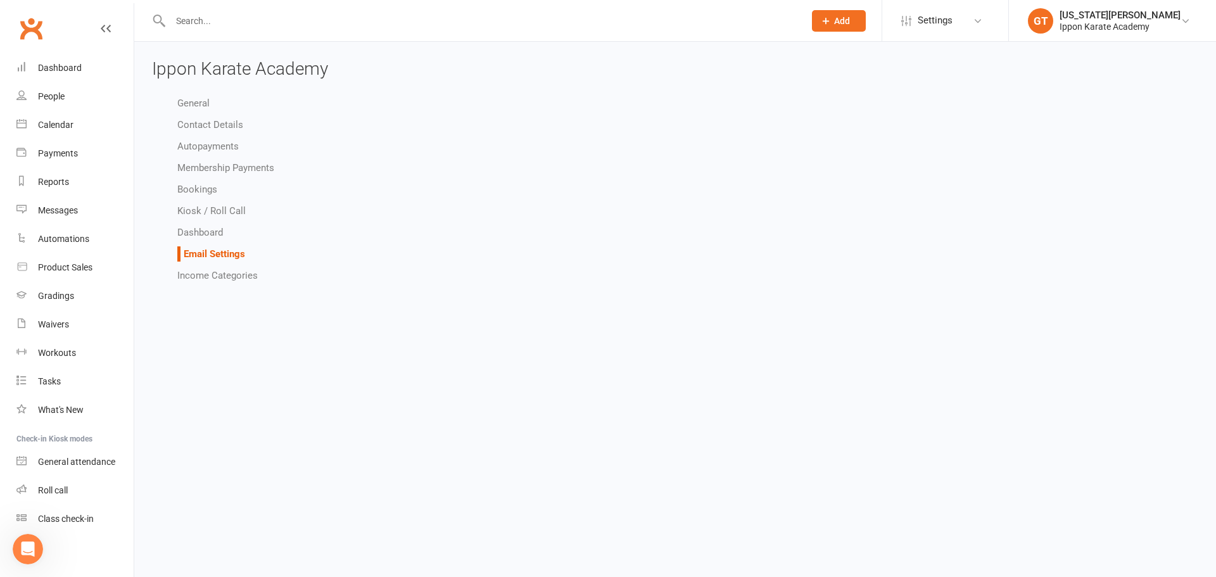
select select "other"
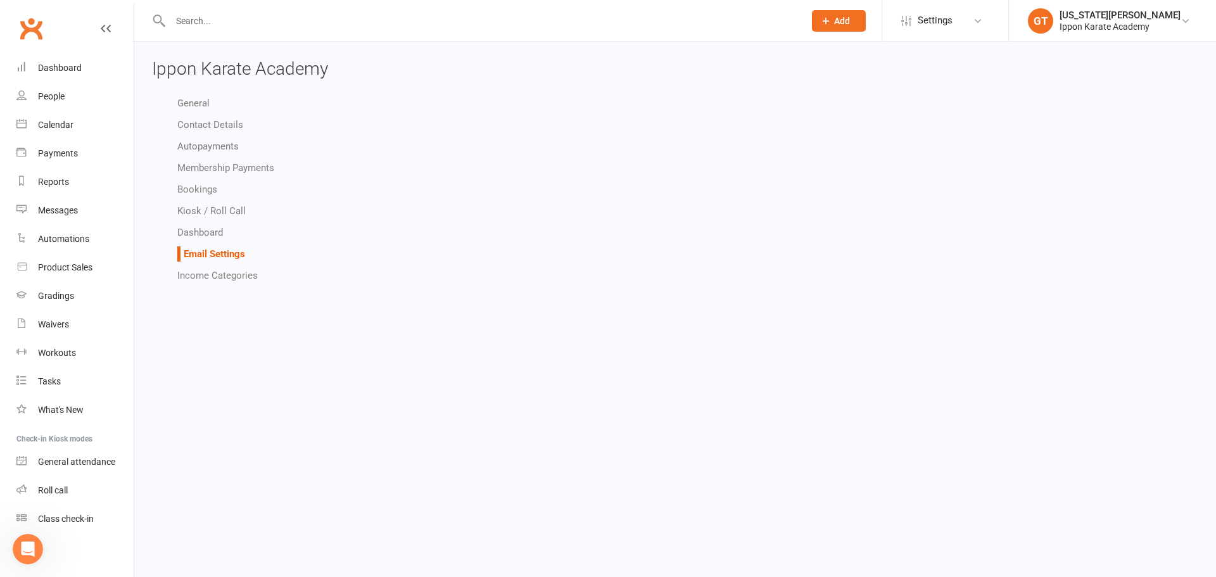
select select "other"
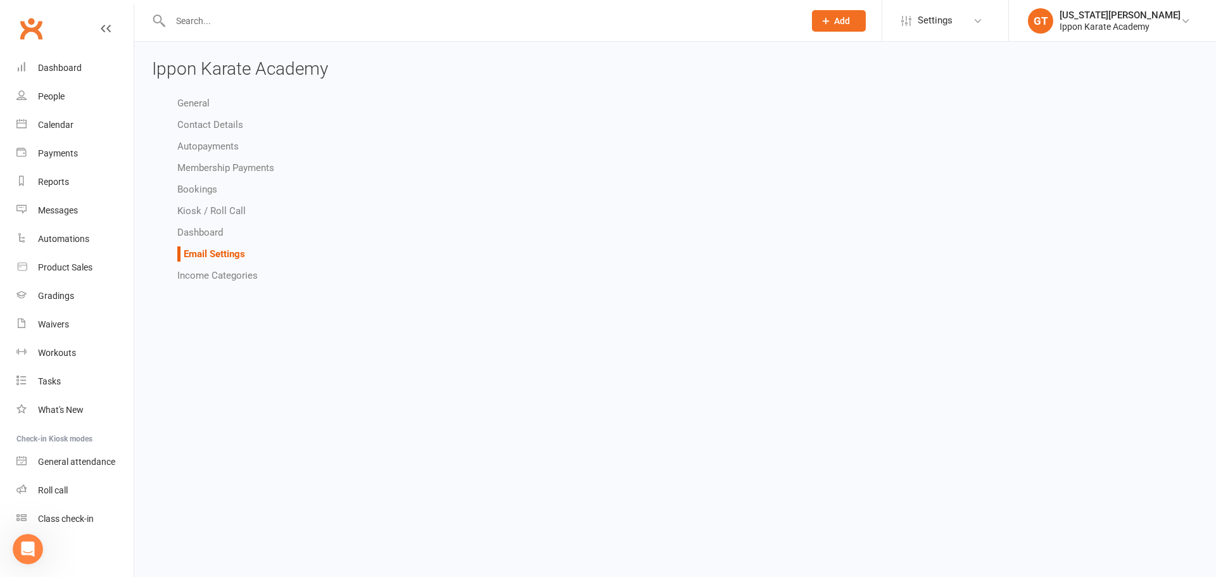
select select "other"
select select "do_not_send"
select select "other"
select select "do_not_send"
select select "other"
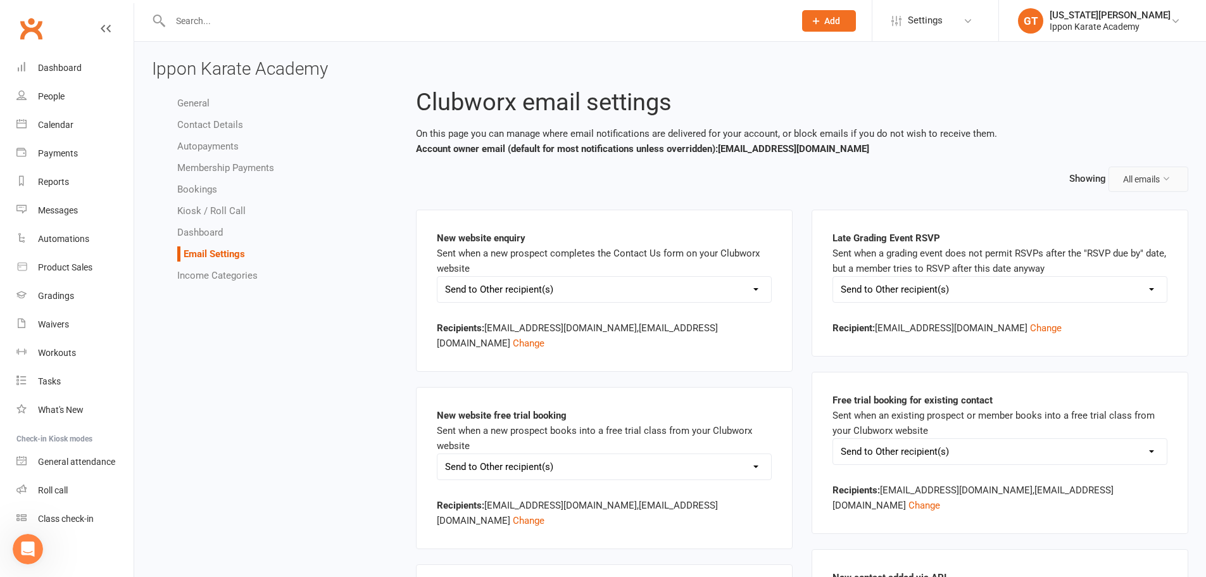
click at [1164, 184] on button "All emails" at bounding box center [1149, 179] width 80 height 25
click at [777, 176] on div "Showing All emails" at bounding box center [802, 179] width 773 height 25
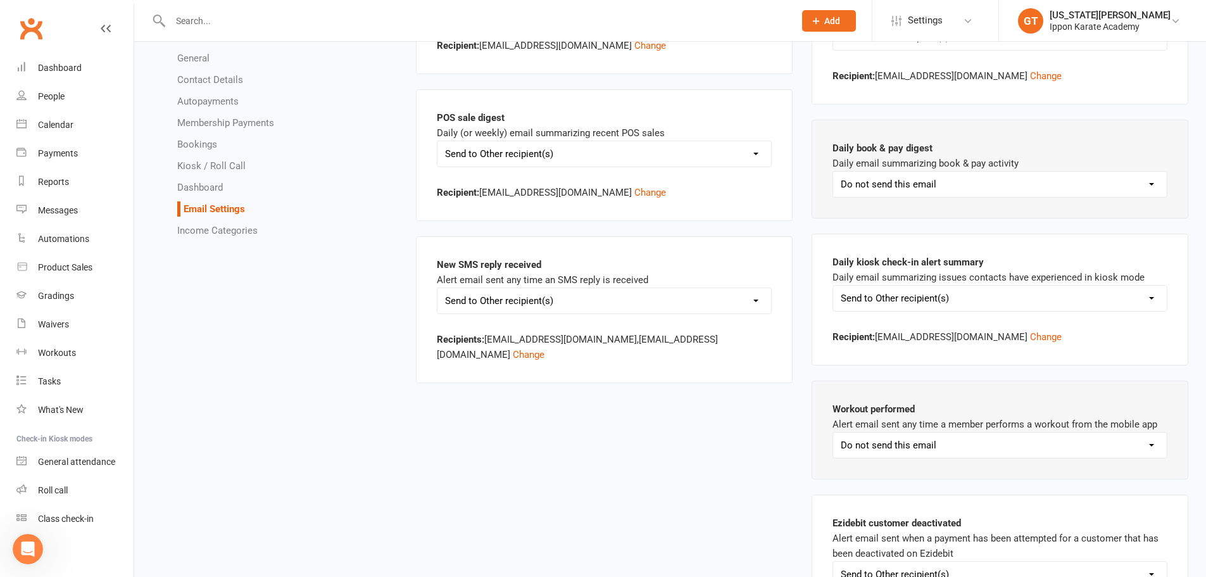
scroll to position [2093, 0]
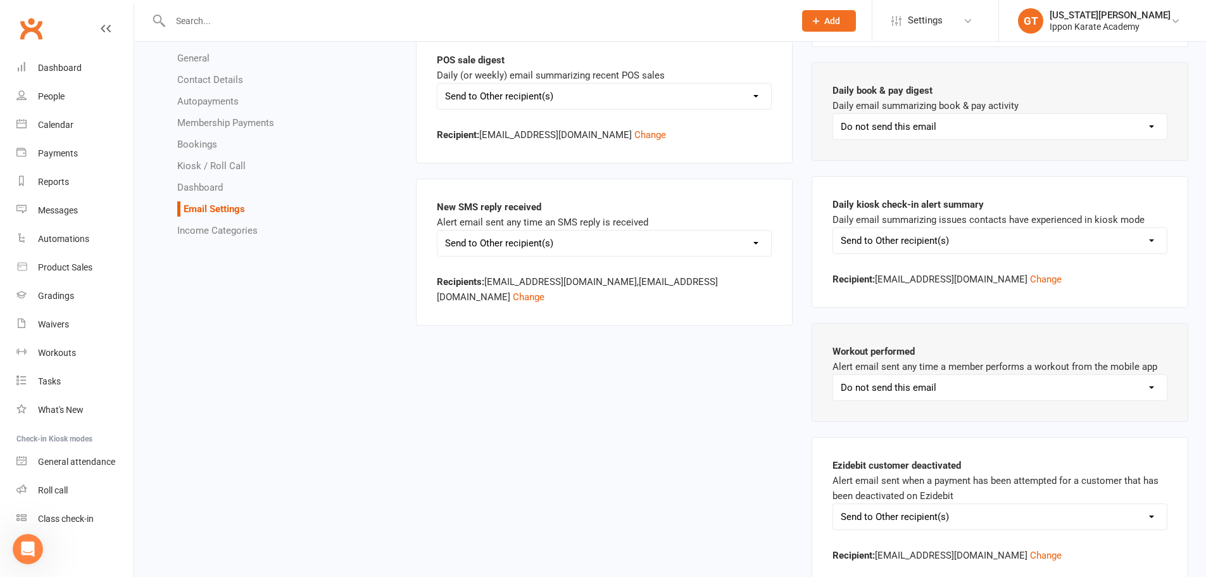
click at [32, 558] on div "Open Intercom Messenger" at bounding box center [28, 549] width 42 height 42
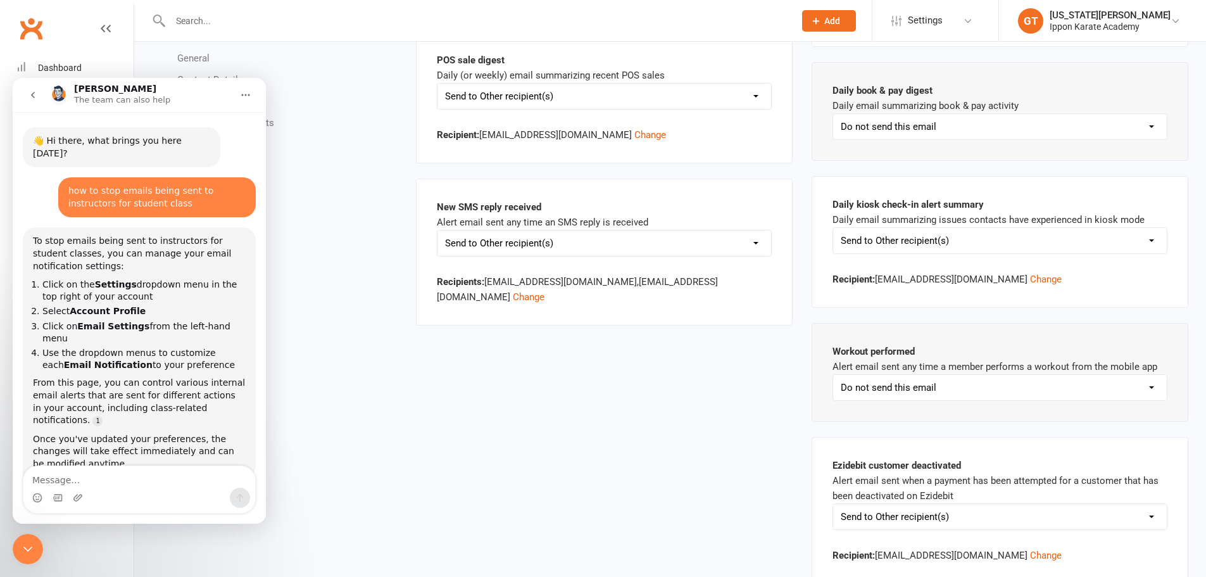
scroll to position [30, 0]
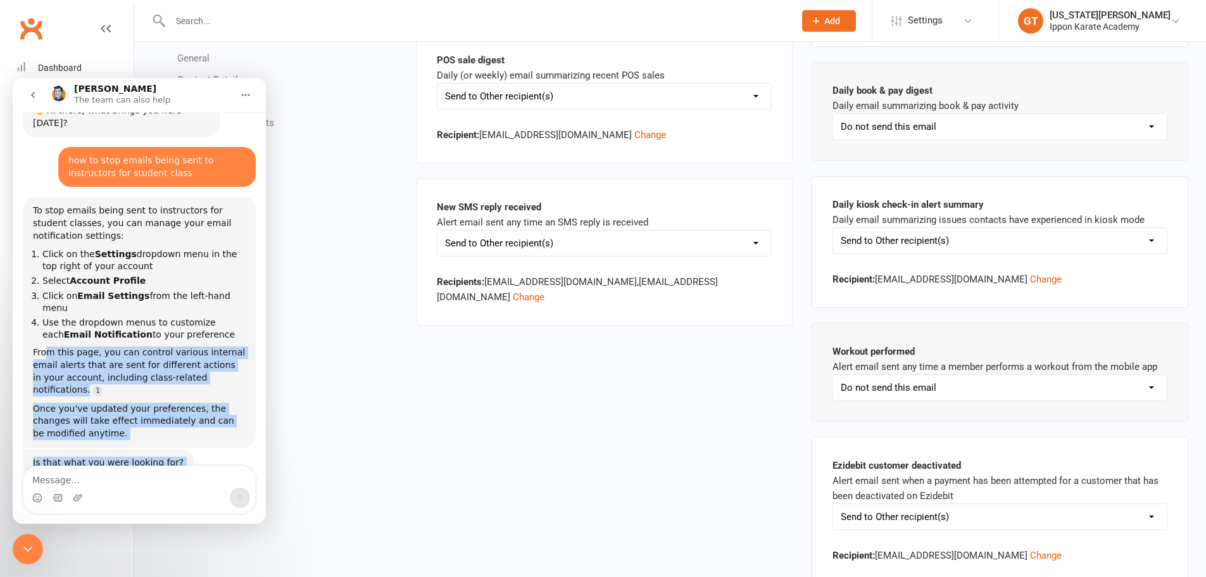
drag, startPoint x: 45, startPoint y: 327, endPoint x: 224, endPoint y: 416, distance: 199.7
click at [224, 416] on div "👋 Hi there, what brings you here today? Toby • AI Agent • 9m ago how to stop em…" at bounding box center [139, 300] width 233 height 407
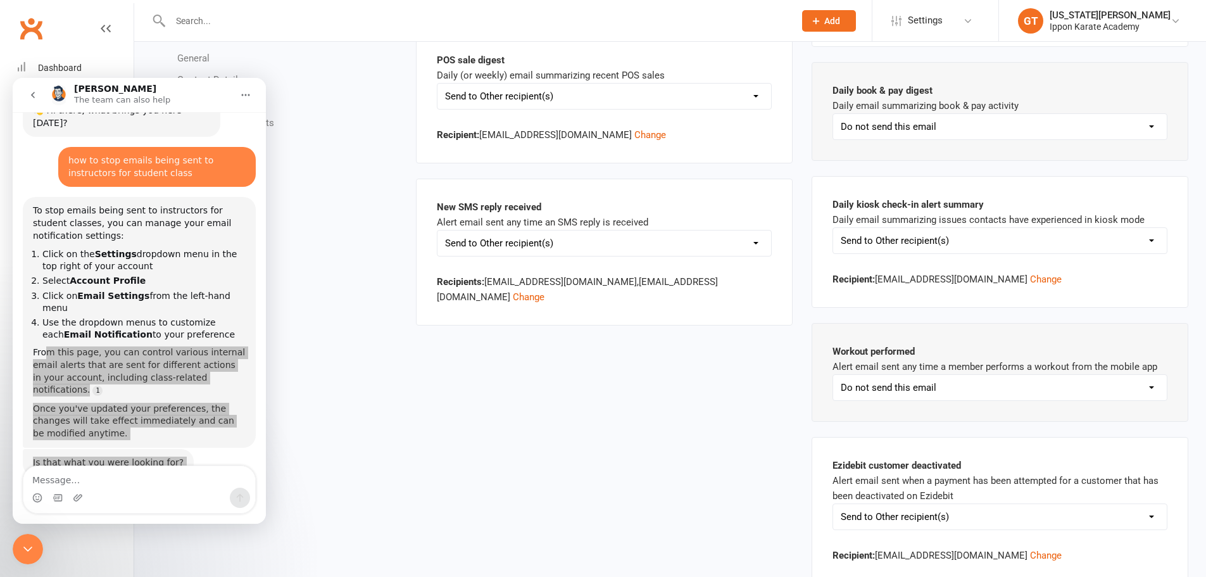
drag, startPoint x: 27, startPoint y: 545, endPoint x: 38, endPoint y: 543, distance: 11.1
click at [27, 544] on icon "Close Intercom Messenger" at bounding box center [27, 548] width 15 height 15
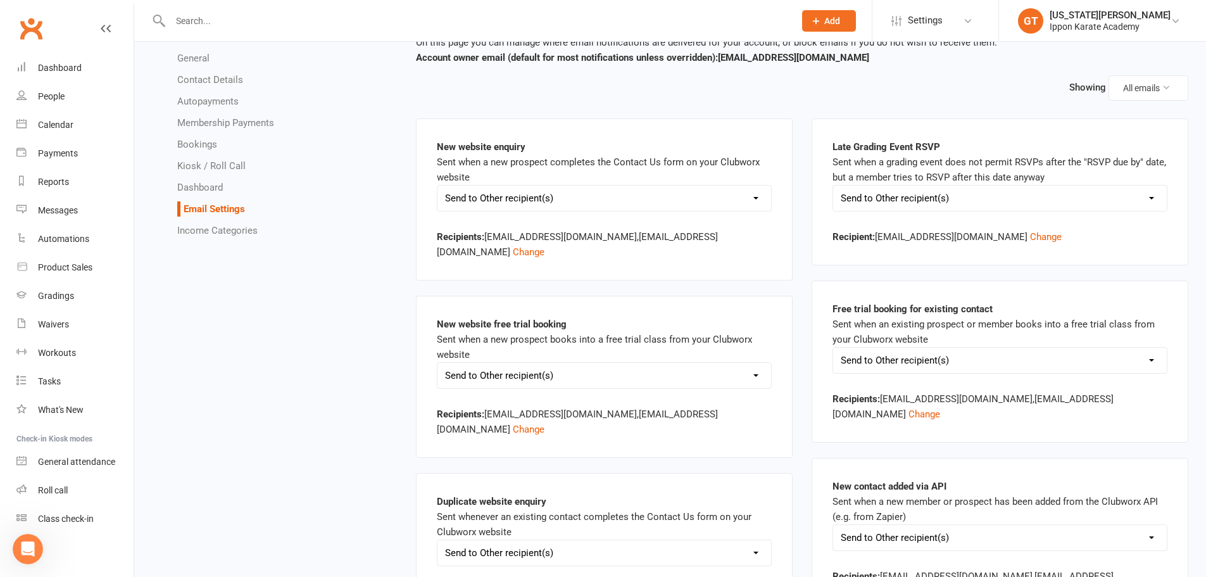
scroll to position [0, 0]
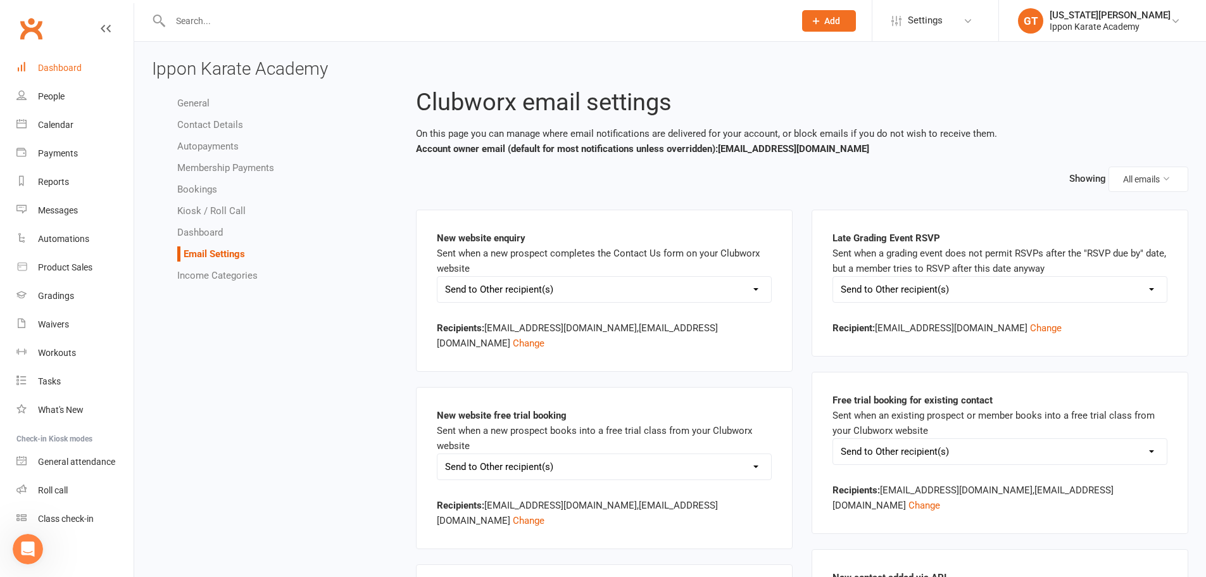
click at [54, 72] on div "Dashboard" at bounding box center [60, 68] width 44 height 10
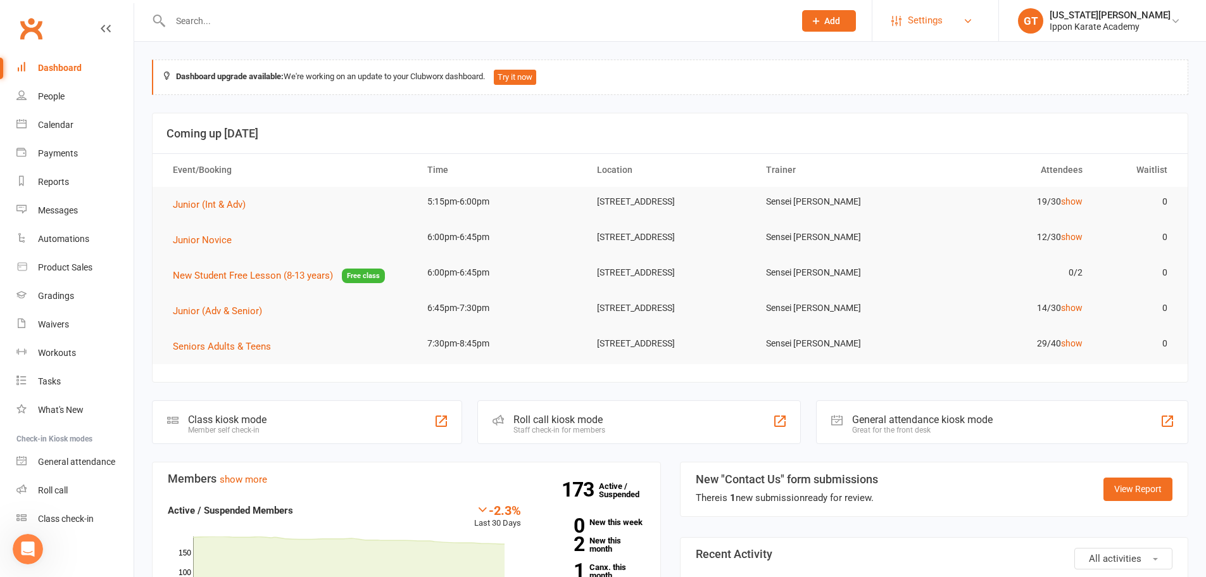
click at [923, 16] on link "Settings" at bounding box center [936, 20] width 88 height 28
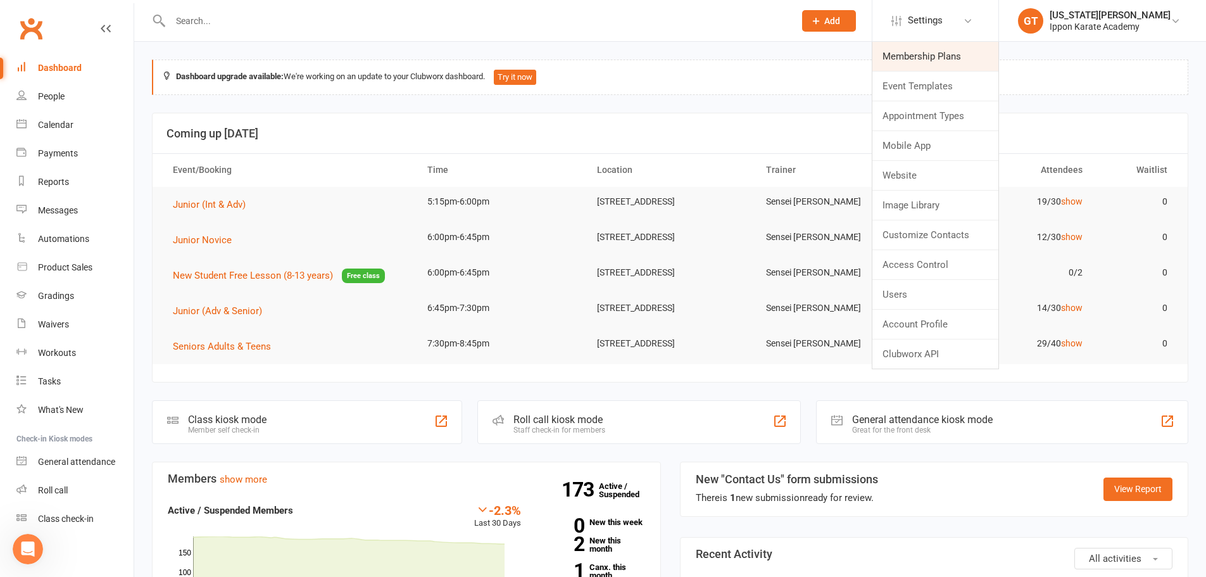
click at [949, 49] on link "Membership Plans" at bounding box center [936, 56] width 126 height 29
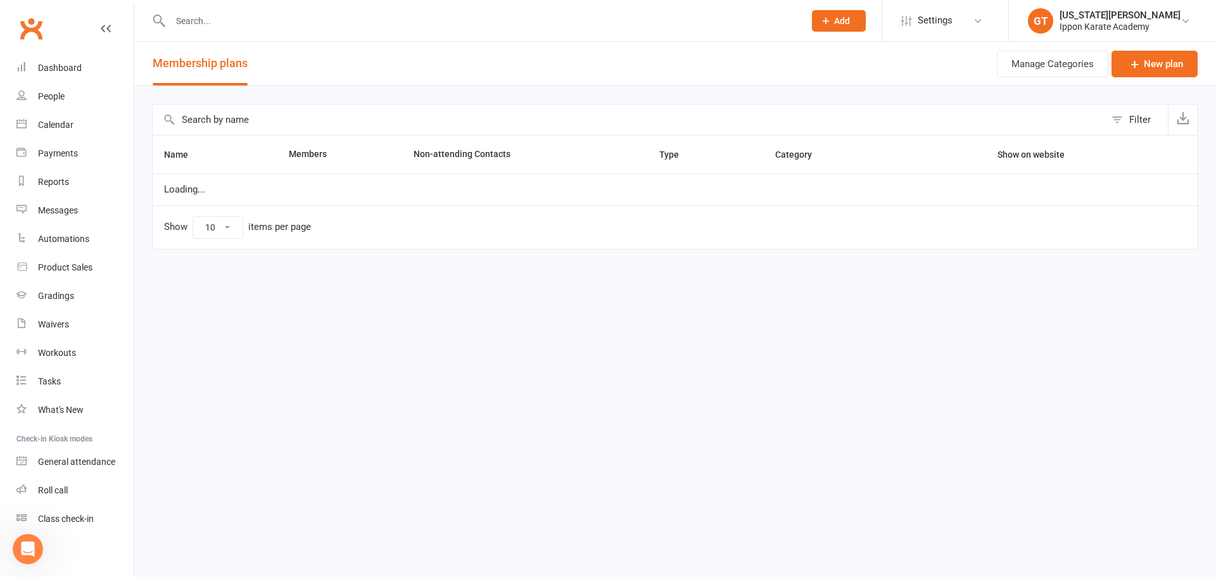
select select "100"
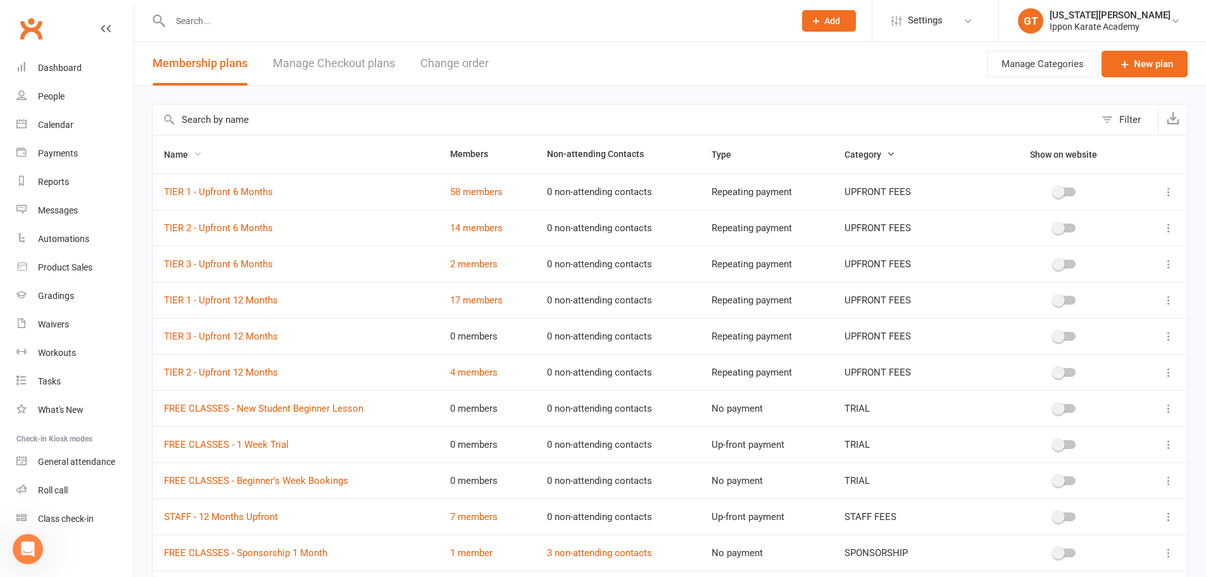
click at [167, 154] on span "Name" at bounding box center [183, 154] width 38 height 10
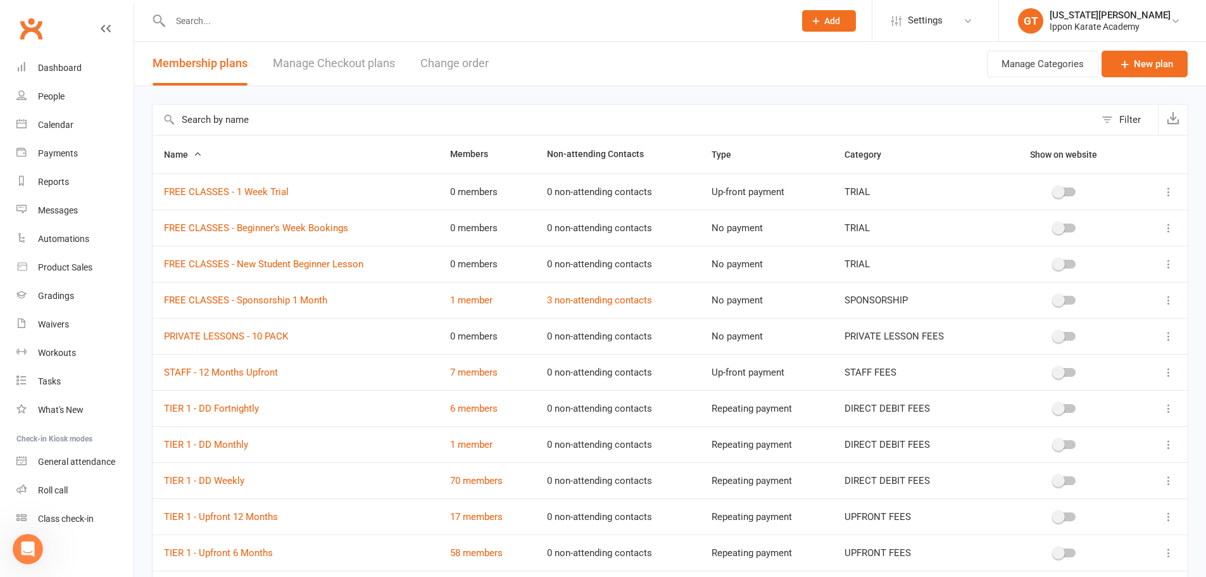
click at [303, 60] on link "Manage Checkout plans" at bounding box center [334, 64] width 122 height 44
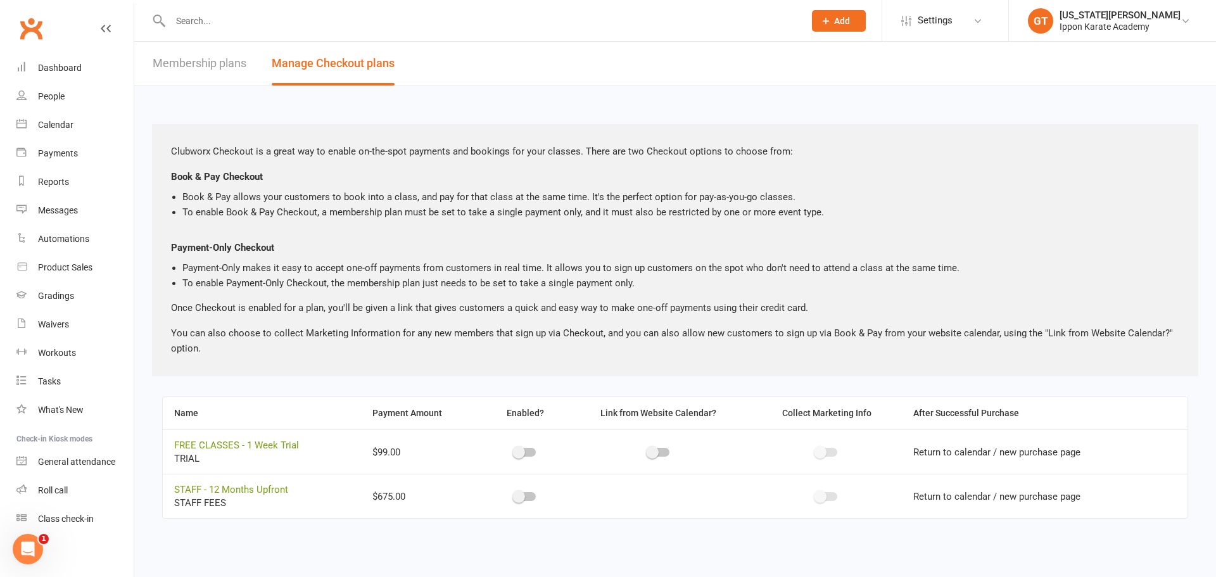
click at [221, 68] on link "Membership plans" at bounding box center [200, 64] width 94 height 44
select select "100"
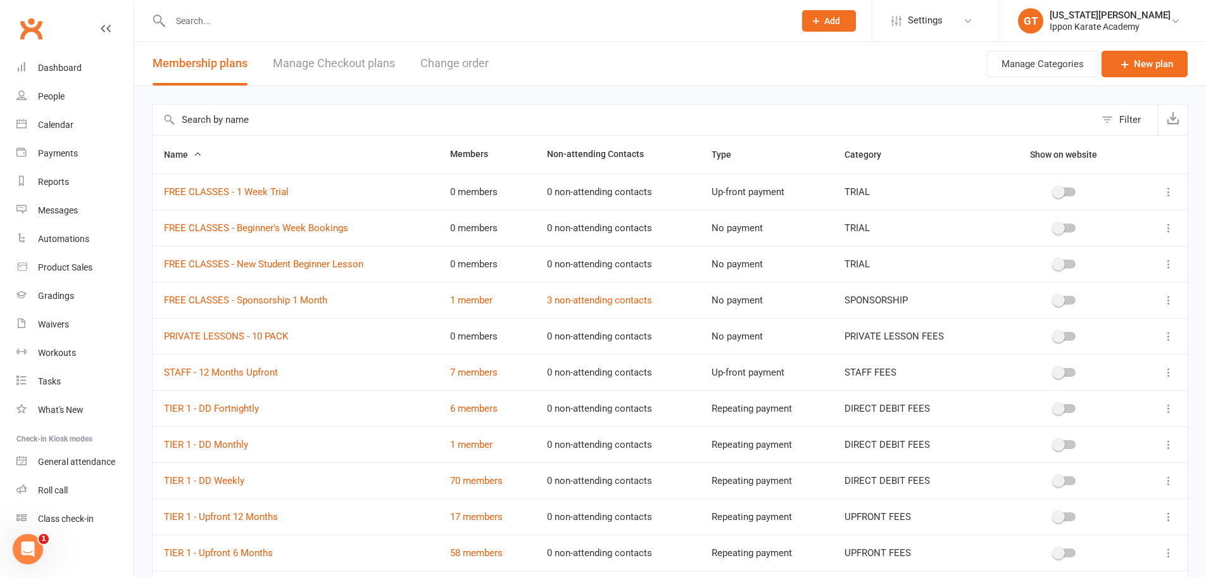
click at [457, 61] on button "Change order" at bounding box center [455, 64] width 68 height 44
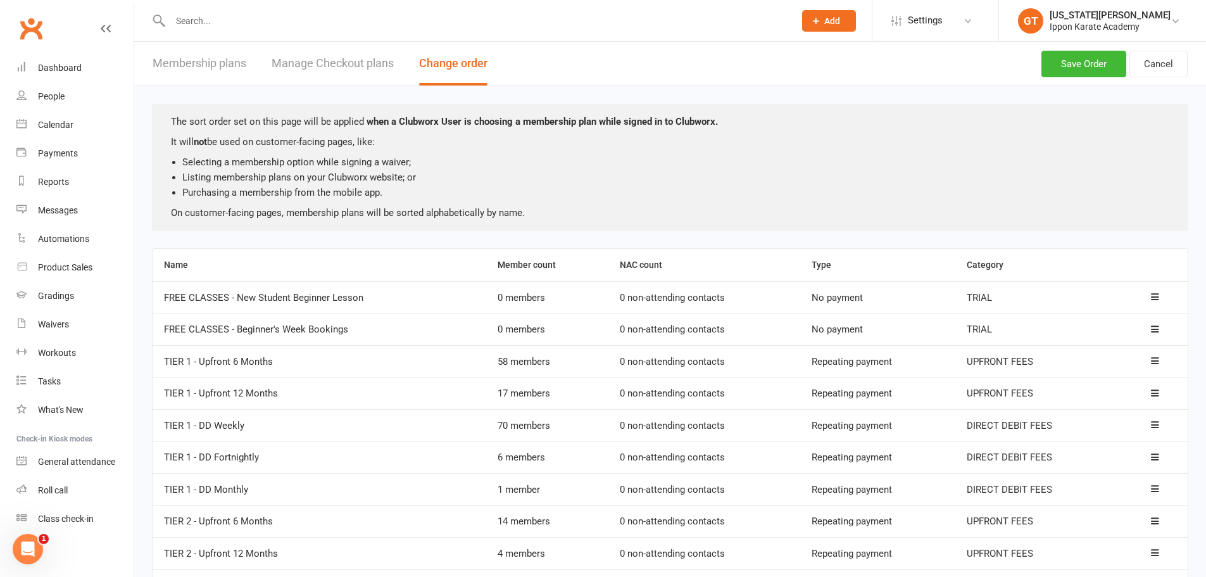
click at [204, 64] on button "Membership plans" at bounding box center [200, 64] width 94 height 44
select select "100"
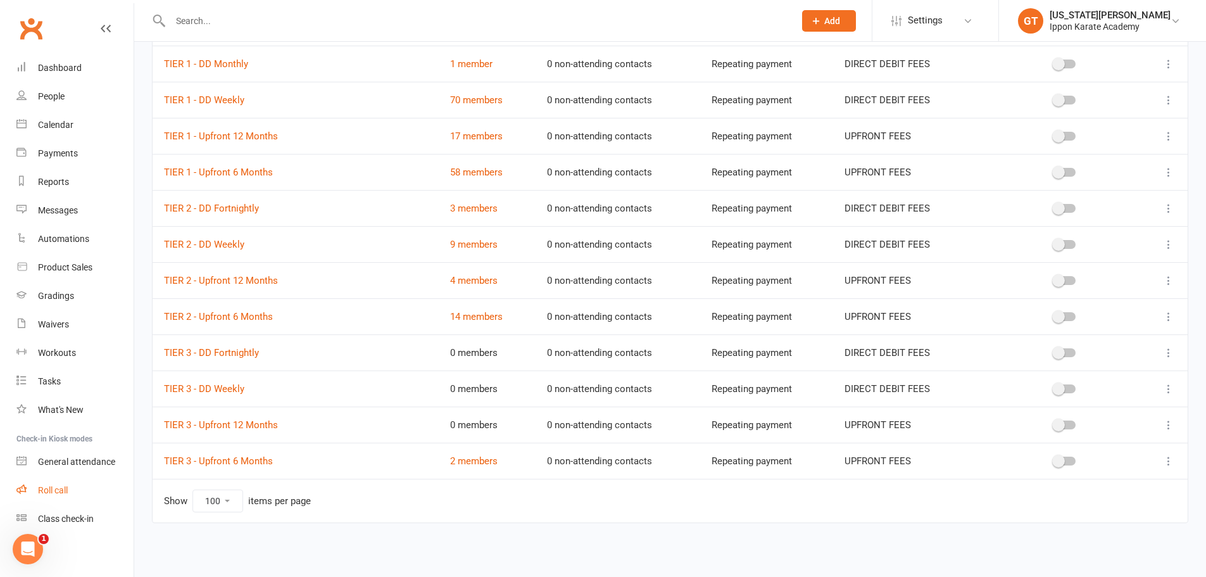
scroll to position [4, 0]
click at [56, 514] on div "Class check-in" at bounding box center [66, 515] width 56 height 10
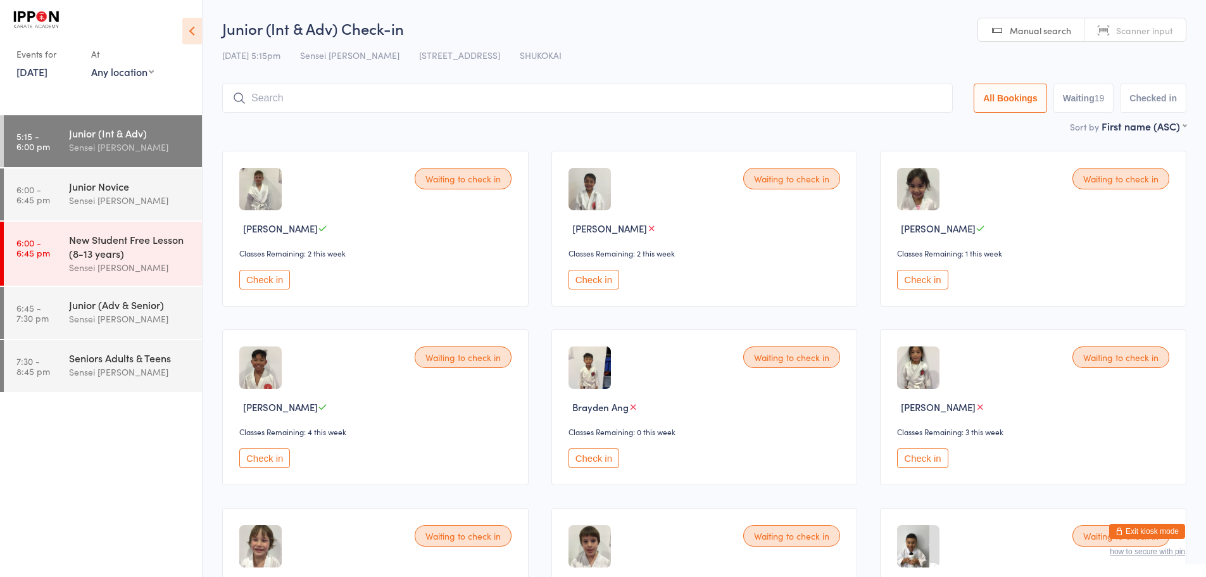
click at [1170, 55] on div "12 Aug 5:15pm Sensei Andy H 96 Triholm Avenue, Laverton SHUKOKAI" at bounding box center [704, 55] width 964 height 21
